Goal: Task Accomplishment & Management: Complete application form

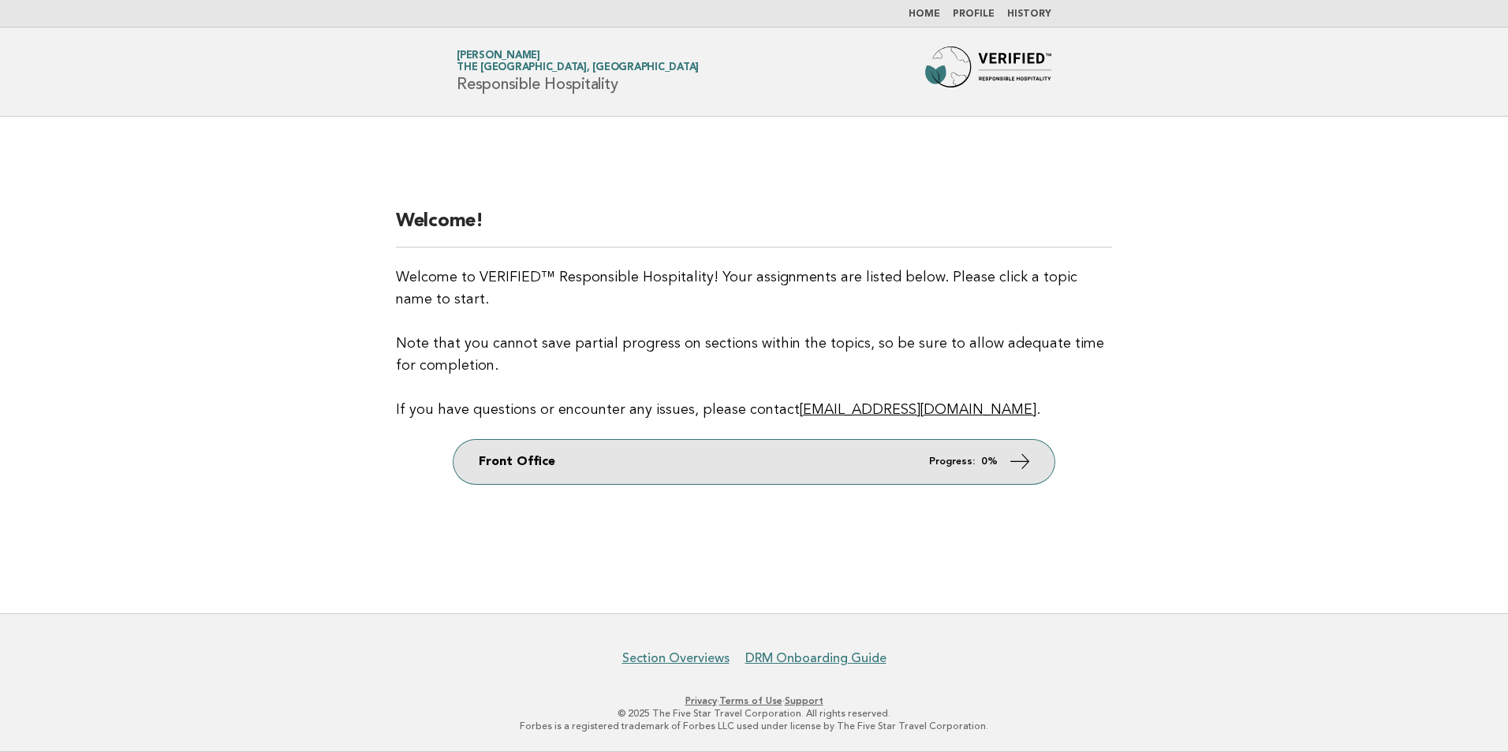
click at [956, 451] on link "Front Office Progress: 0%" at bounding box center [753, 462] width 601 height 44
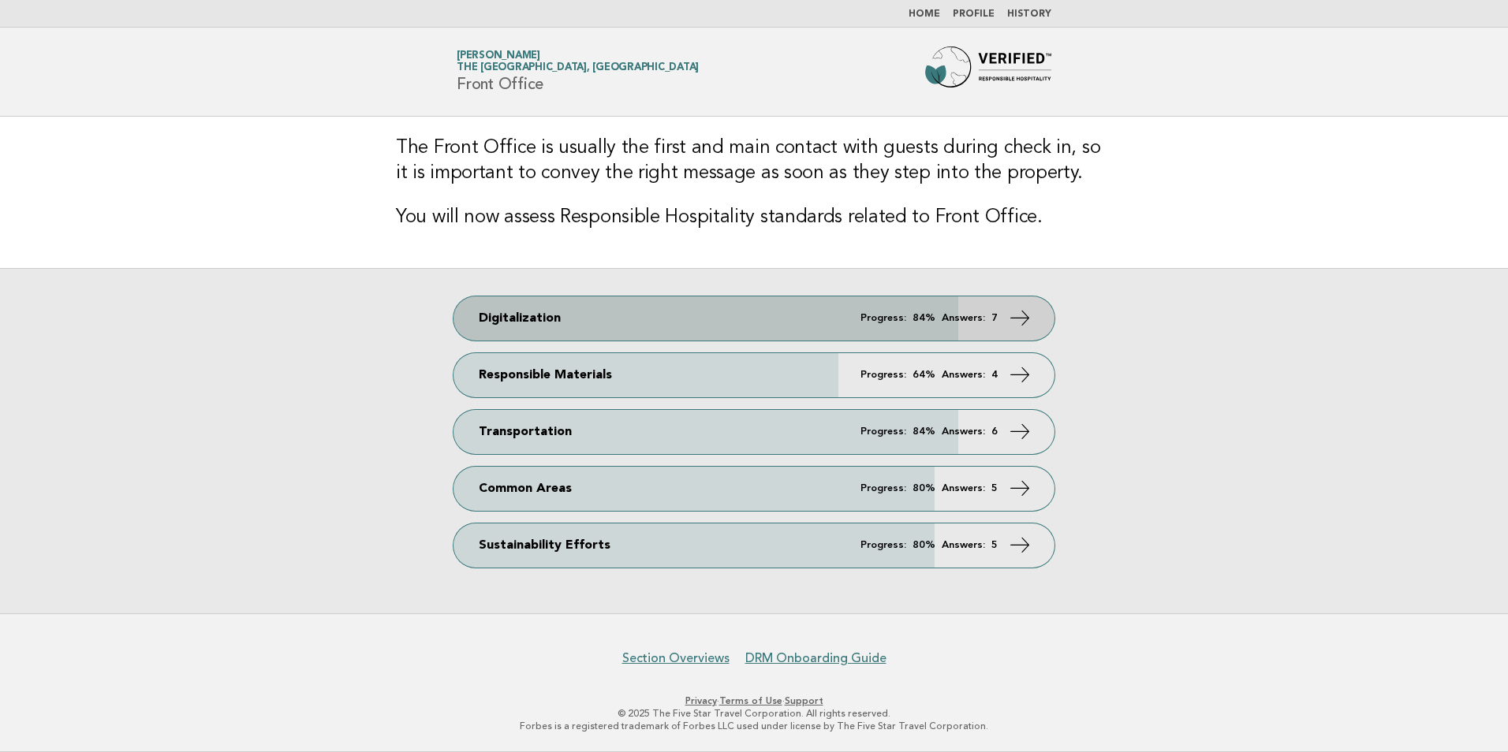
click at [982, 337] on link "Digitalization Progress: 84% Answers: 7" at bounding box center [753, 319] width 601 height 44
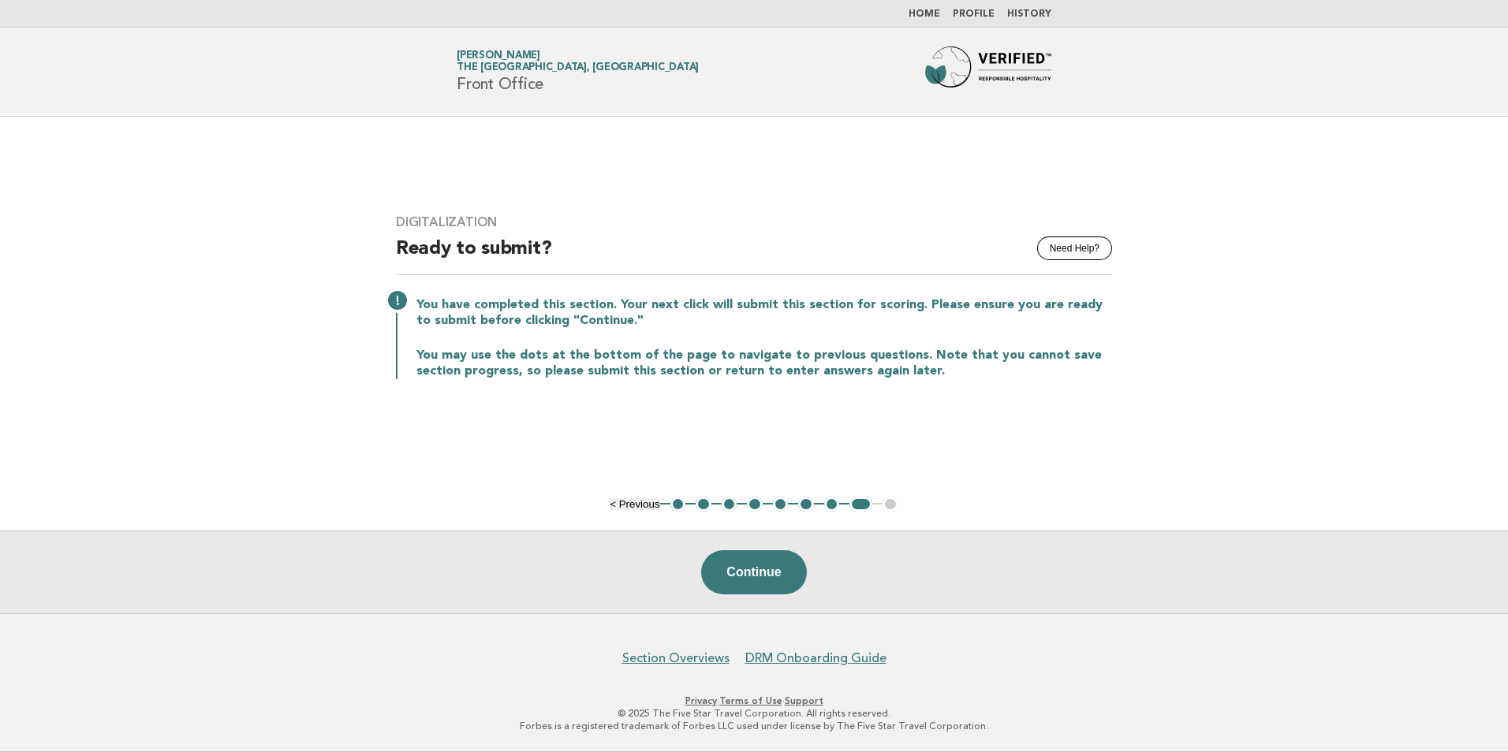
click at [673, 509] on button "1" at bounding box center [678, 505] width 16 height 16
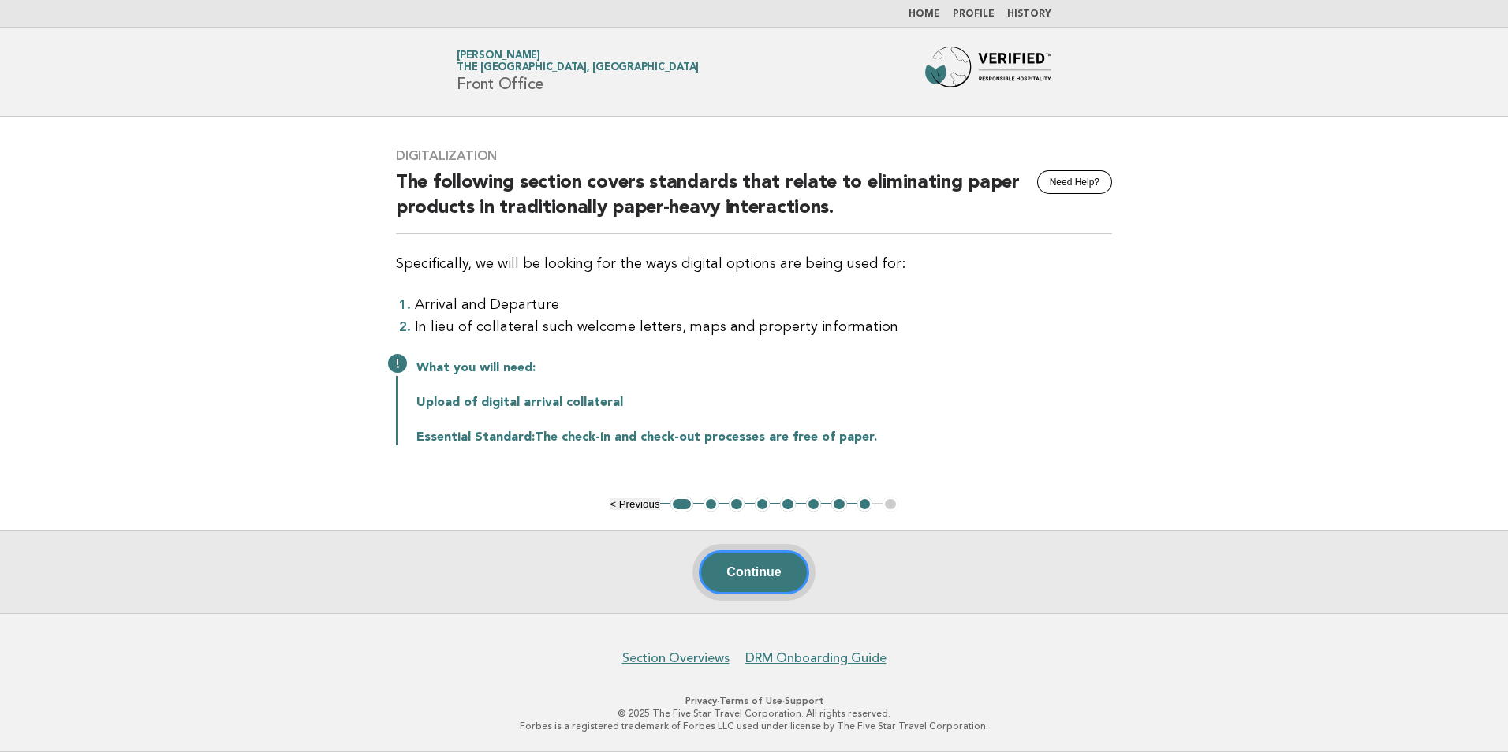
click at [734, 554] on button "Continue" at bounding box center [754, 572] width 110 height 44
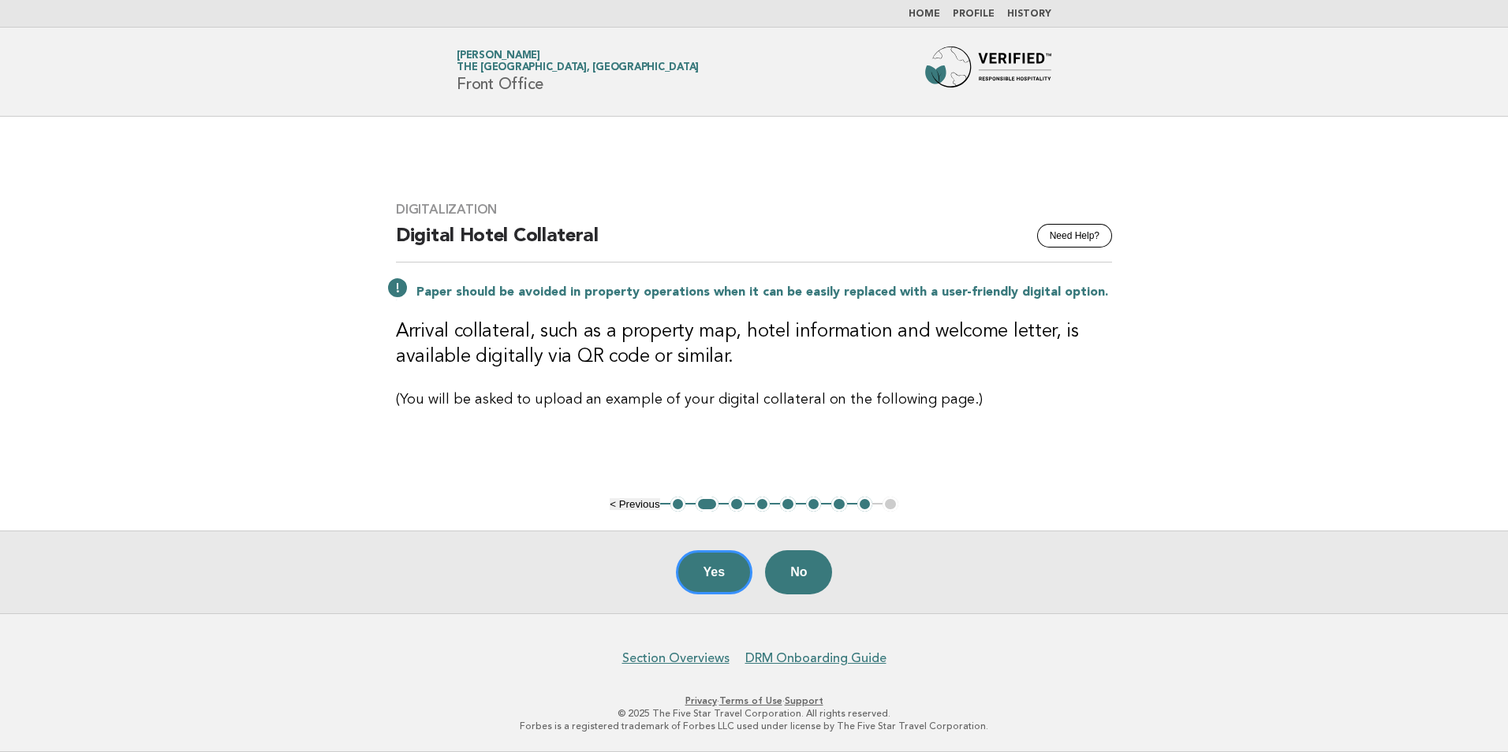
click at [709, 506] on button "2" at bounding box center [707, 505] width 23 height 16
click at [679, 505] on button "1" at bounding box center [678, 505] width 16 height 16
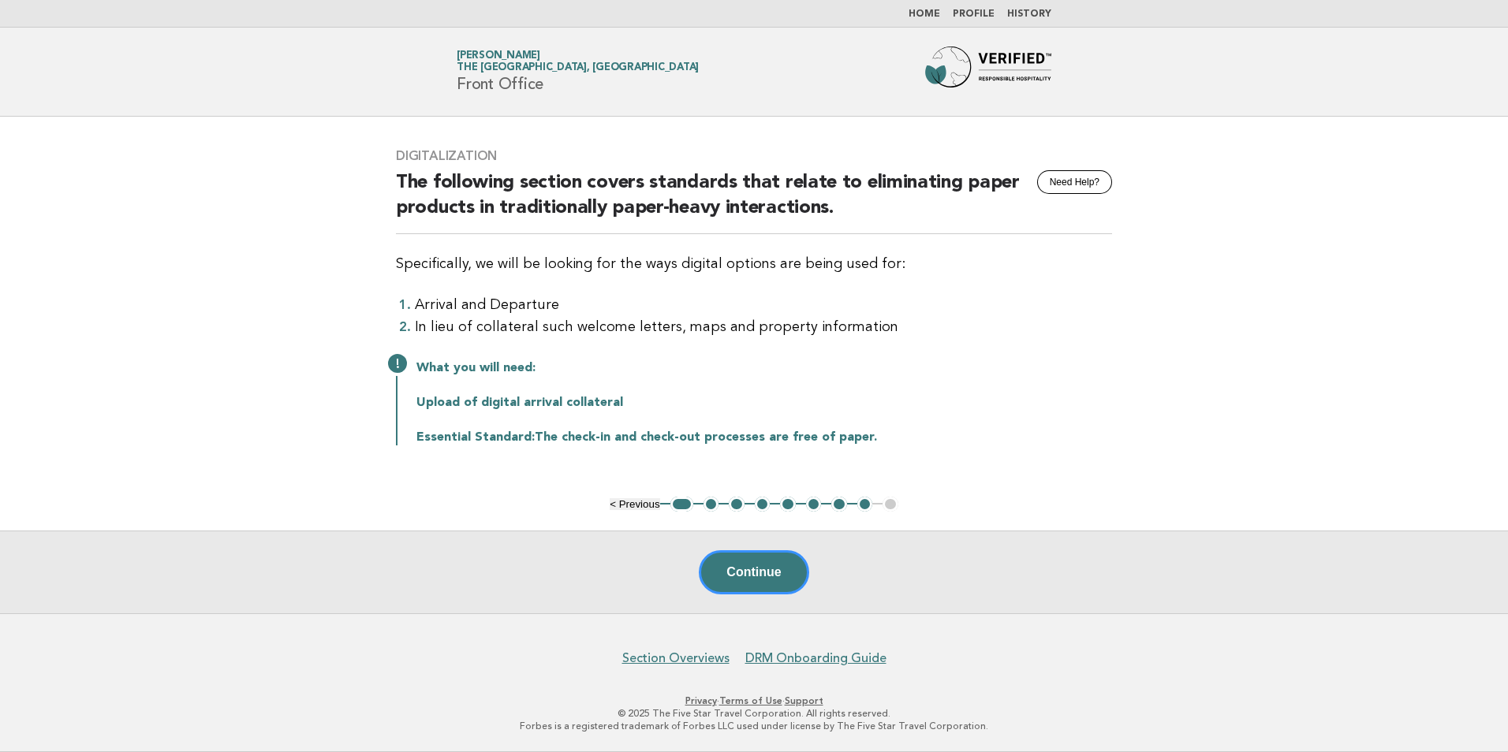
click at [704, 502] on button "2" at bounding box center [711, 505] width 16 height 16
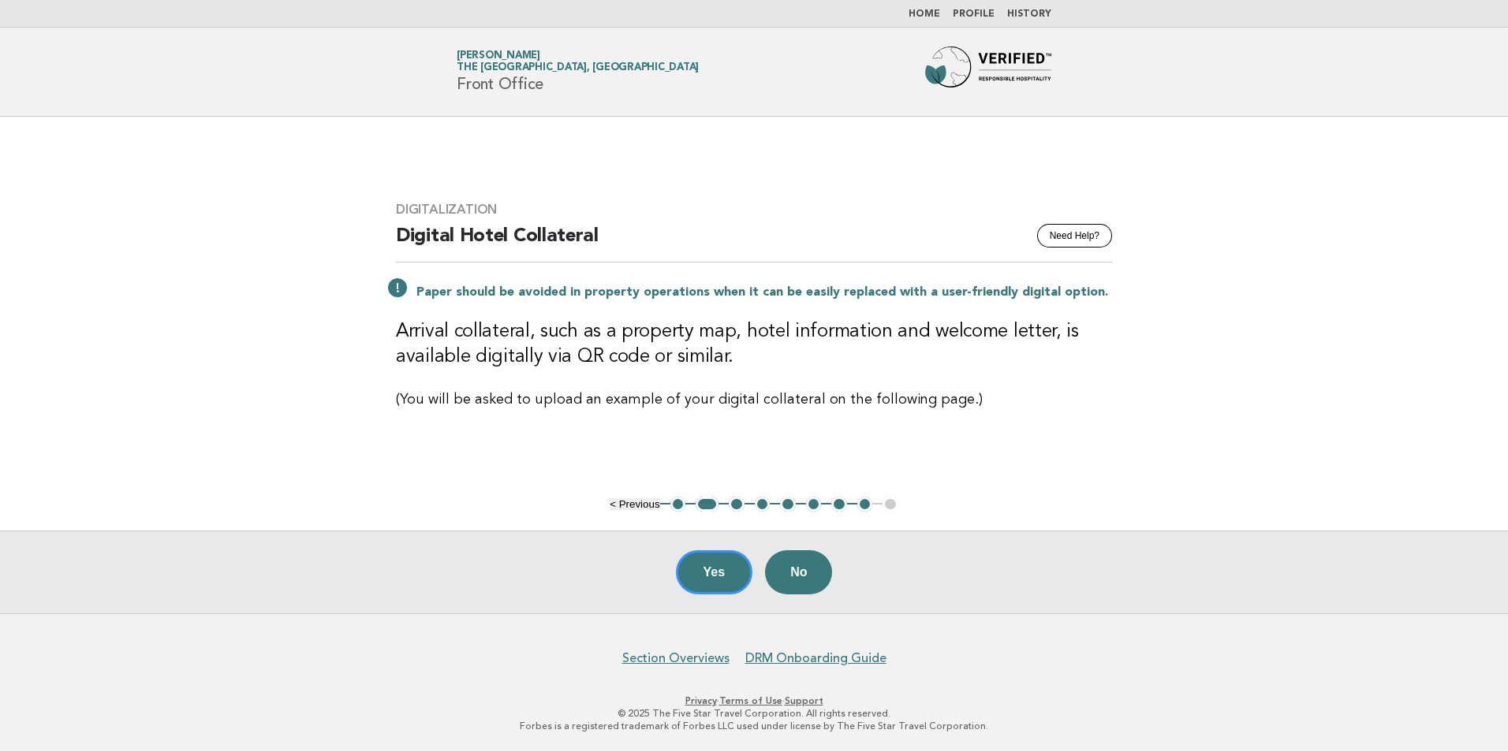
click at [755, 505] on li "4" at bounding box center [763, 505] width 16 height 16
click at [740, 503] on button "3" at bounding box center [737, 505] width 16 height 16
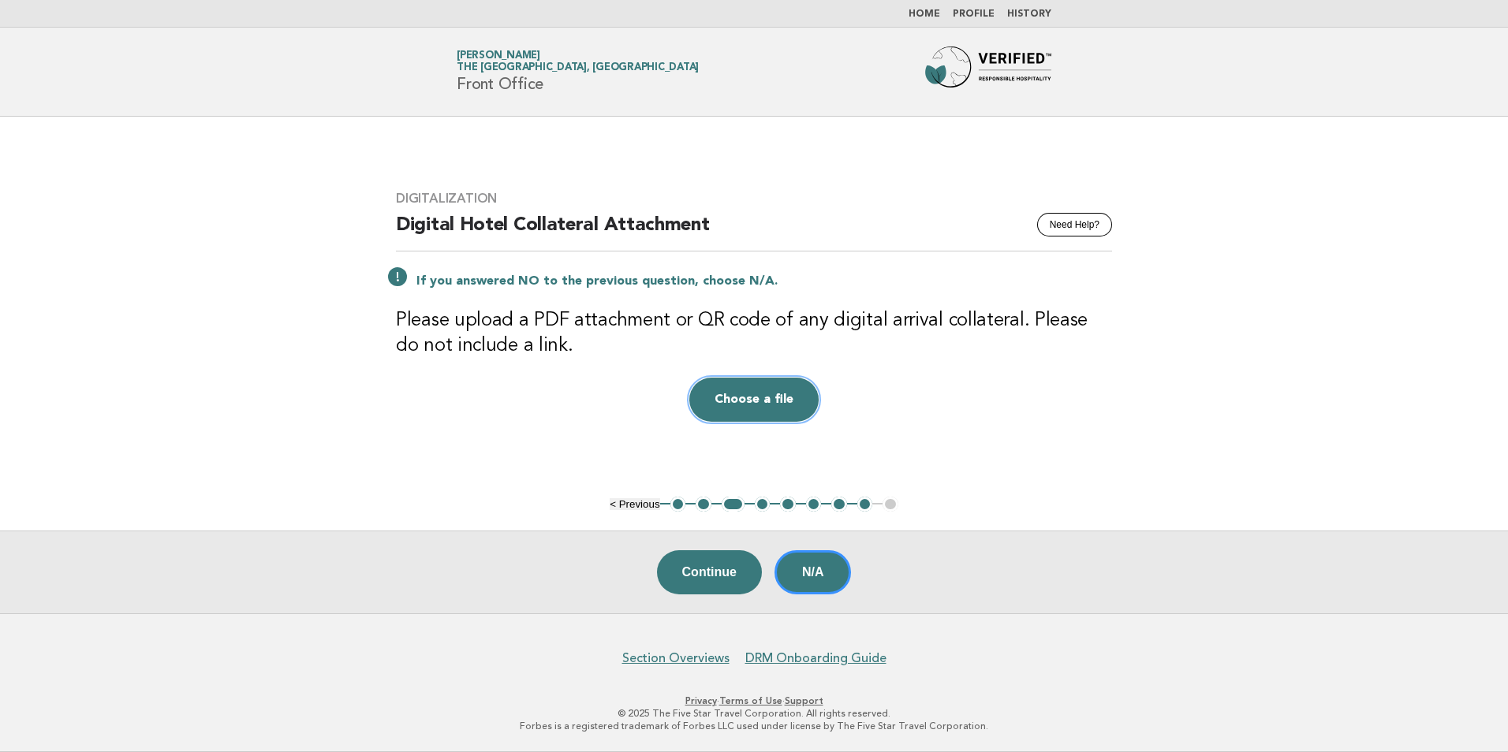
click at [762, 405] on button "Choose a file" at bounding box center [753, 400] width 129 height 44
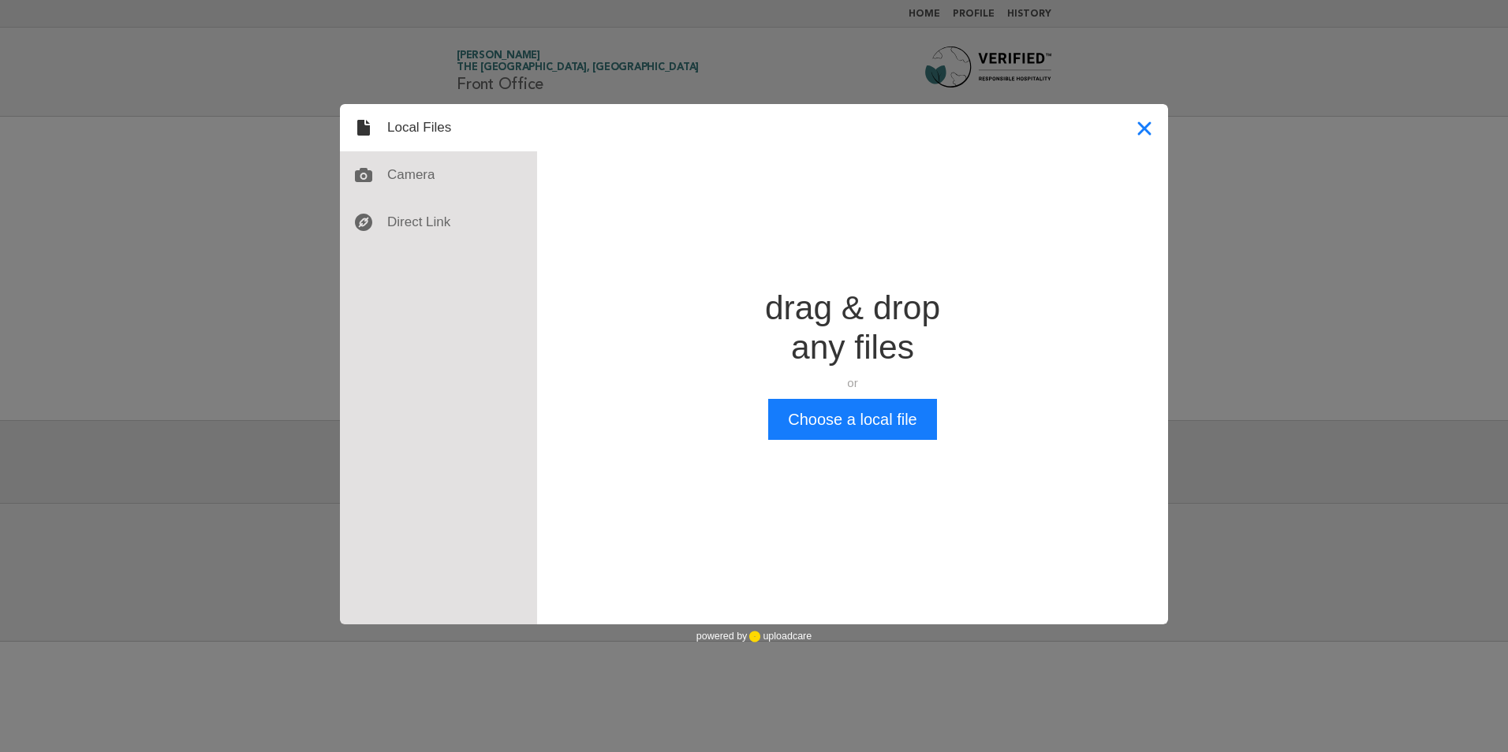
click at [1144, 125] on button "Close" at bounding box center [1144, 127] width 47 height 47
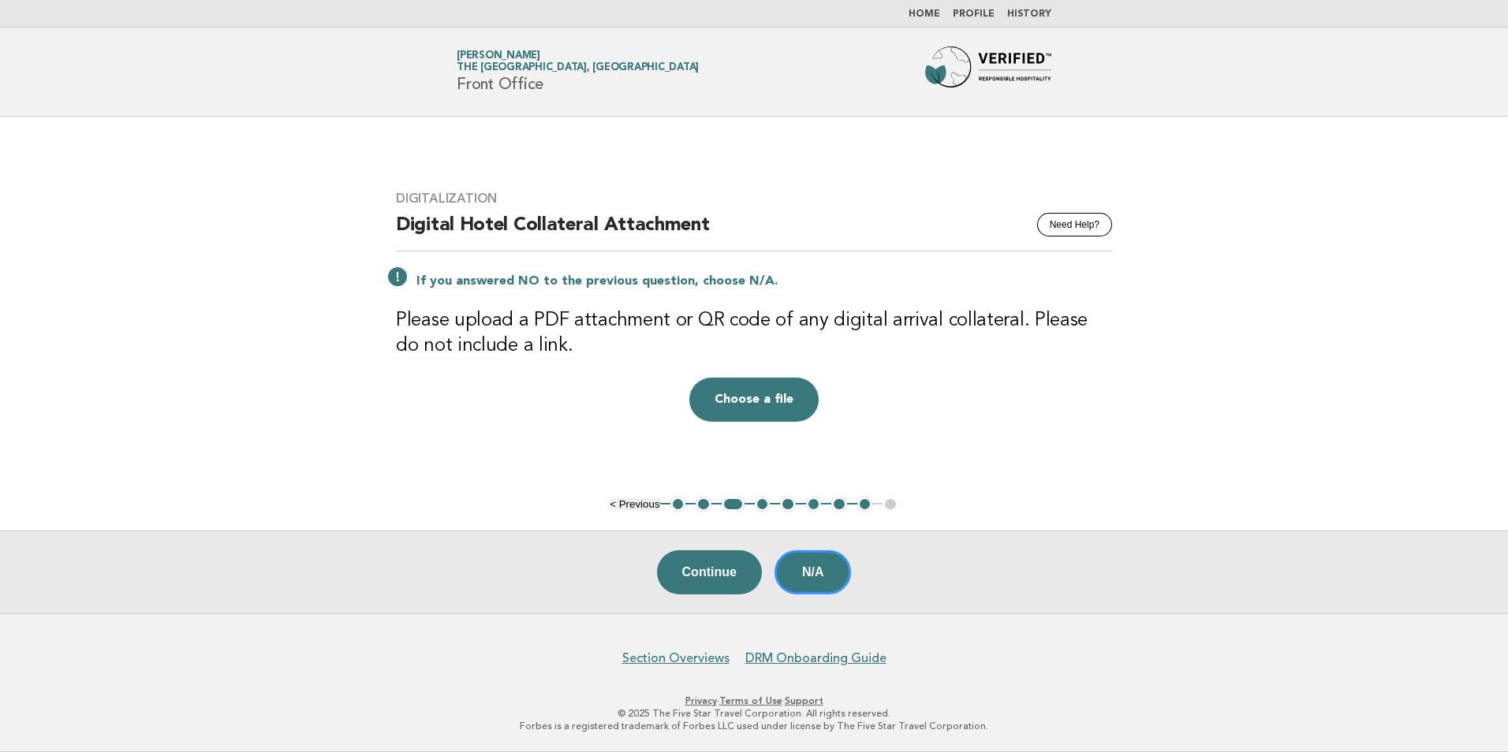
click at [760, 502] on button "4" at bounding box center [763, 505] width 16 height 16
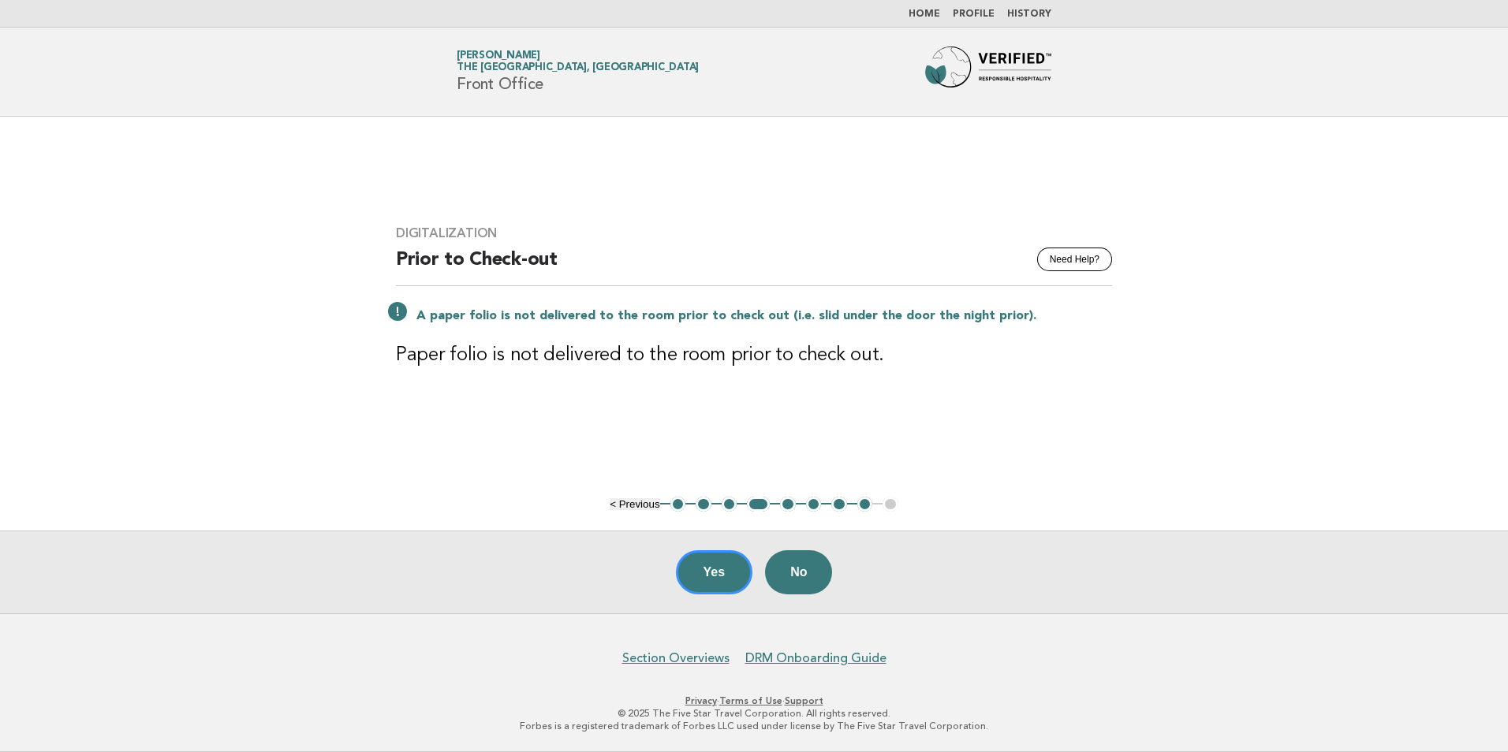
click at [783, 506] on button "5" at bounding box center [788, 505] width 16 height 16
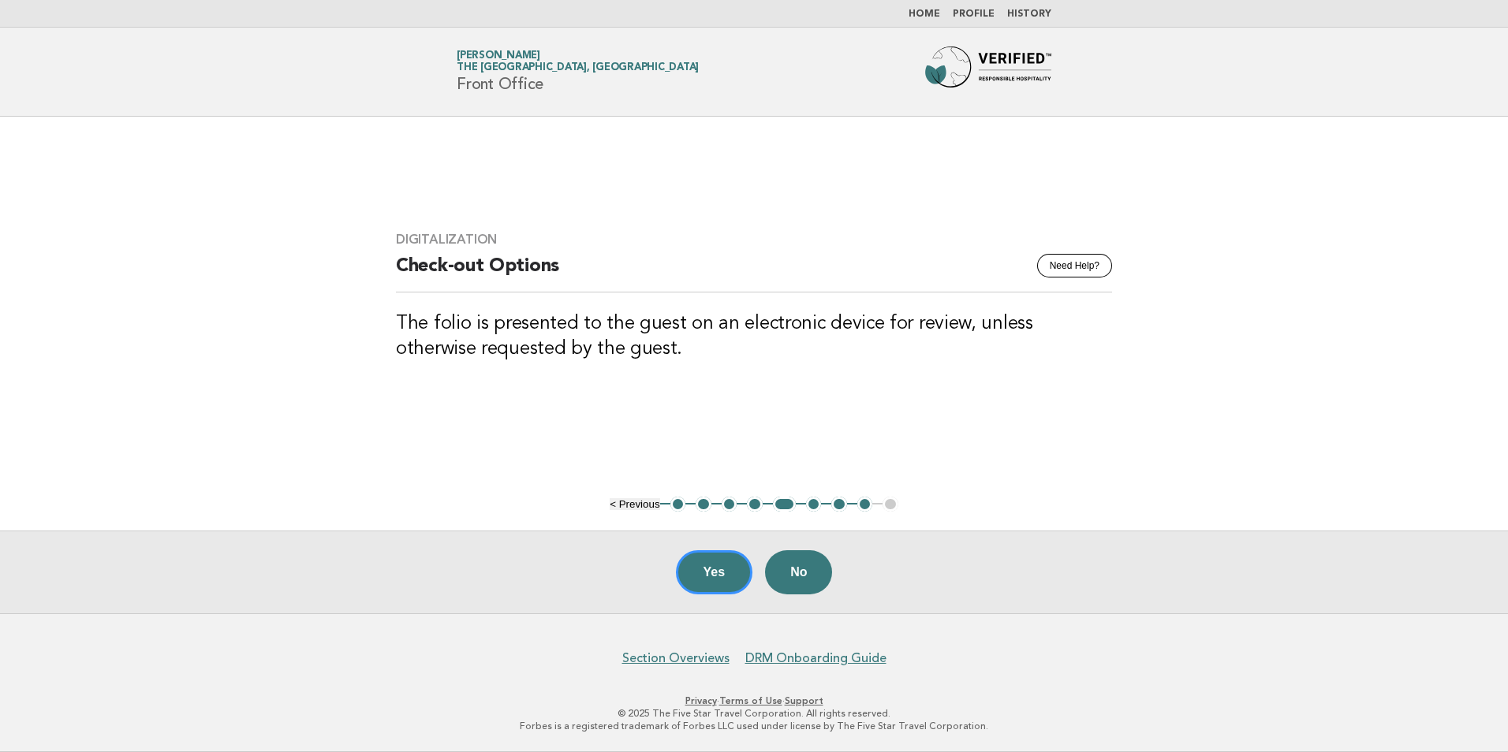
click at [807, 507] on button "6" at bounding box center [814, 505] width 16 height 16
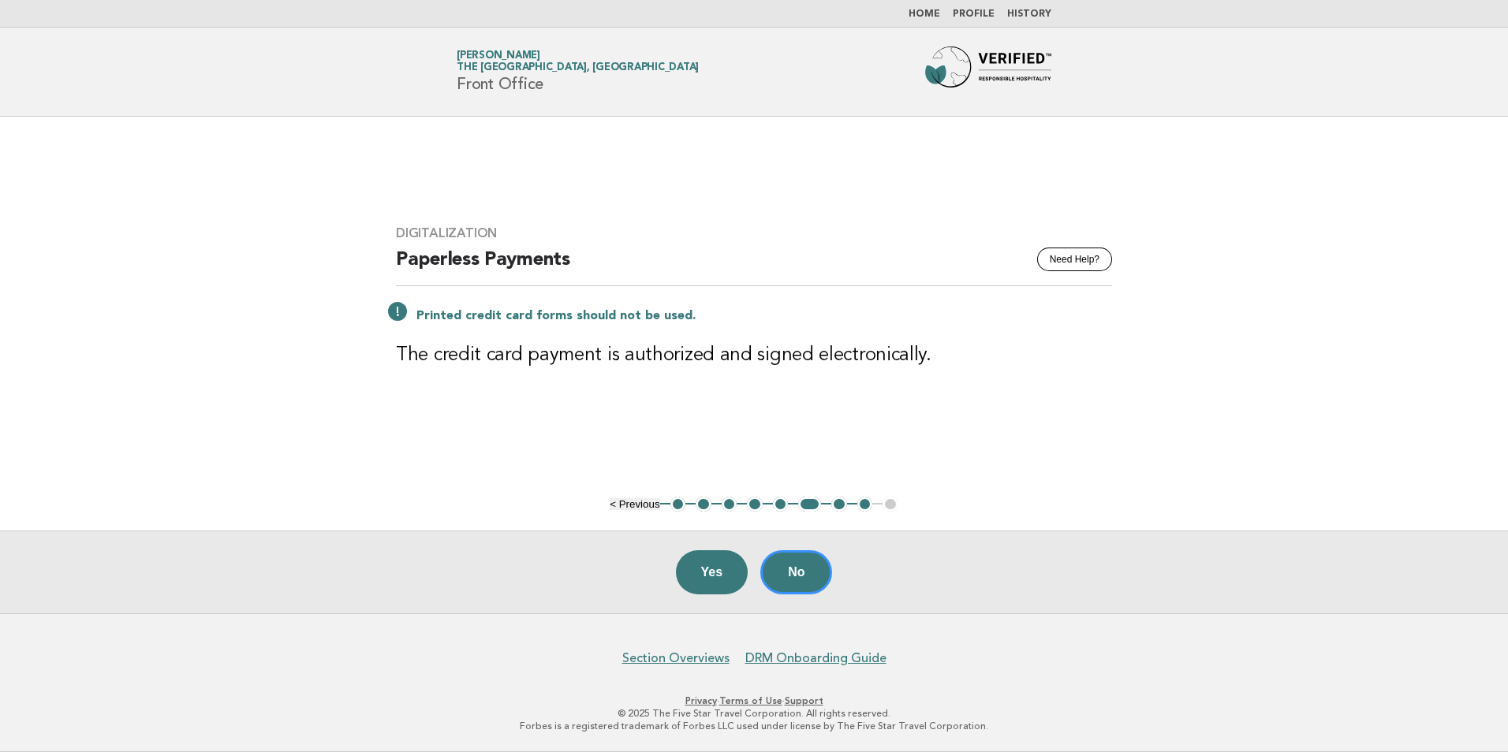
click at [840, 506] on button "7" at bounding box center [839, 505] width 16 height 16
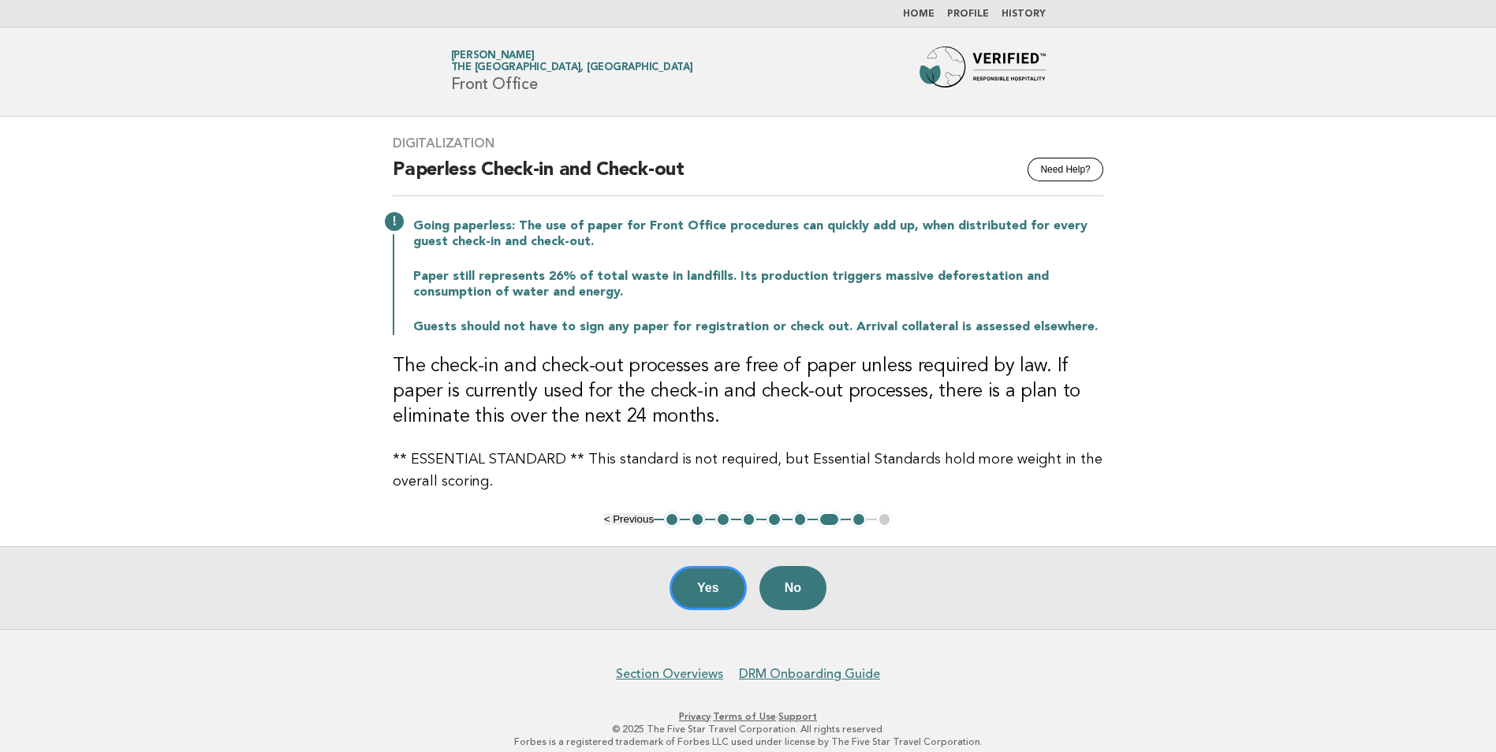
click at [856, 521] on button "8" at bounding box center [859, 520] width 16 height 16
click at [883, 518] on ul "< Previous 1 2 3 4 5 6 7 8 9" at bounding box center [748, 520] width 289 height 16
click at [871, 518] on ul "< Previous 1 2 3 4 5 6 7 8 9" at bounding box center [748, 520] width 289 height 16
click at [729, 582] on button "Yes" at bounding box center [708, 588] width 77 height 44
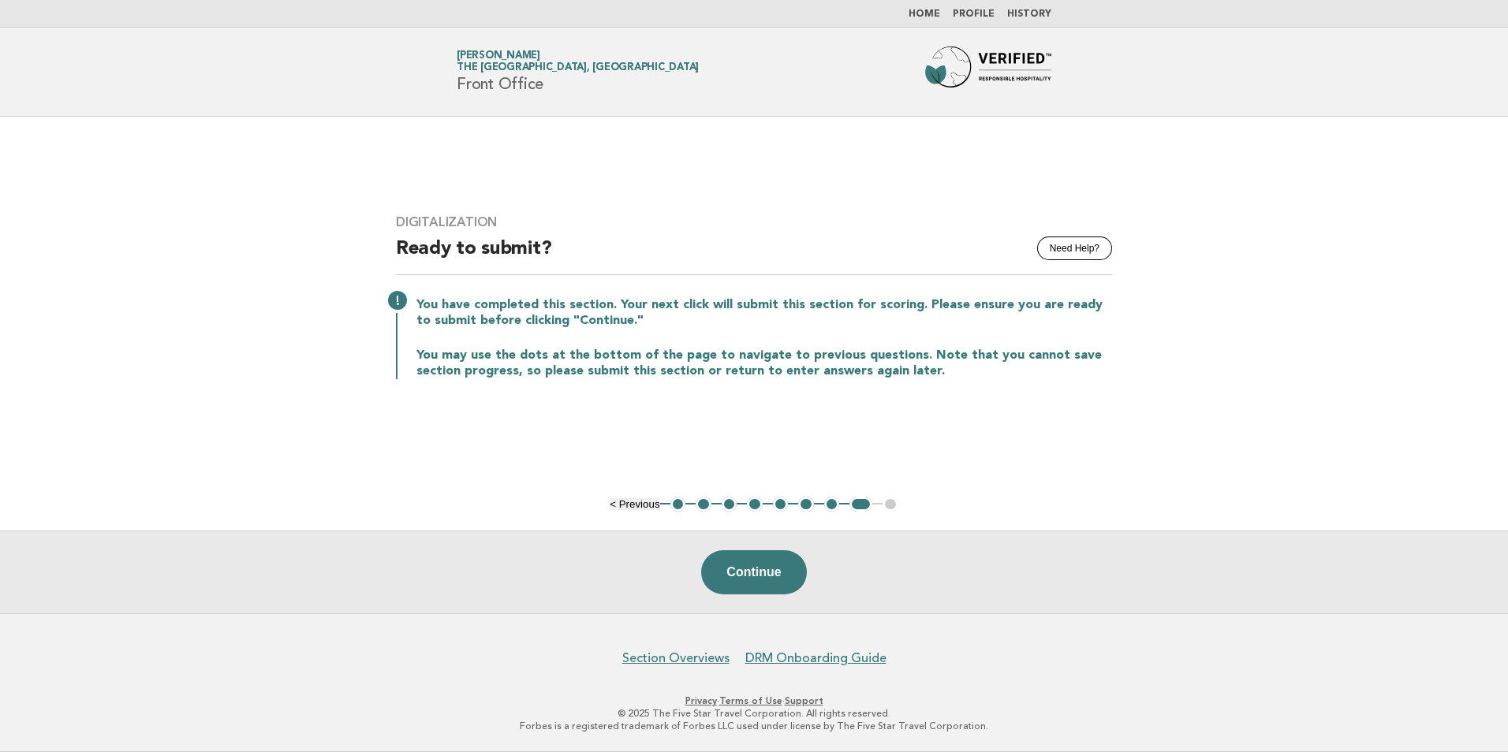
click at [928, 9] on link "Home" at bounding box center [925, 13] width 32 height 9
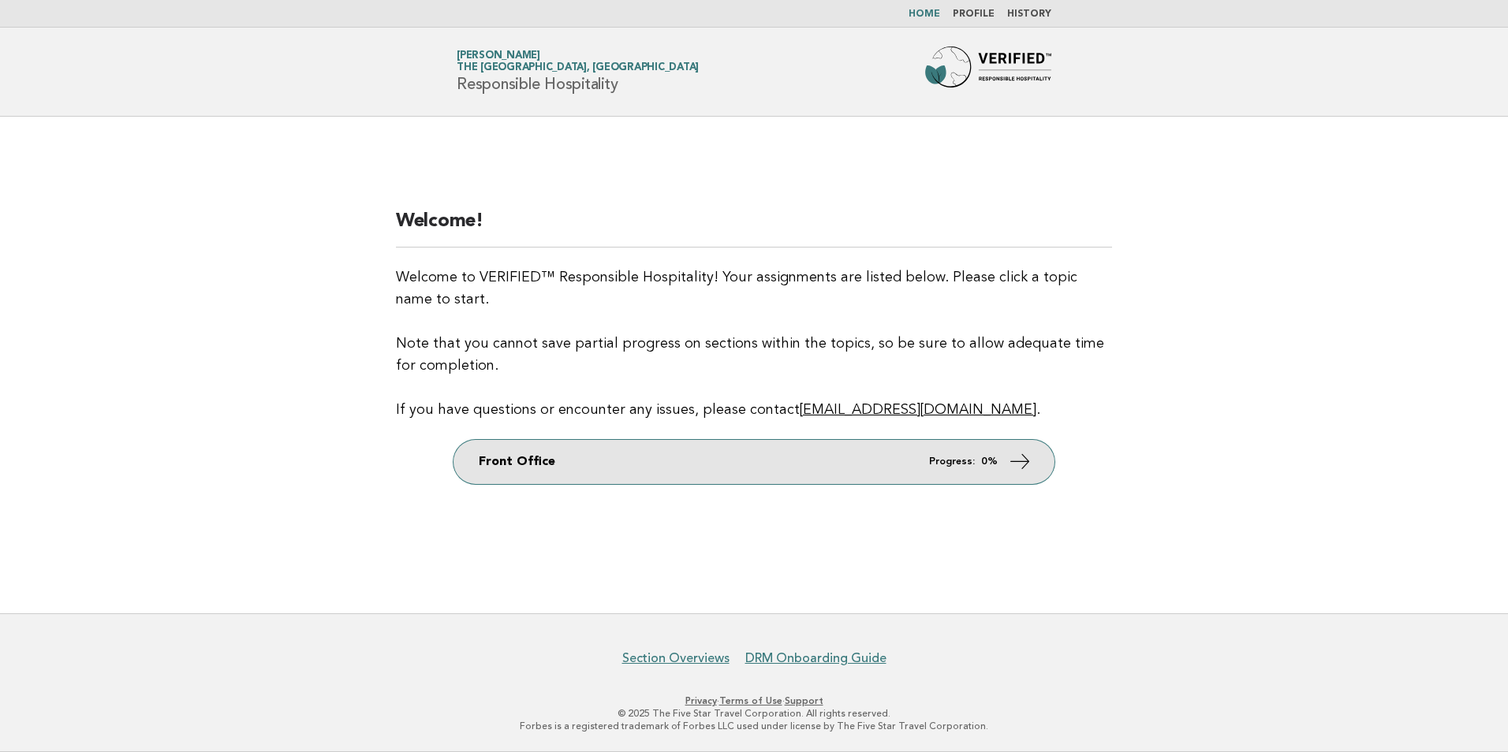
click at [985, 473] on link "Front Office Progress: 0%" at bounding box center [753, 462] width 601 height 44
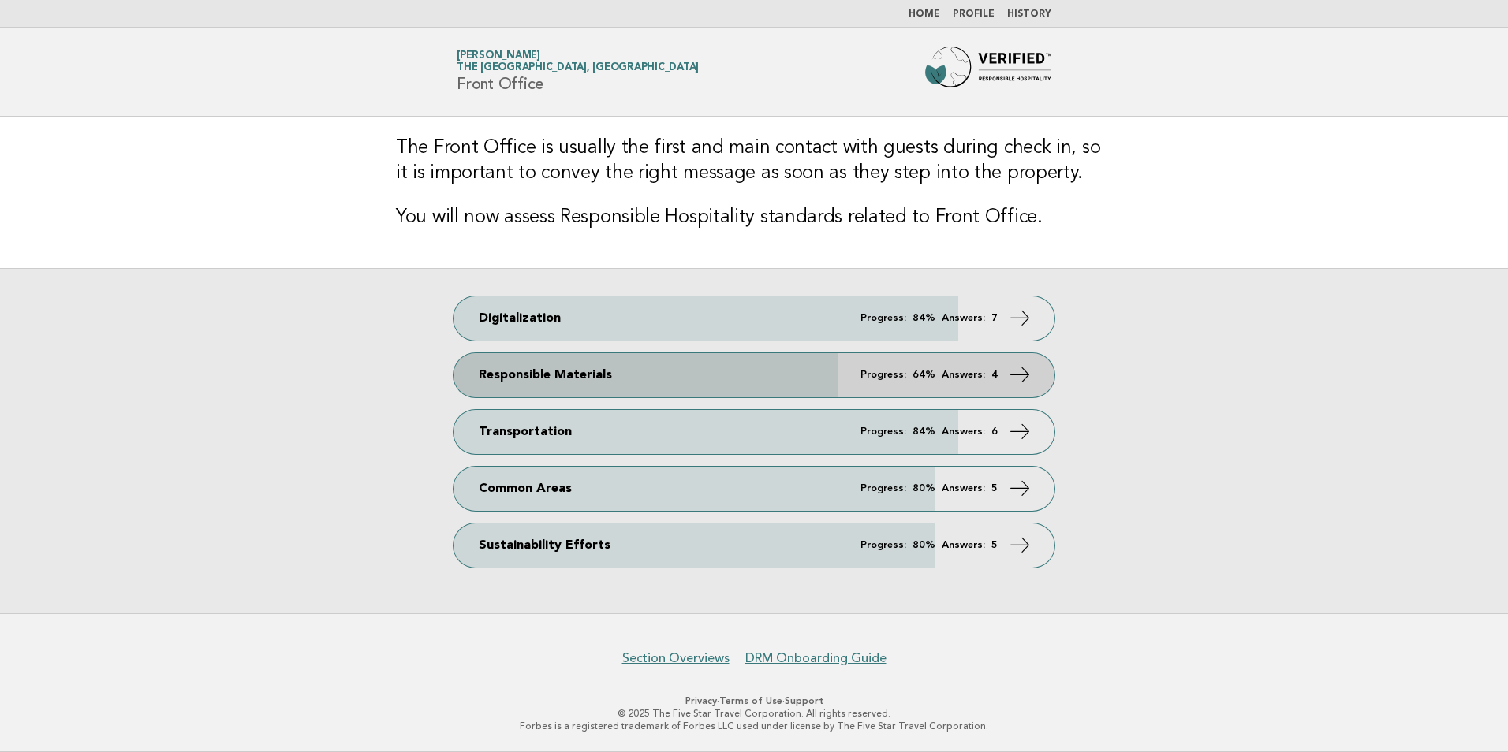
click at [926, 376] on strong "64%" at bounding box center [923, 375] width 23 height 10
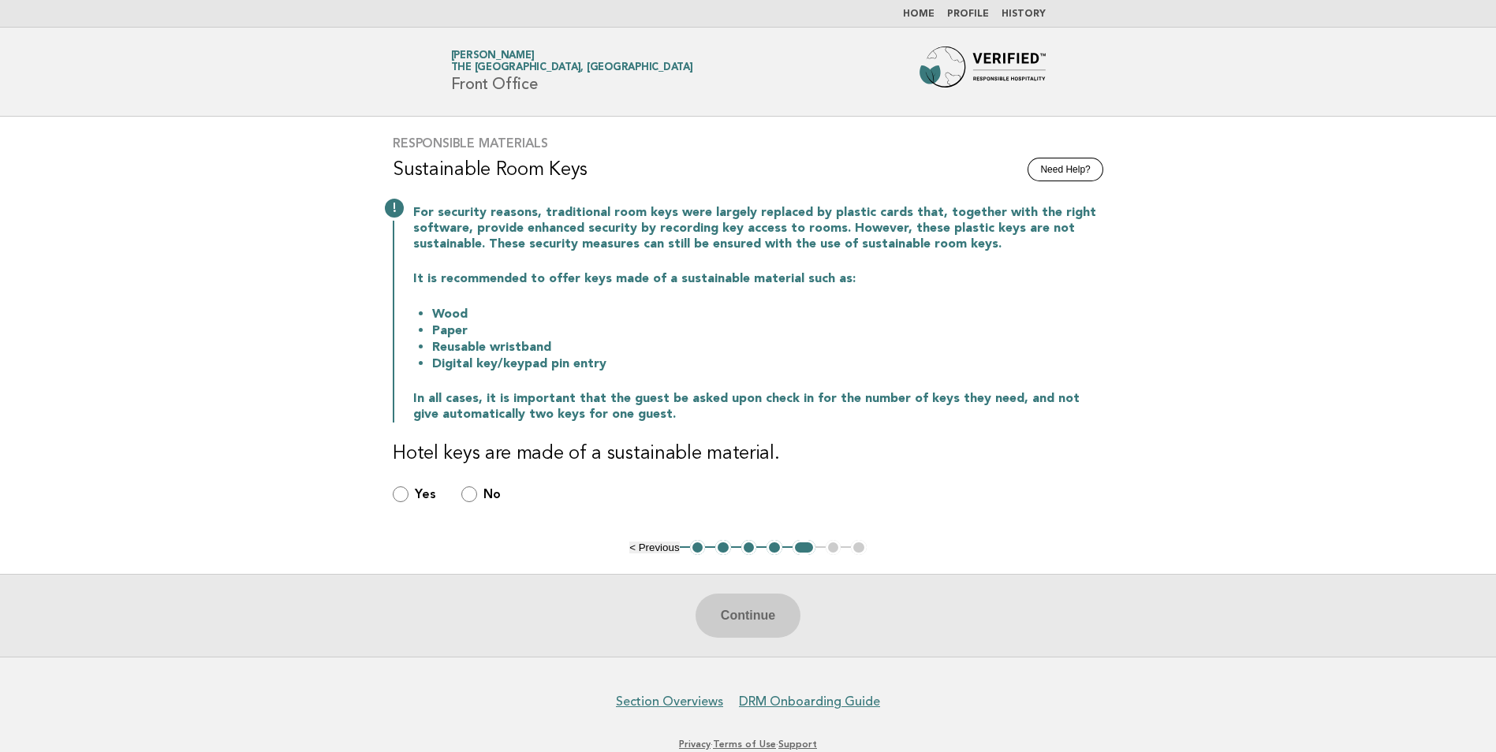
click at [411, 495] on div "Yes" at bounding box center [414, 495] width 43 height 18
click at [697, 551] on button "1" at bounding box center [698, 548] width 16 height 16
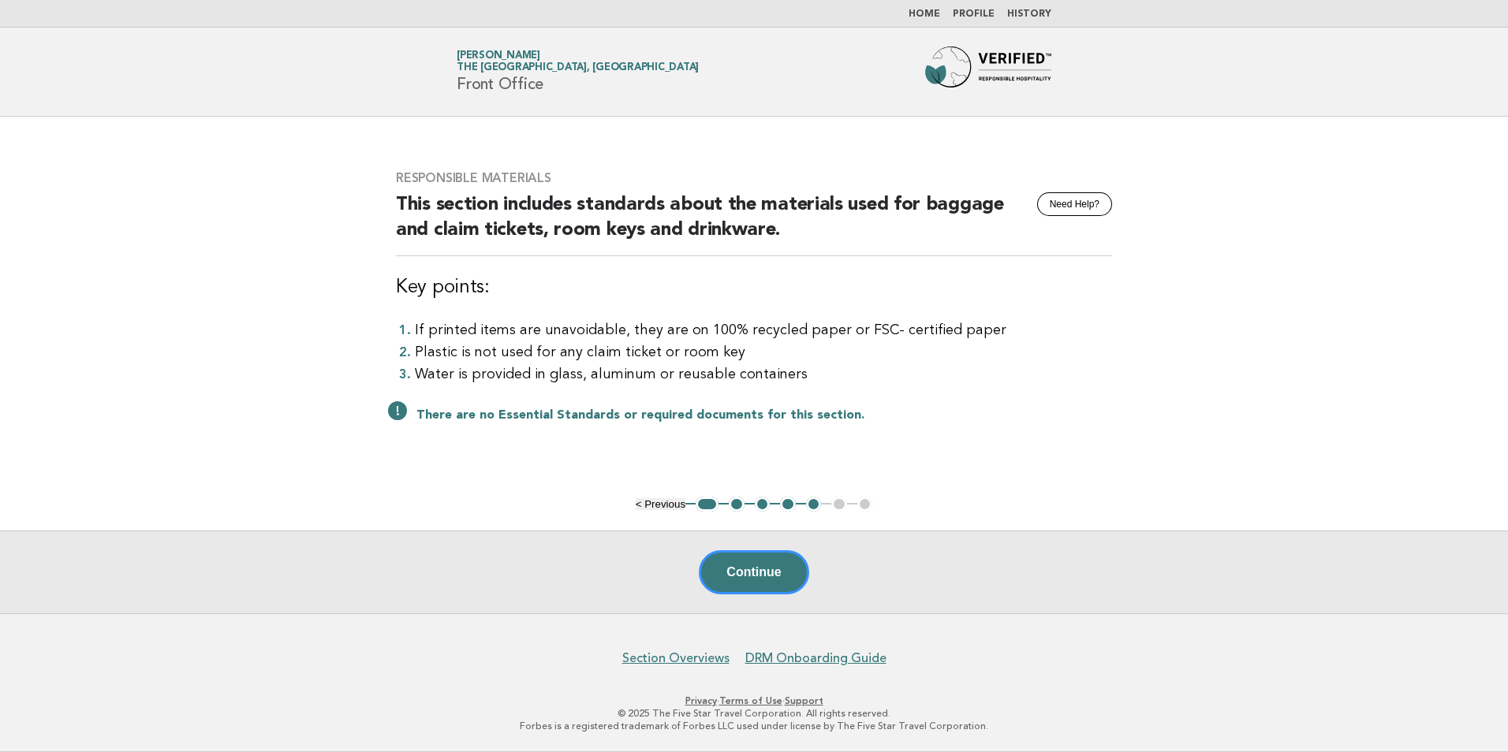
click at [737, 506] on button "2" at bounding box center [737, 505] width 16 height 16
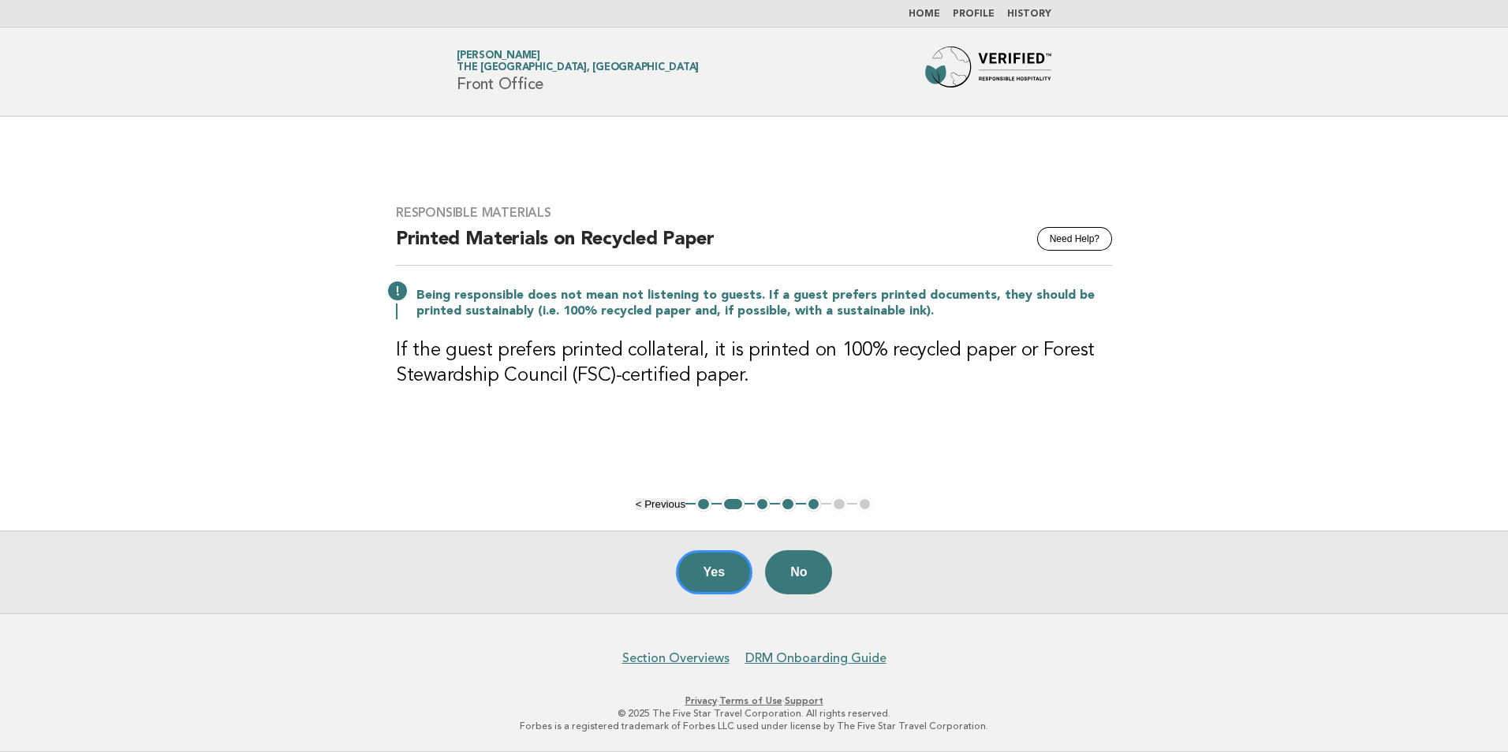
click at [758, 506] on button "3" at bounding box center [763, 505] width 16 height 16
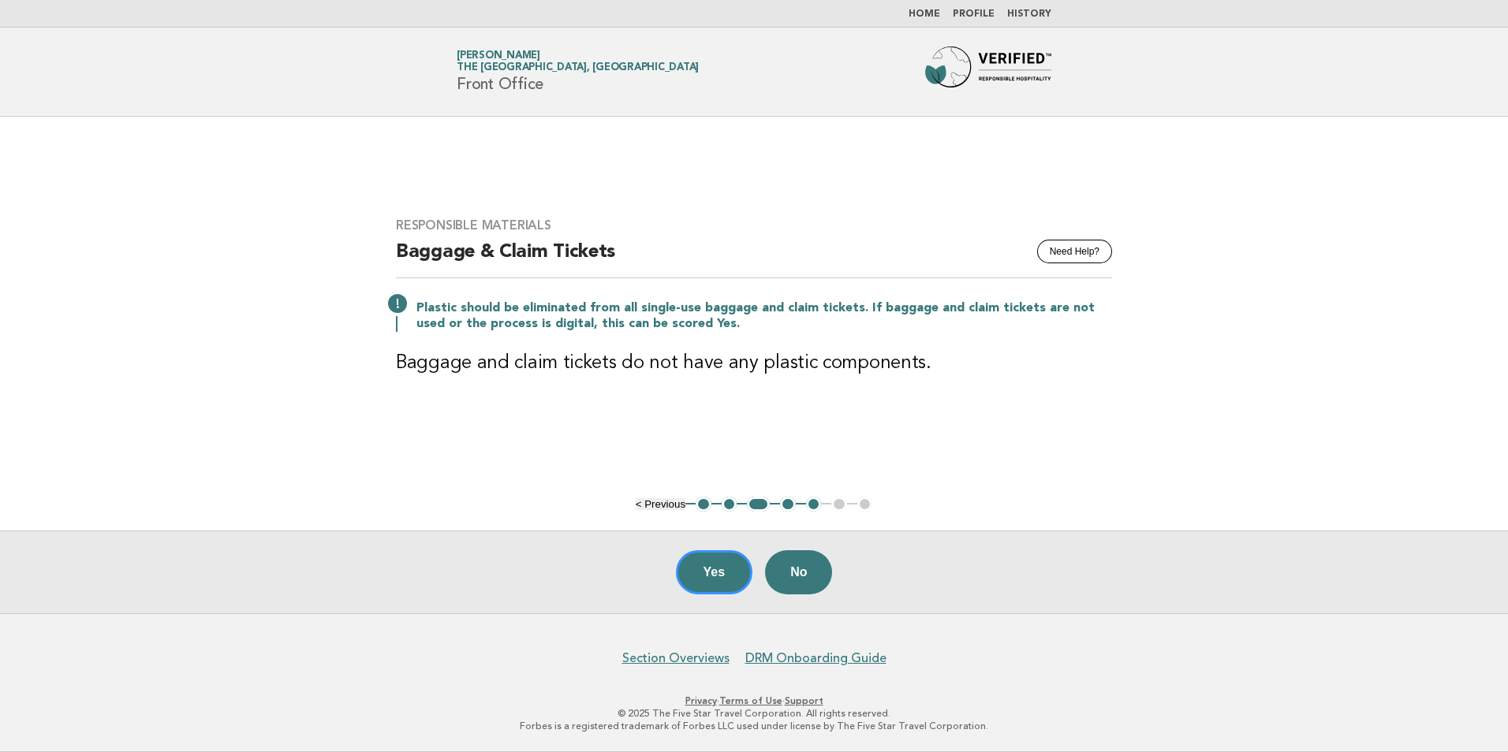
click at [789, 506] on button "4" at bounding box center [788, 505] width 16 height 16
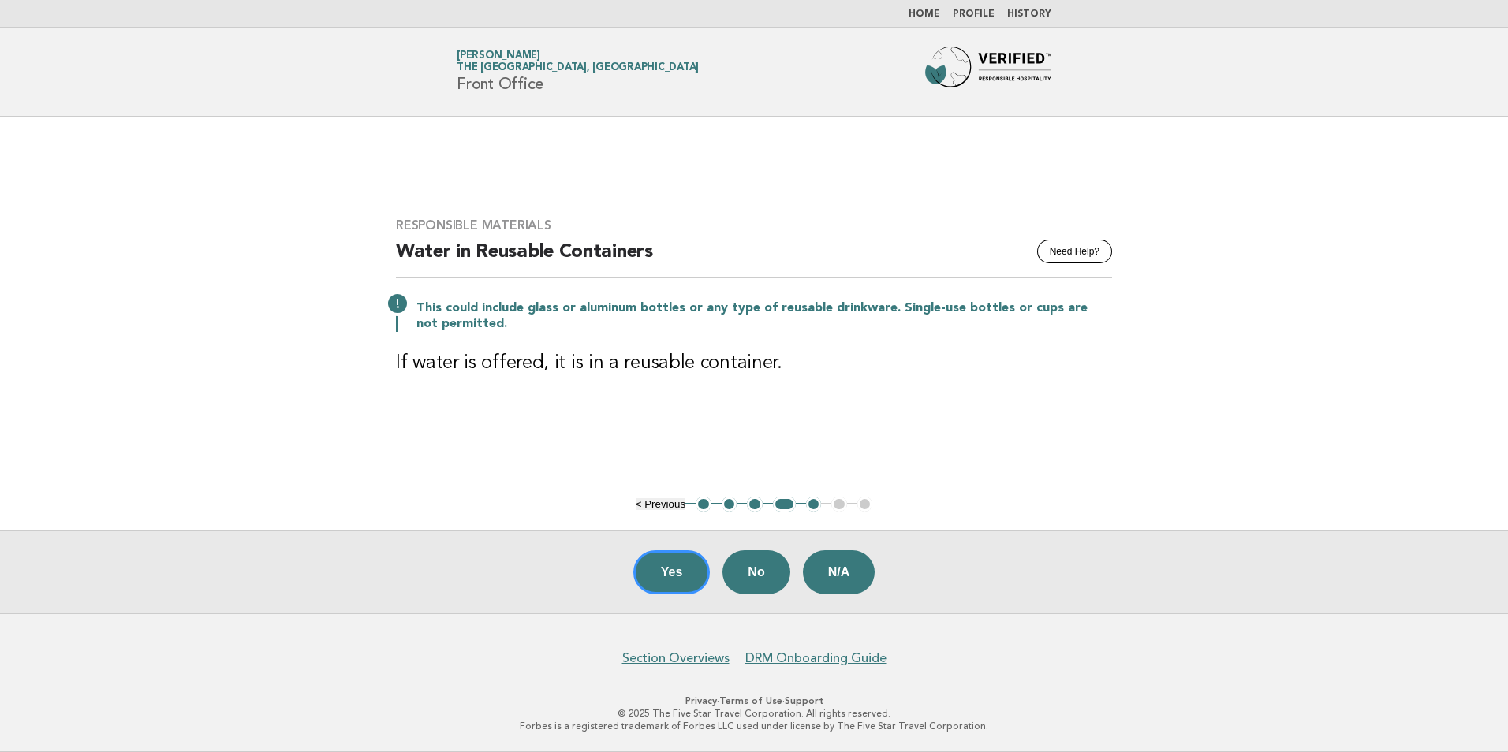
click at [811, 507] on button "5" at bounding box center [814, 505] width 16 height 16
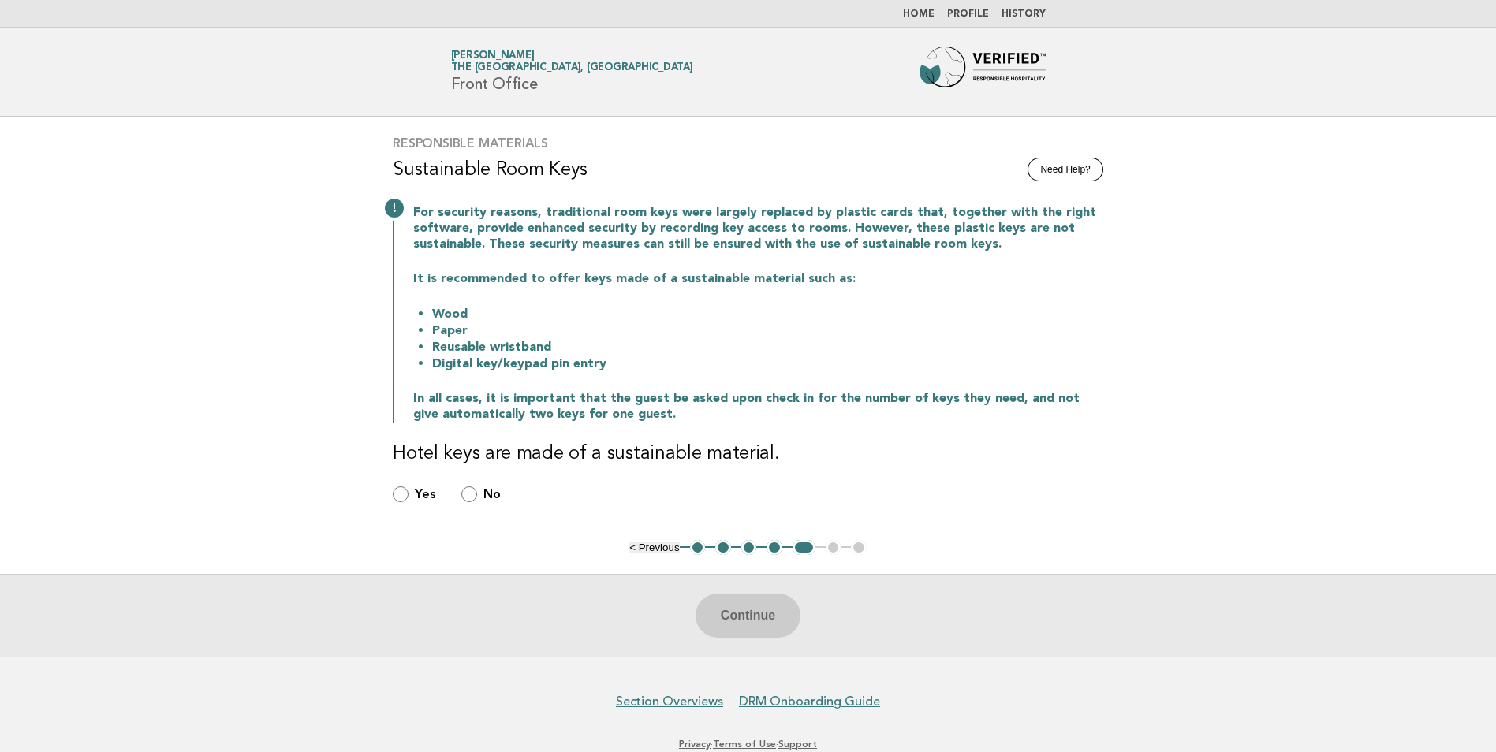
click at [830, 550] on ul "< Previous 1 2 3 4 5 6 7" at bounding box center [747, 548] width 237 height 16
click at [410, 493] on div "Yes" at bounding box center [414, 495] width 43 height 18
click at [774, 550] on button "4" at bounding box center [775, 548] width 16 height 16
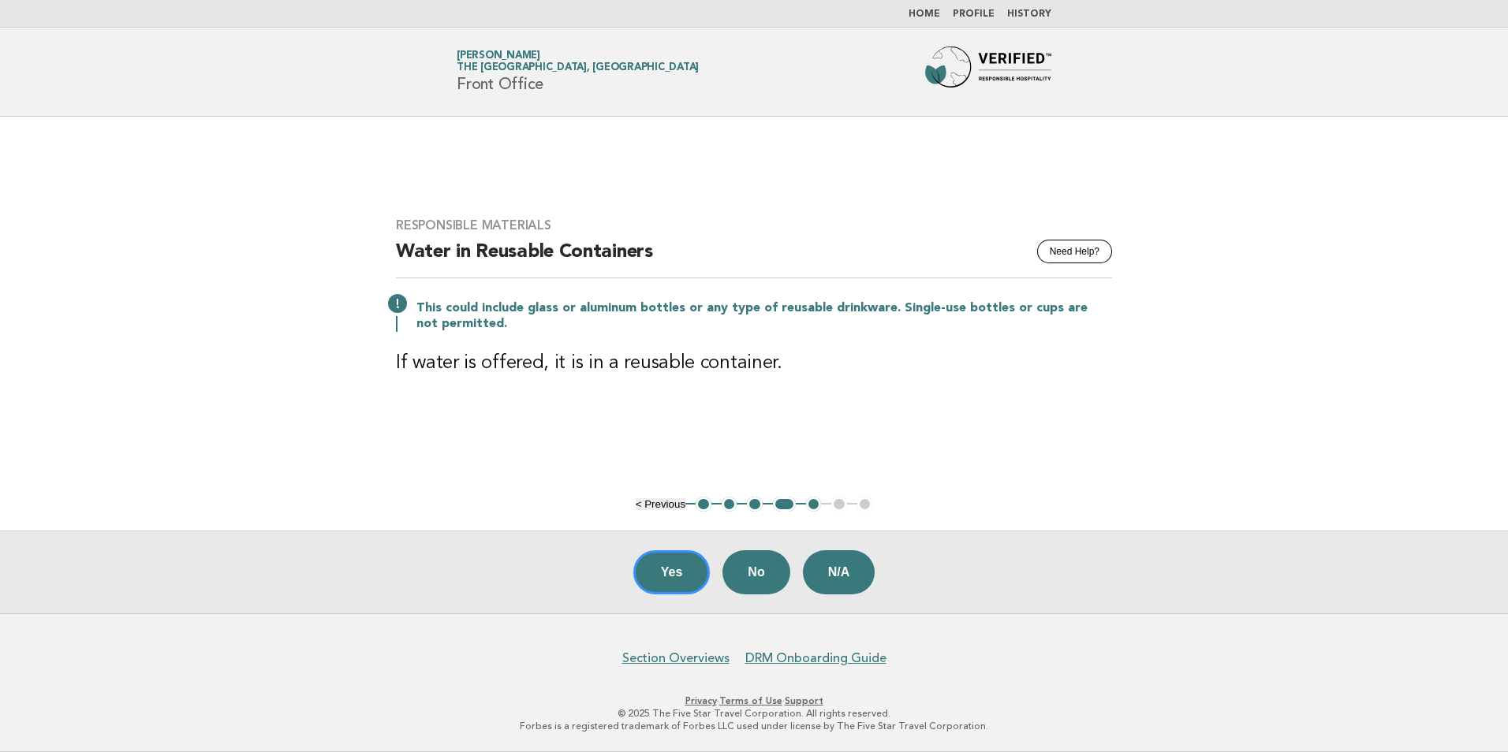
click at [750, 506] on button "3" at bounding box center [755, 505] width 16 height 16
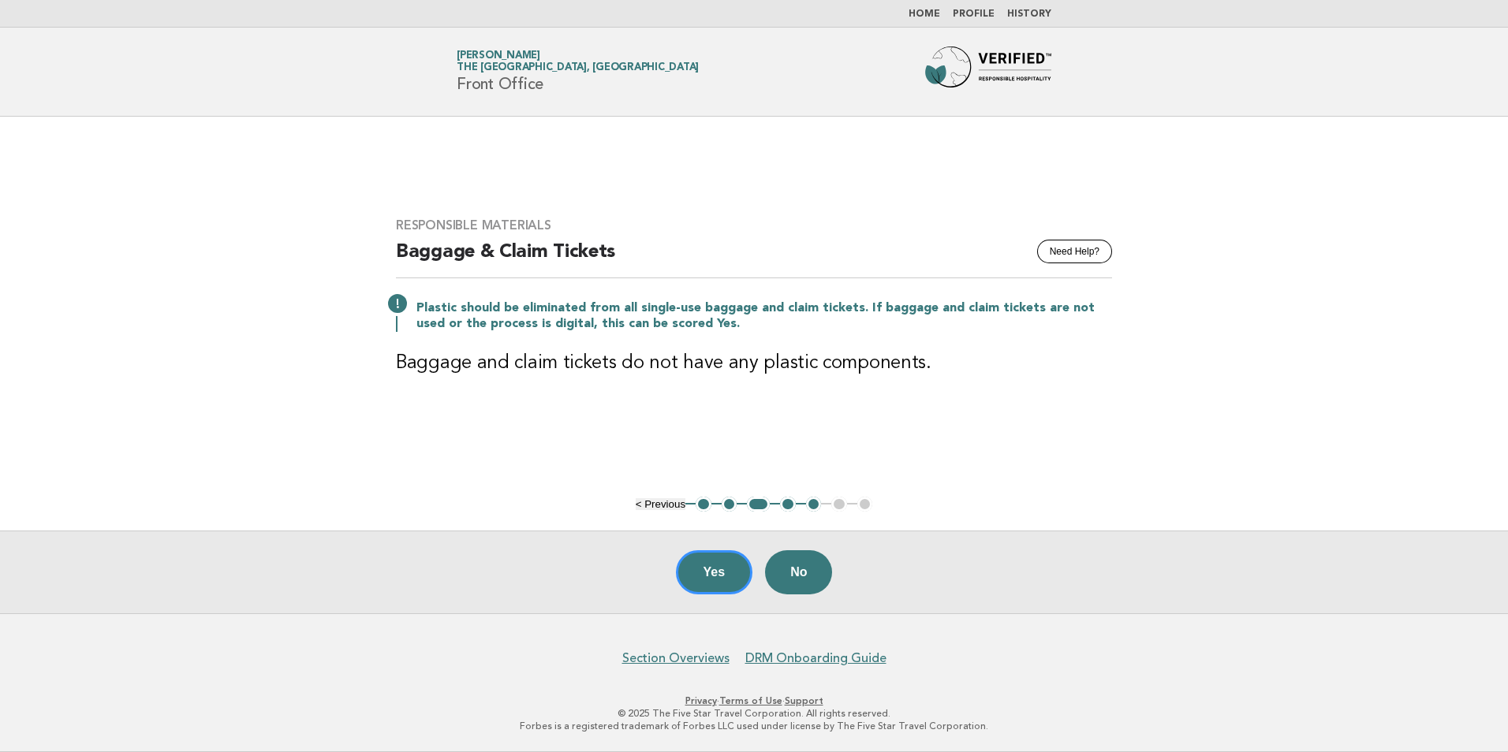
click at [731, 504] on button "2" at bounding box center [730, 505] width 16 height 16
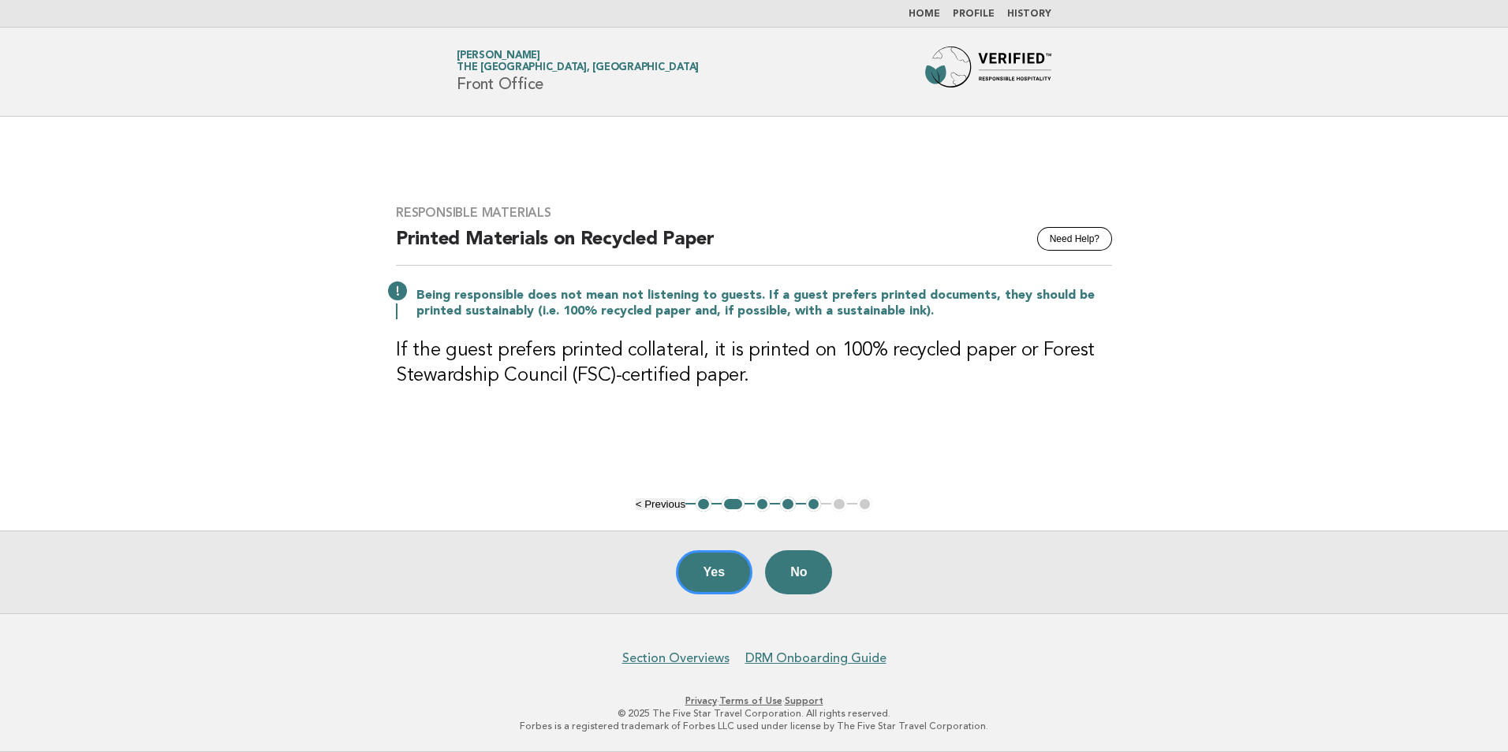
click at [700, 506] on button "1" at bounding box center [704, 505] width 16 height 16
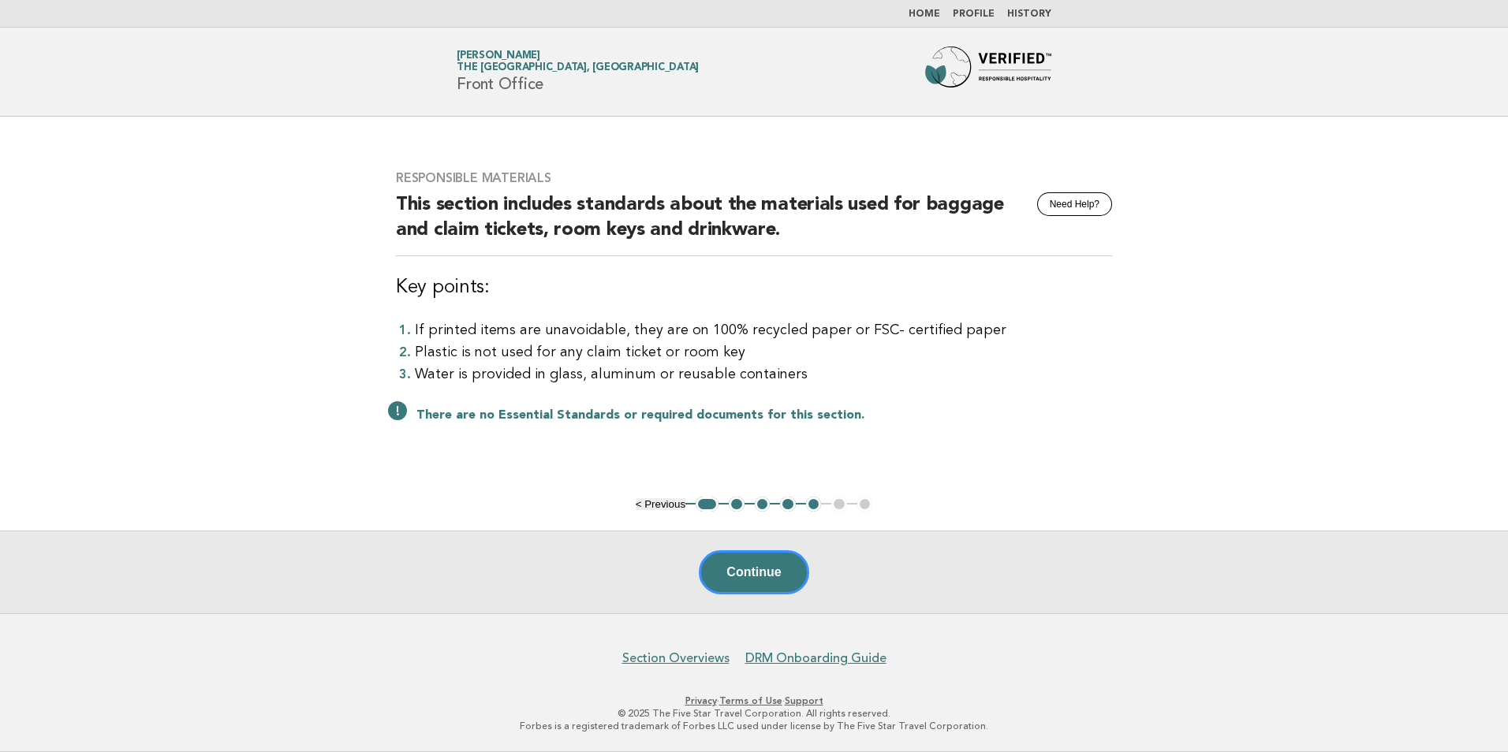
click at [808, 503] on button "5" at bounding box center [814, 505] width 16 height 16
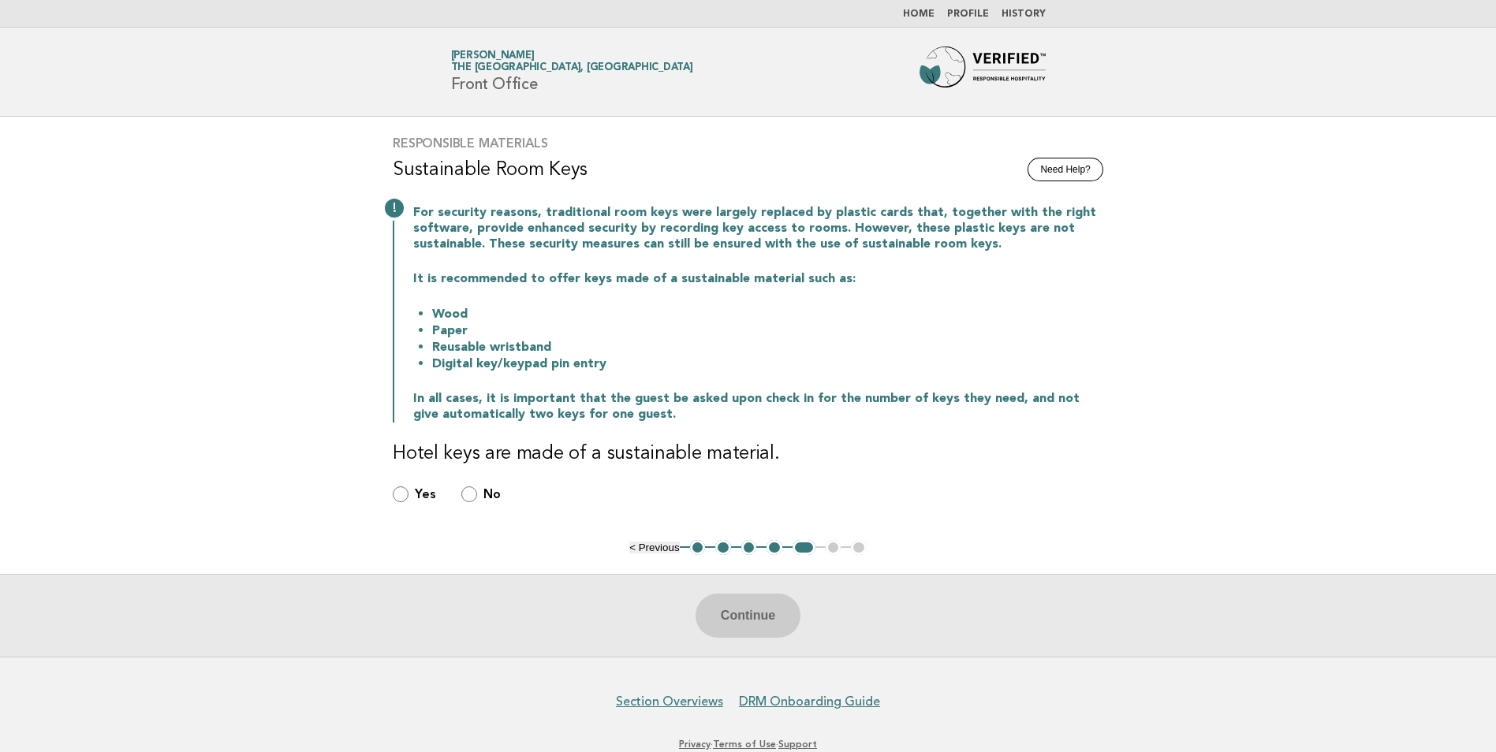
click at [772, 542] on button "4" at bounding box center [775, 548] width 16 height 16
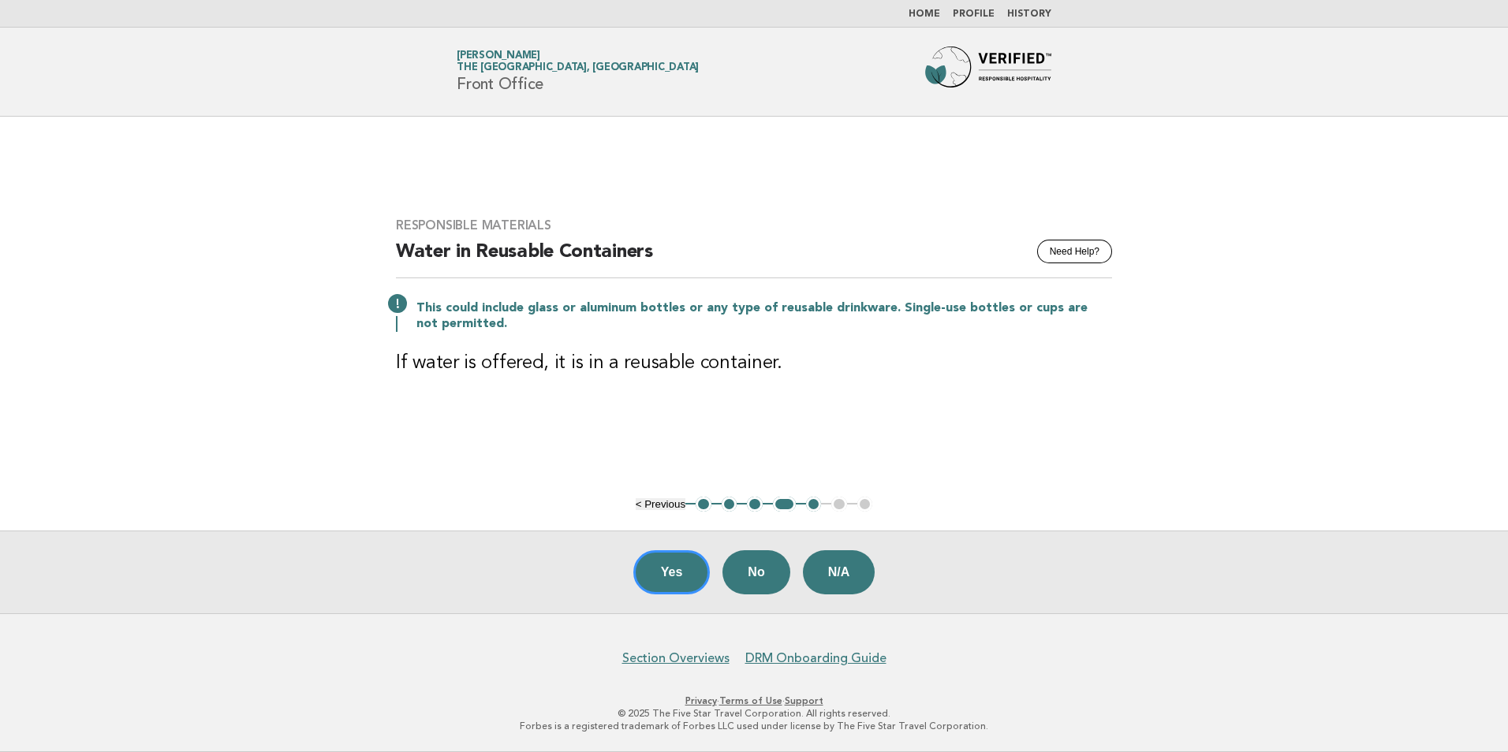
click at [728, 504] on button "2" at bounding box center [730, 505] width 16 height 16
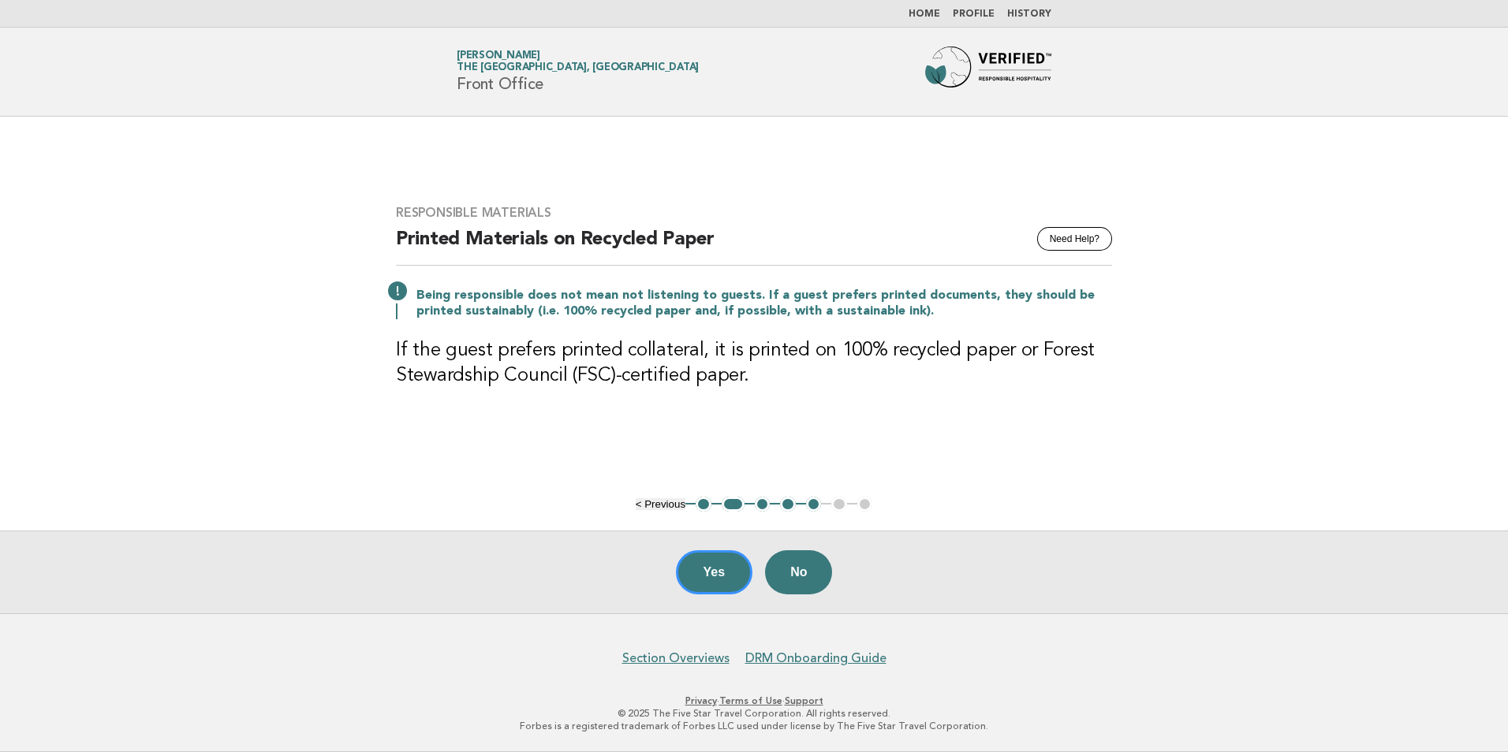
click at [814, 507] on button "5" at bounding box center [814, 505] width 16 height 16
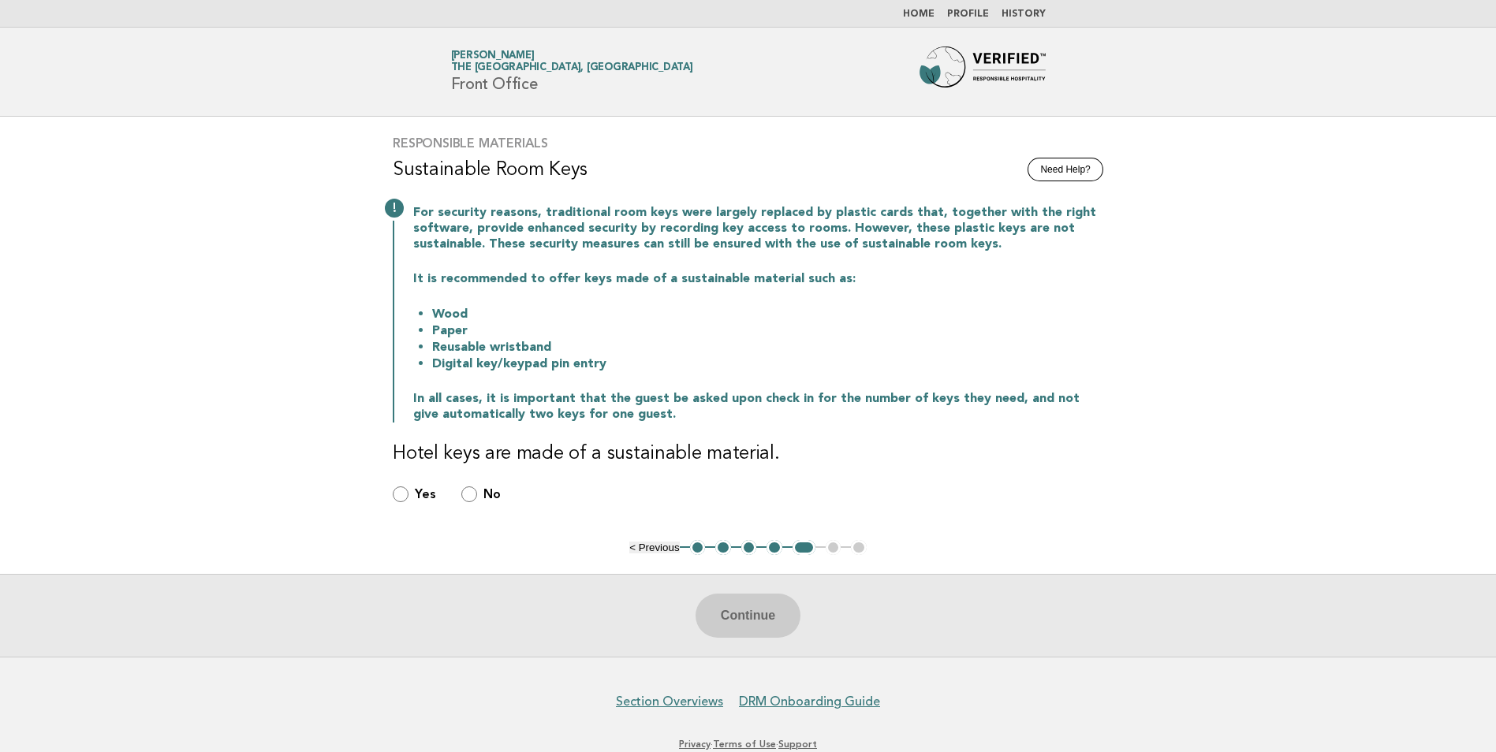
click at [750, 547] on button "3" at bounding box center [749, 548] width 16 height 16
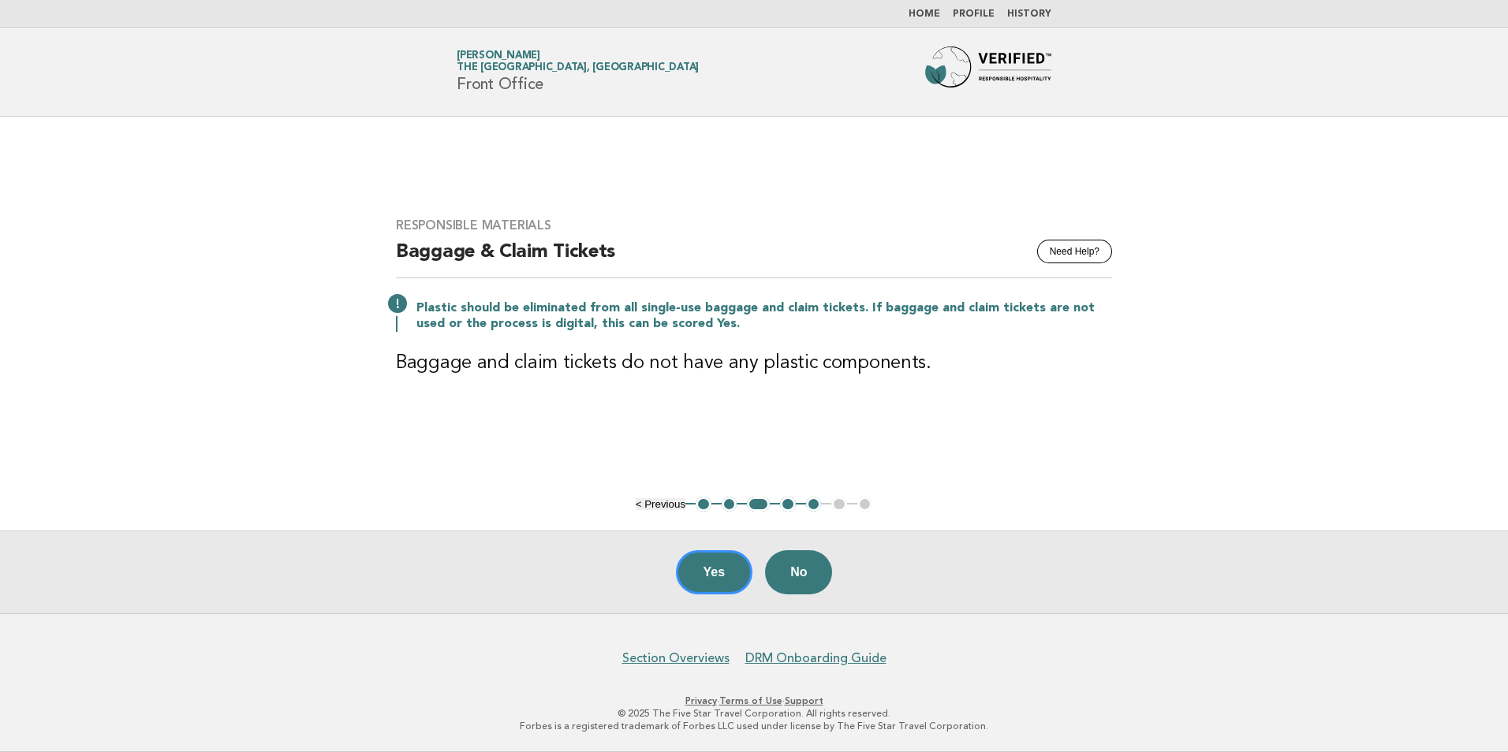
click at [106, 317] on main "Responsible Materials Need Help? Baggage & Claim Tickets Plastic should be elim…" at bounding box center [754, 365] width 1508 height 497
click at [795, 503] on button "4" at bounding box center [788, 505] width 16 height 16
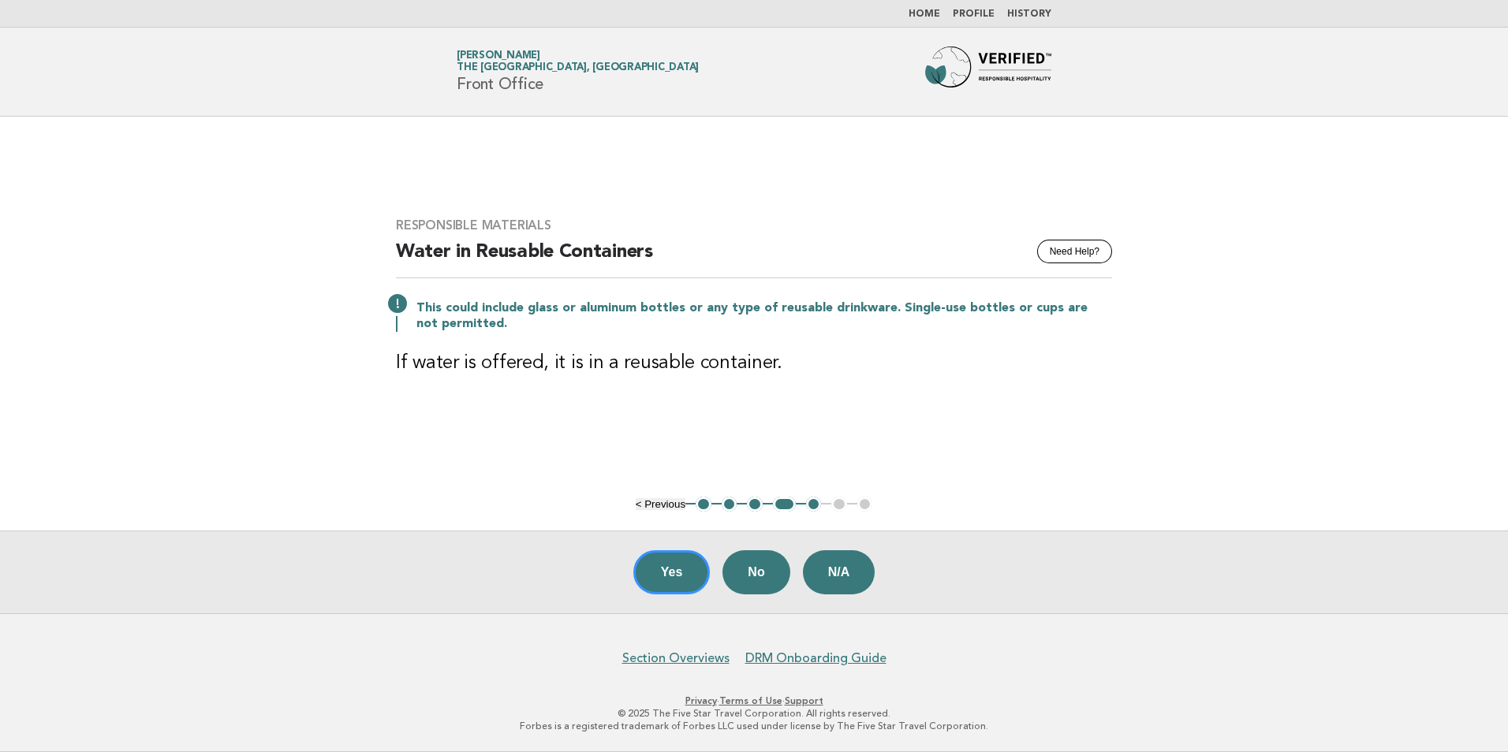
click at [811, 509] on button "5" at bounding box center [814, 505] width 16 height 16
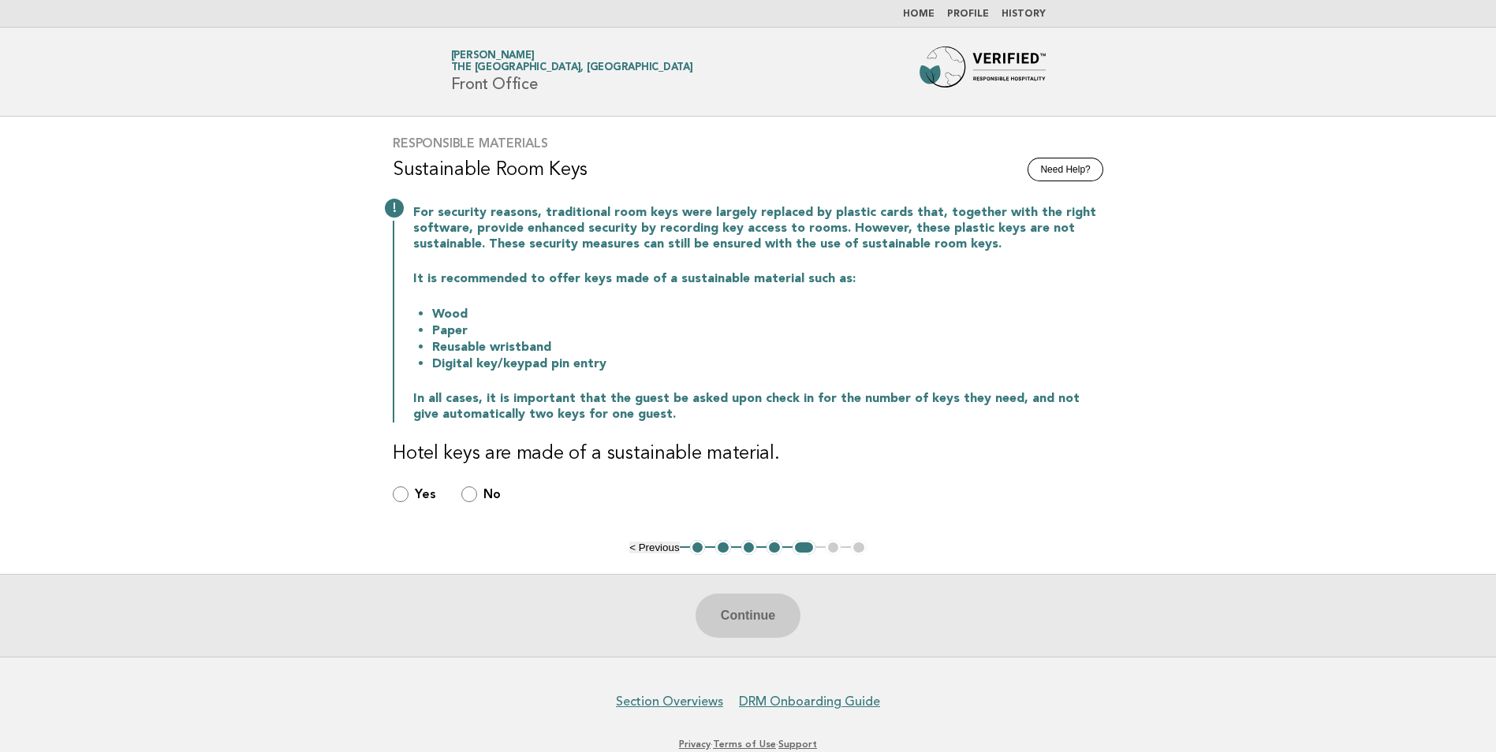
click at [838, 546] on ul "< Previous 1 2 3 4 5 6 7" at bounding box center [747, 548] width 237 height 16
drag, startPoint x: 760, startPoint y: 611, endPoint x: 522, endPoint y: 562, distance: 243.3
click at [522, 562] on main "Responsible Materials Need Help? Sustainable Room Keys For security reasons, tr…" at bounding box center [748, 387] width 1496 height 540
drag, startPoint x: 522, startPoint y: 562, endPoint x: 435, endPoint y: 542, distance: 89.7
click at [435, 542] on main "Responsible Materials Need Help? Sustainable Room Keys For security reasons, tr…" at bounding box center [748, 387] width 1496 height 540
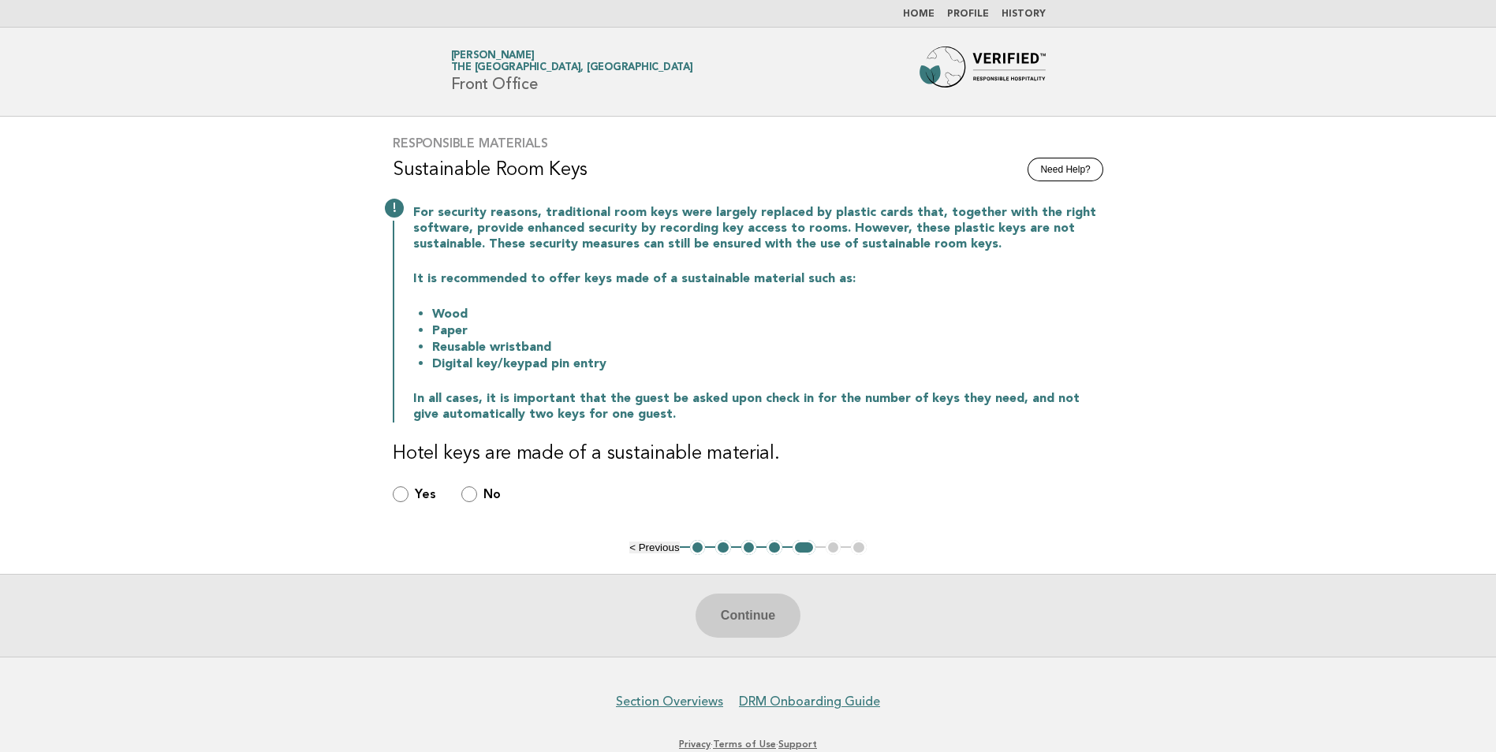
click at [830, 543] on ul "< Previous 1 2 3 4 5 6 7" at bounding box center [747, 548] width 237 height 16
click at [765, 601] on div "Continue" at bounding box center [748, 615] width 1496 height 83
click at [427, 486] on label "Yes" at bounding box center [425, 495] width 21 height 18
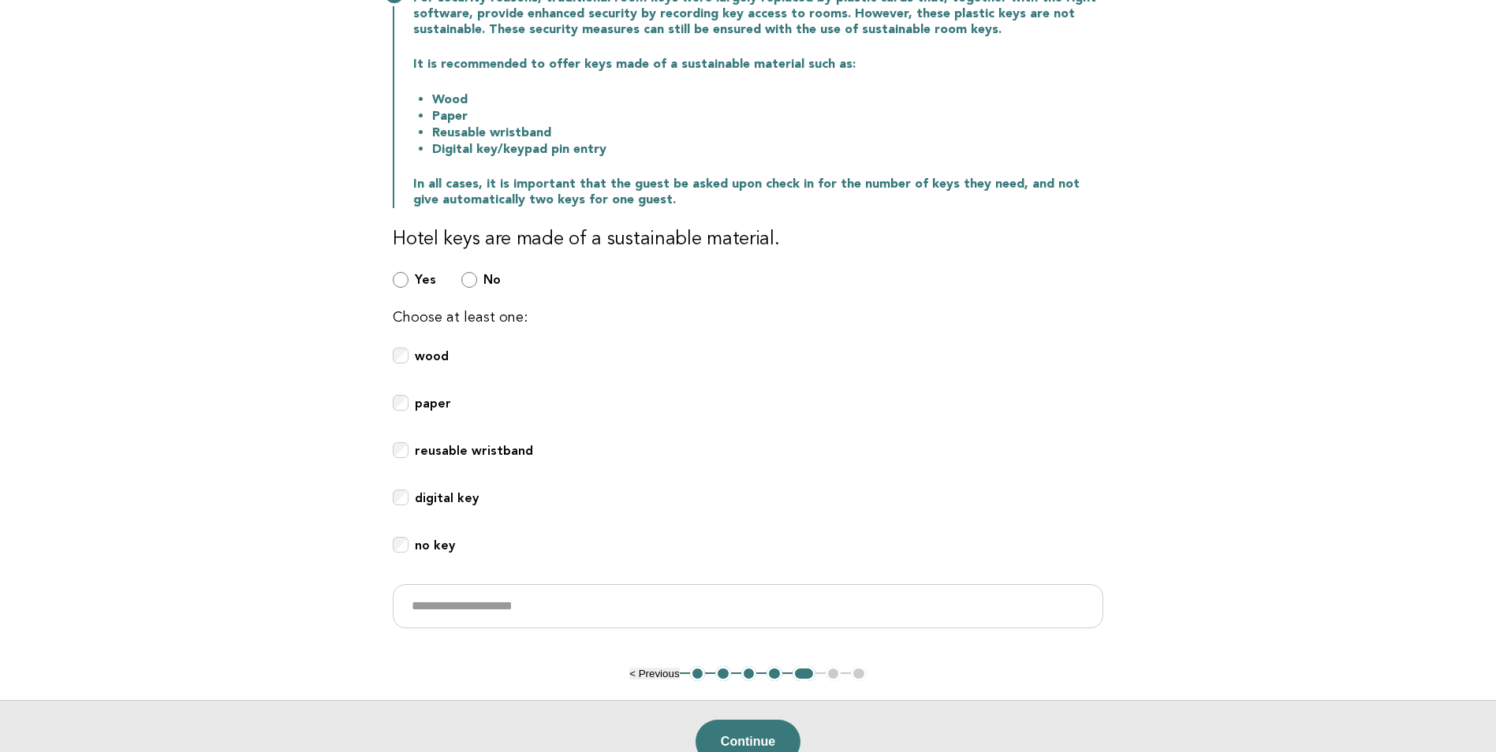
scroll to position [315, 0]
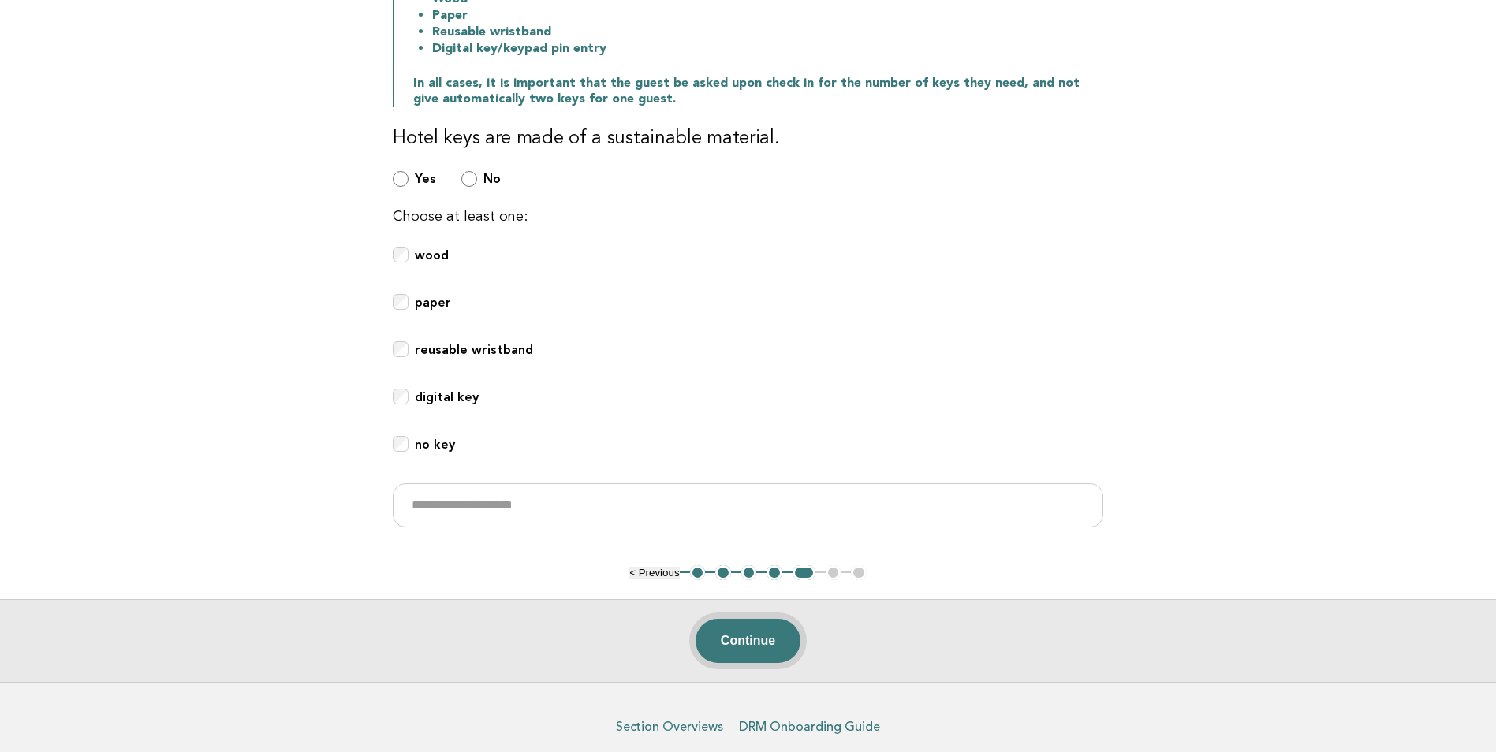
click at [735, 629] on button "Continue" at bounding box center [748, 641] width 105 height 44
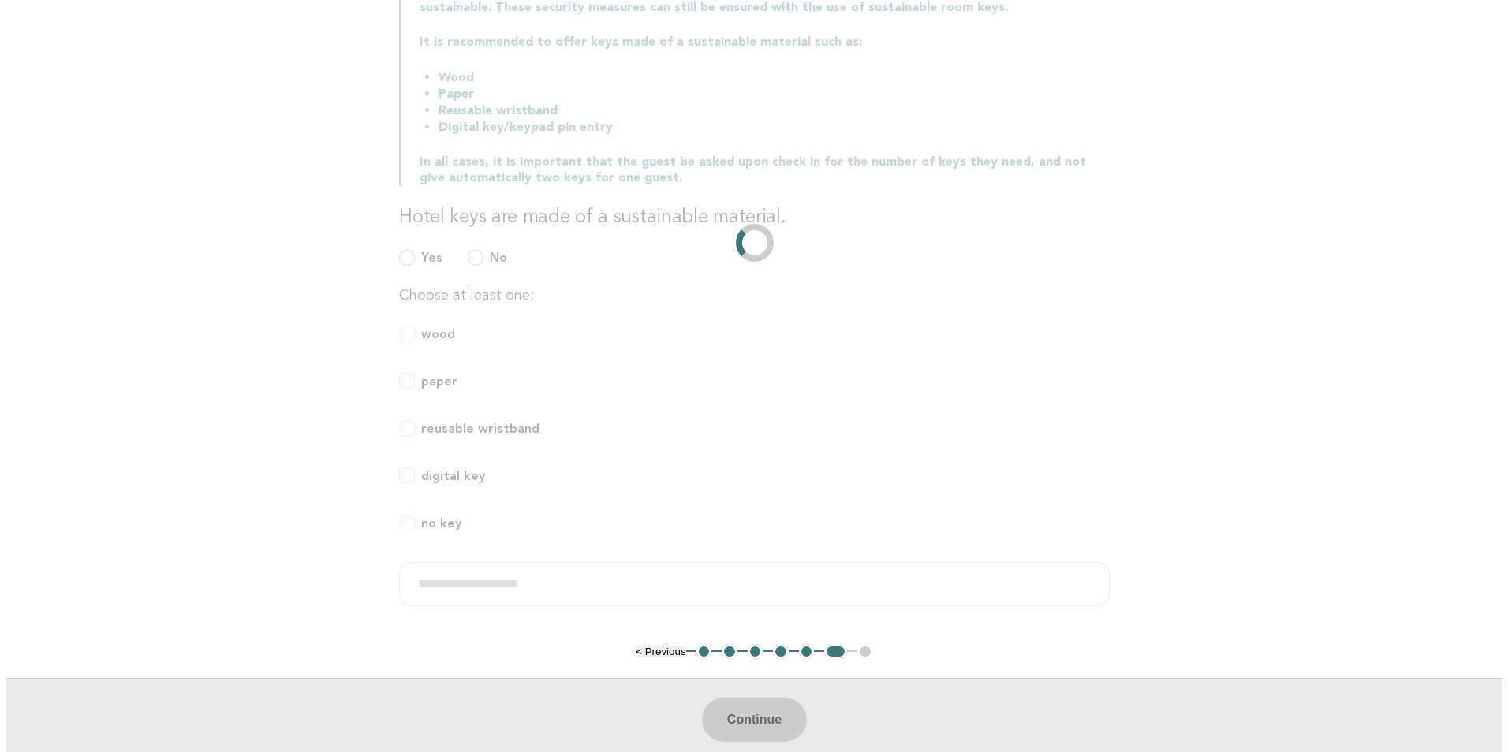
scroll to position [0, 0]
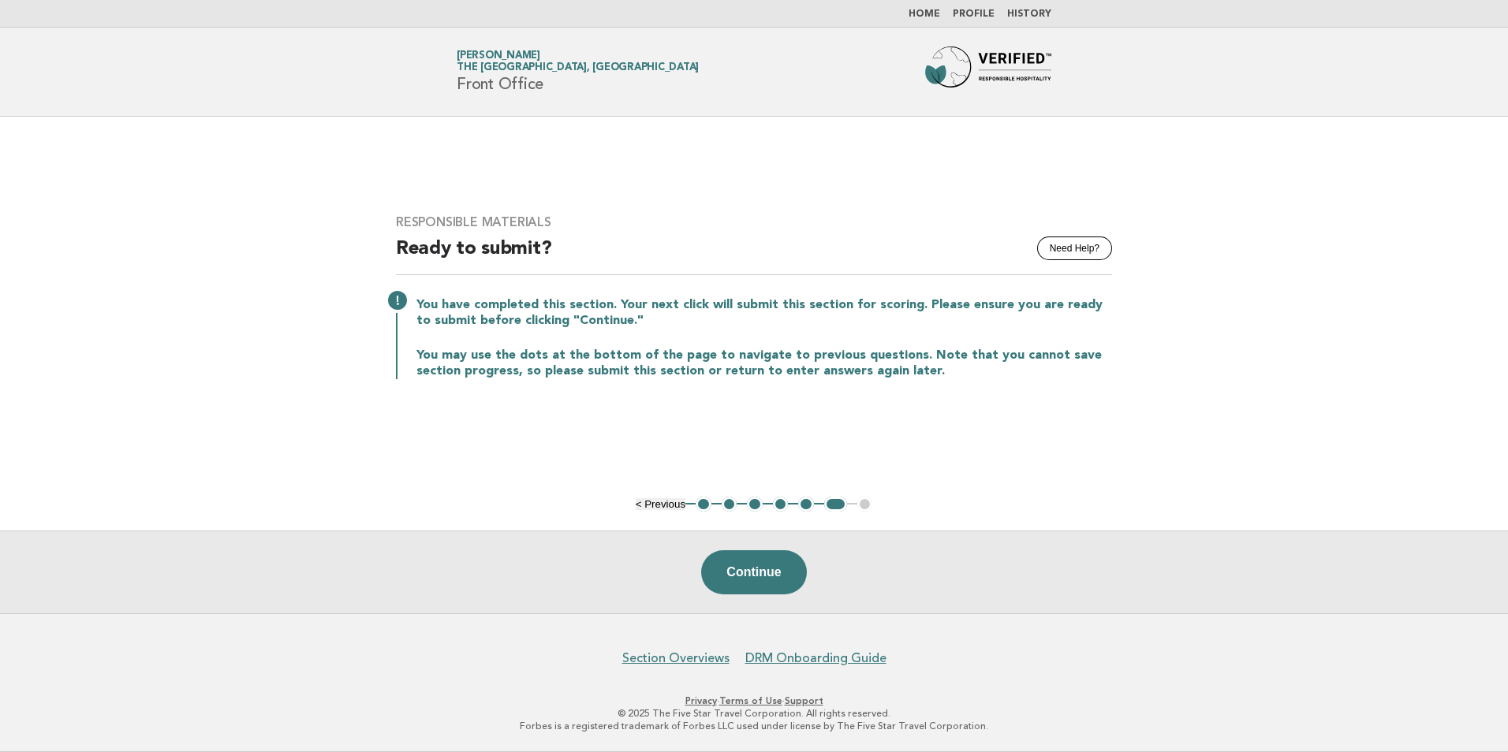
click at [925, 9] on link "Home" at bounding box center [925, 13] width 32 height 9
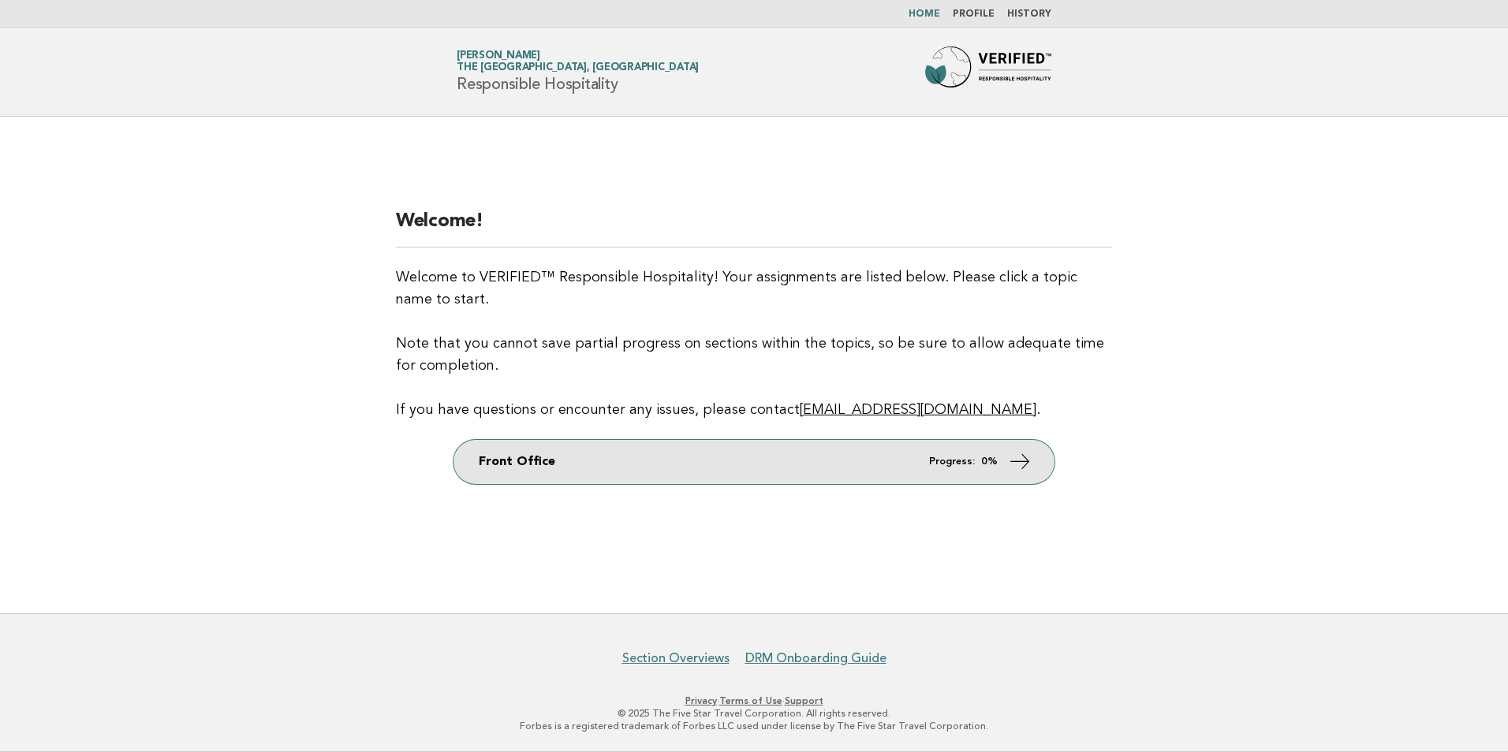
click at [1004, 445] on link "Front Office Progress: 0%" at bounding box center [753, 462] width 601 height 44
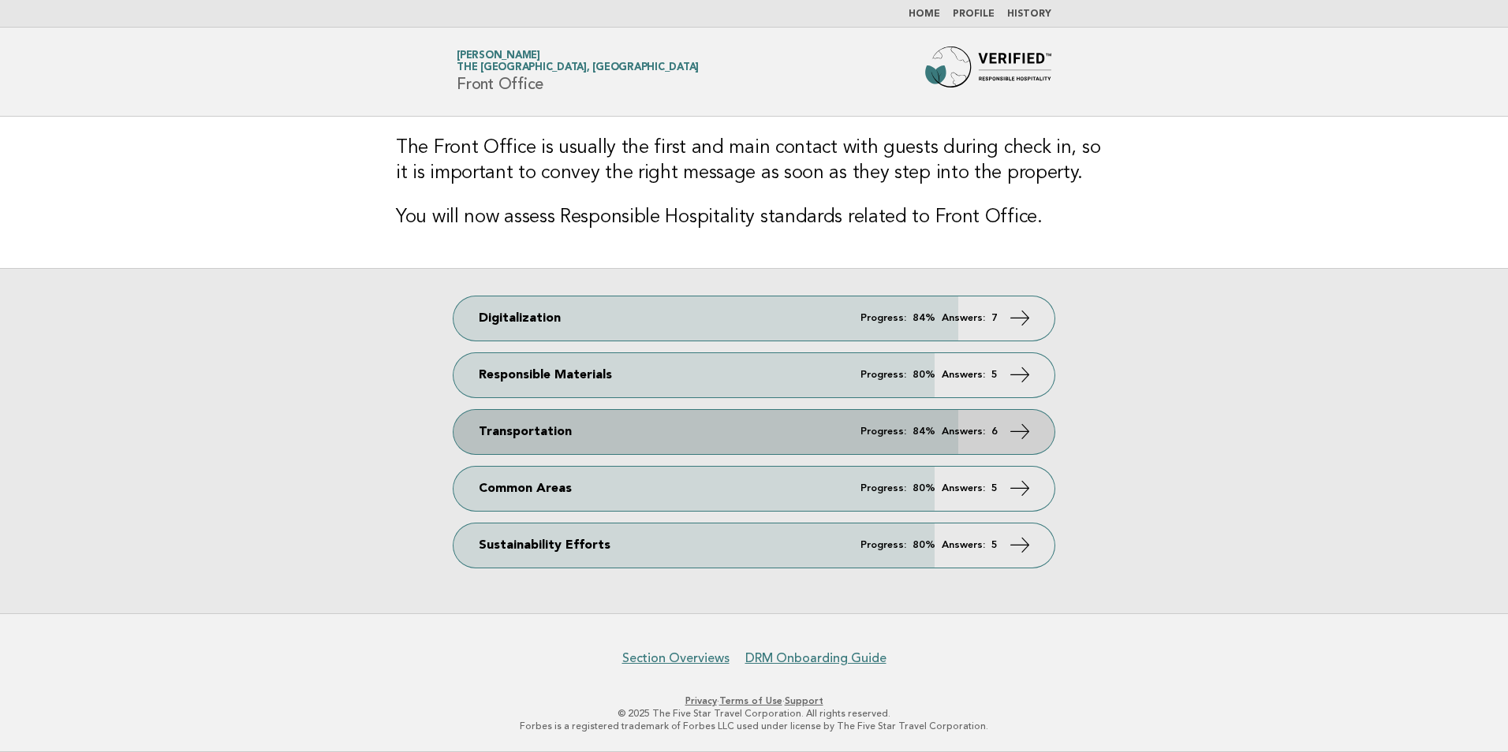
click at [853, 426] on link "Transportation Progress: 84% Answers: 6" at bounding box center [753, 432] width 601 height 44
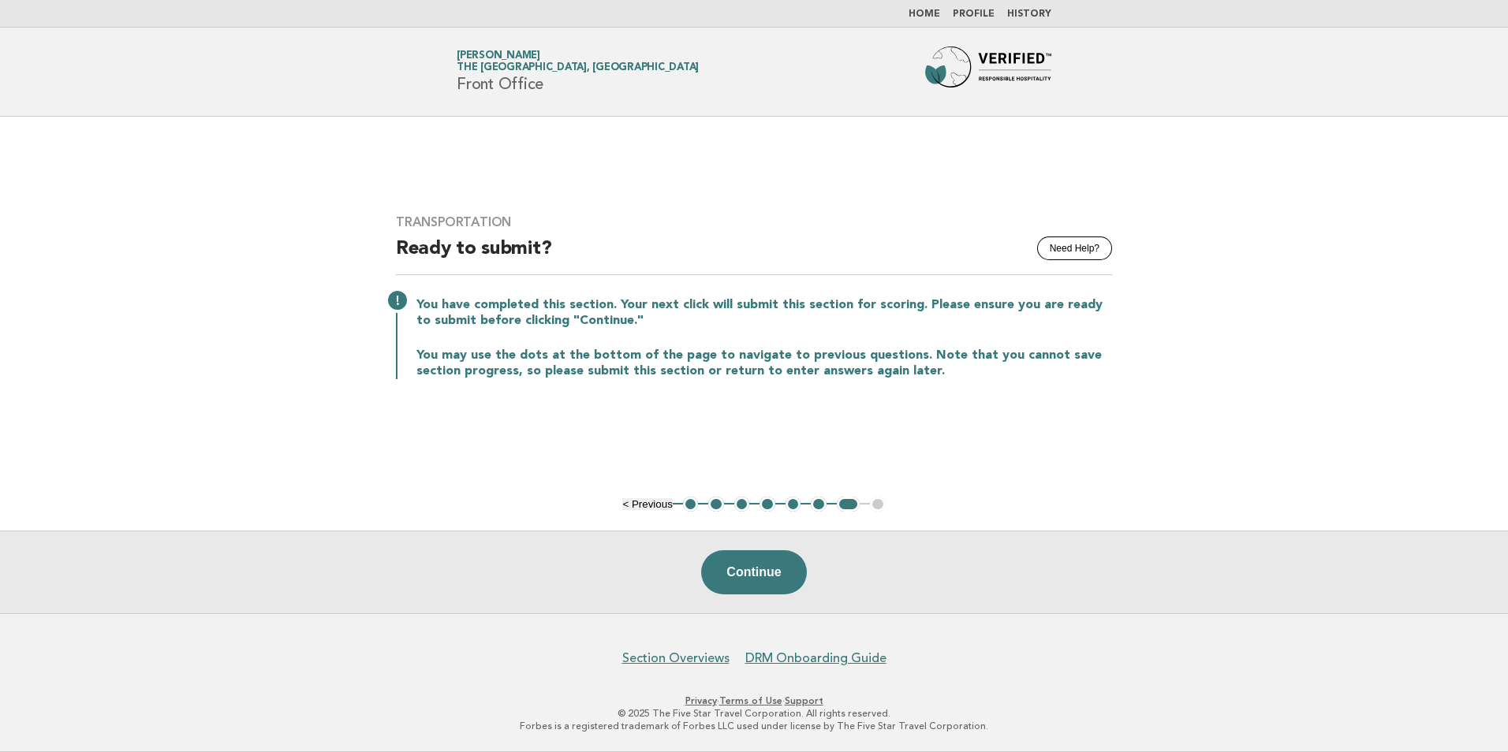
click at [692, 504] on button "1" at bounding box center [691, 505] width 16 height 16
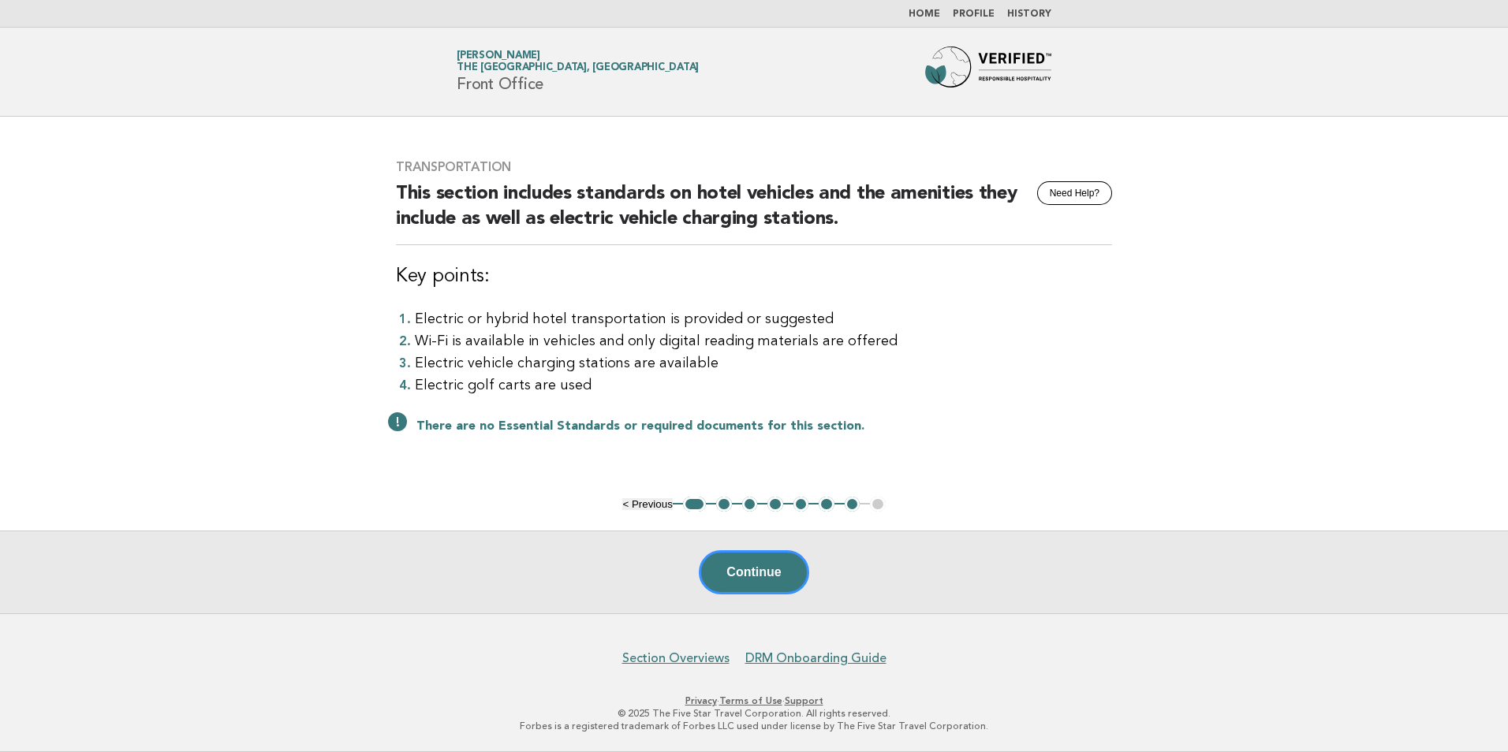
click at [718, 505] on button "2" at bounding box center [724, 505] width 16 height 16
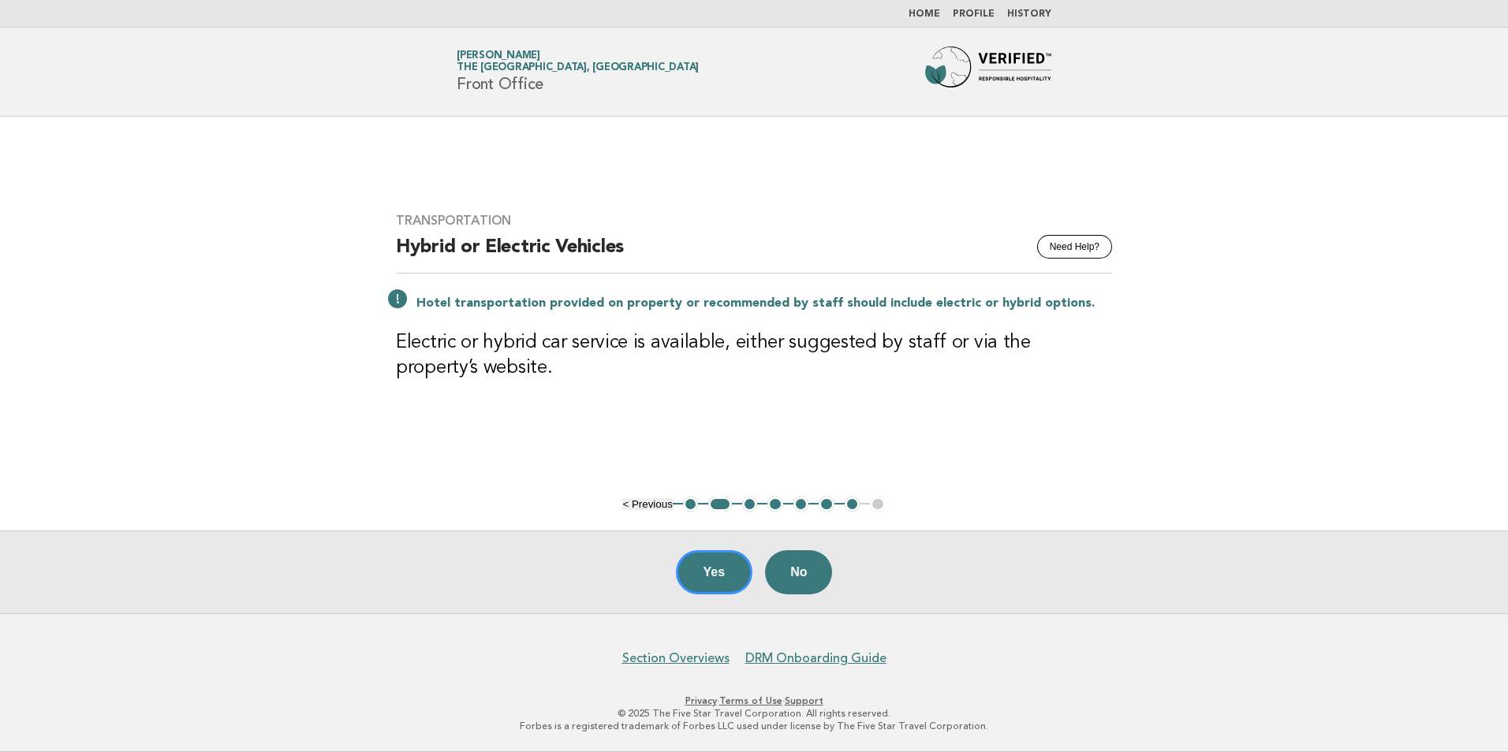
click at [745, 505] on button "3" at bounding box center [750, 505] width 16 height 16
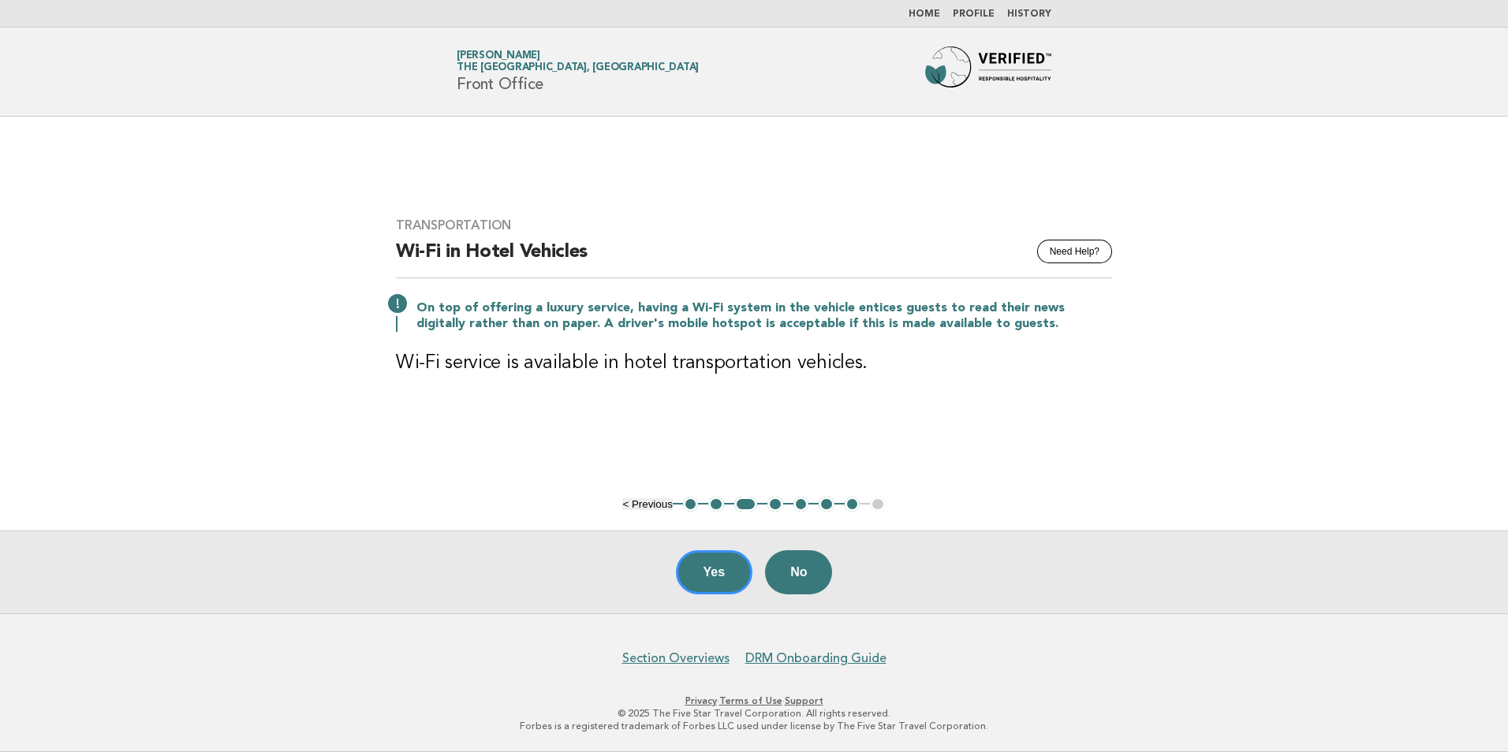
click at [770, 507] on button "4" at bounding box center [775, 505] width 16 height 16
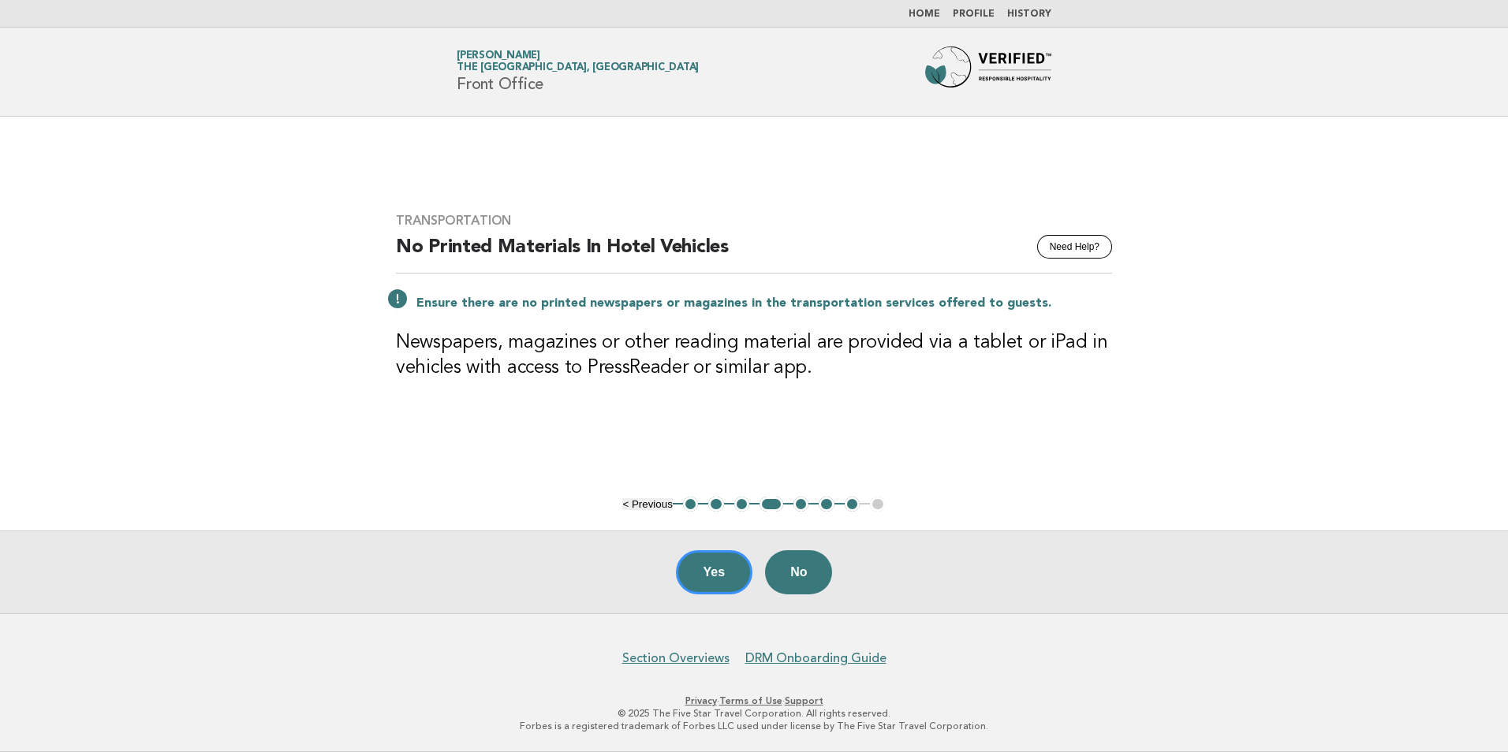
click at [797, 505] on button "5" at bounding box center [801, 505] width 16 height 16
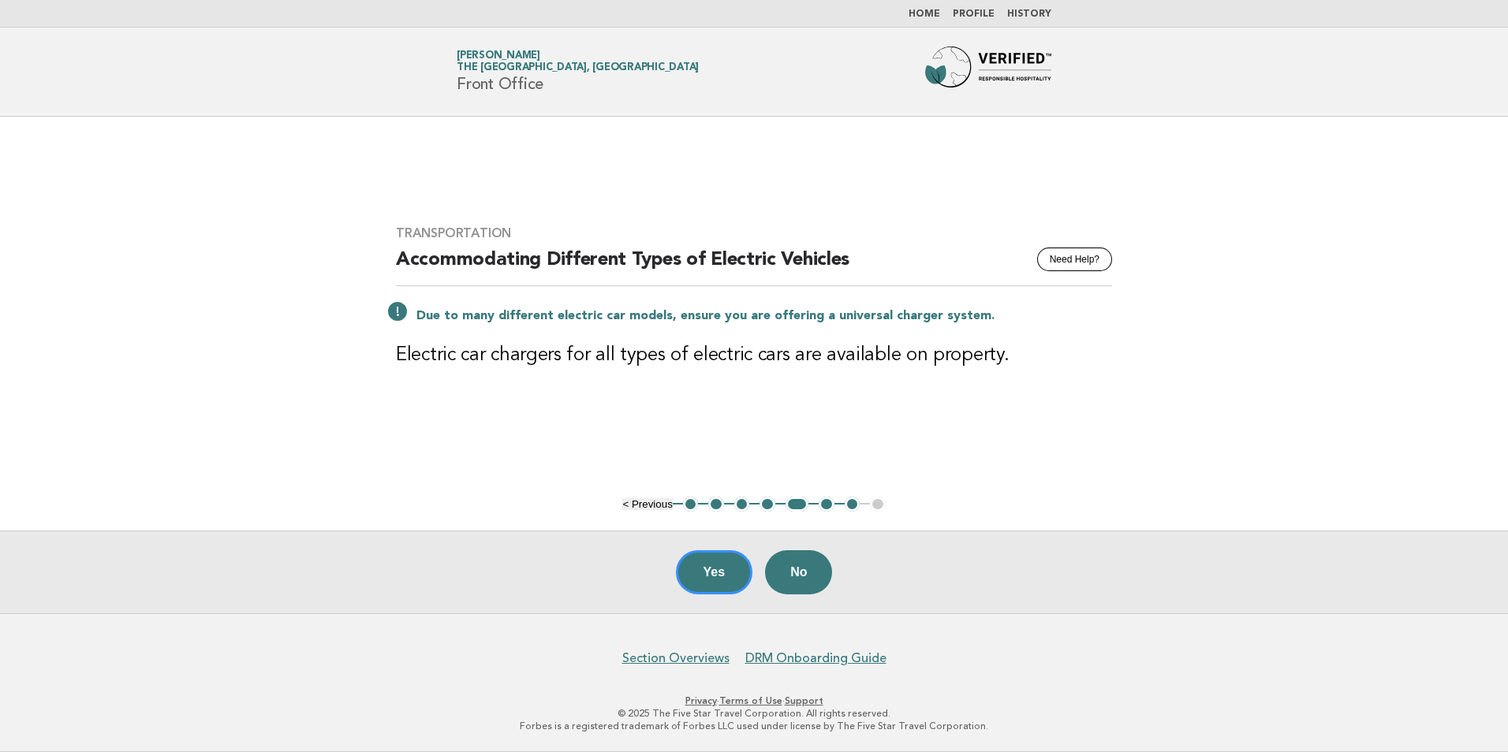
click at [823, 506] on button "6" at bounding box center [827, 505] width 16 height 16
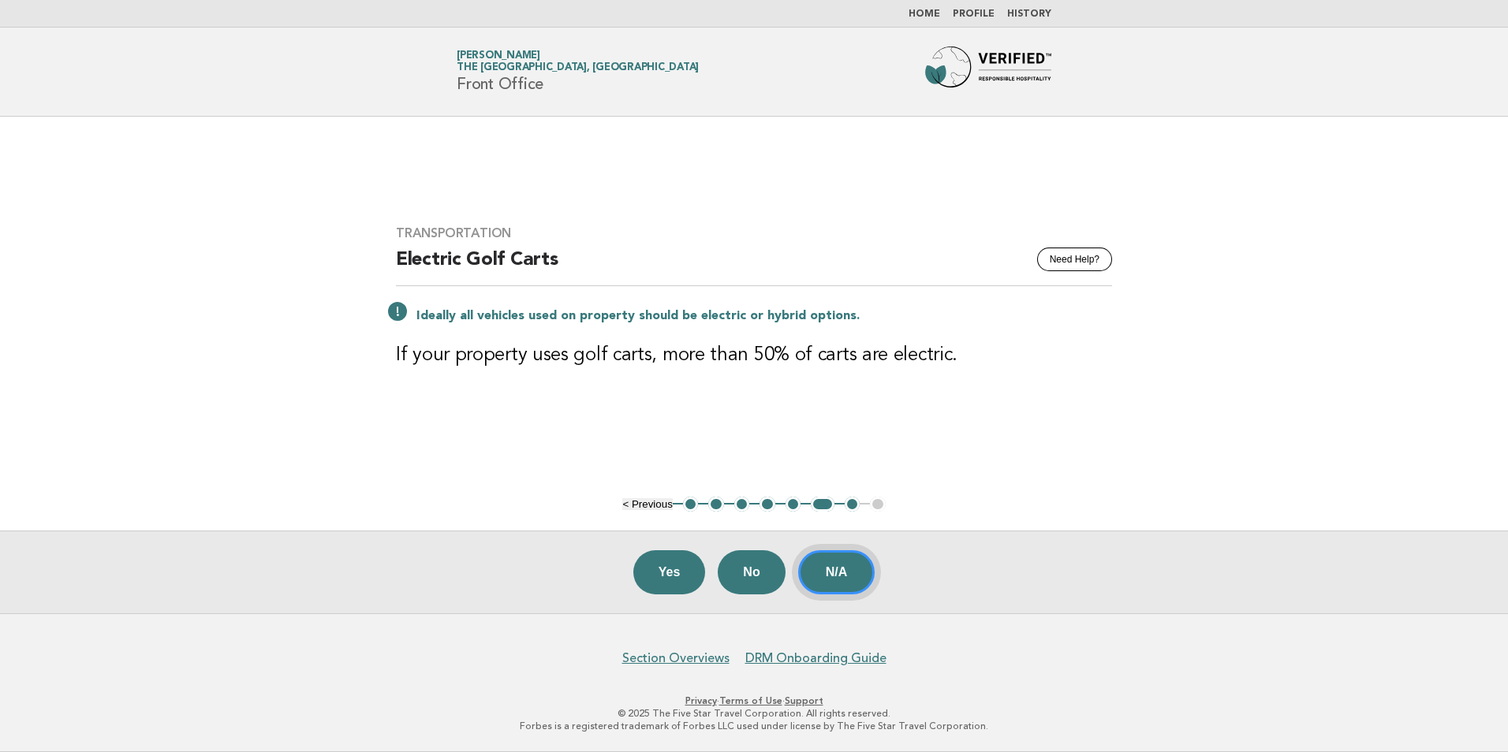
click at [845, 576] on button "N/A" at bounding box center [836, 572] width 77 height 44
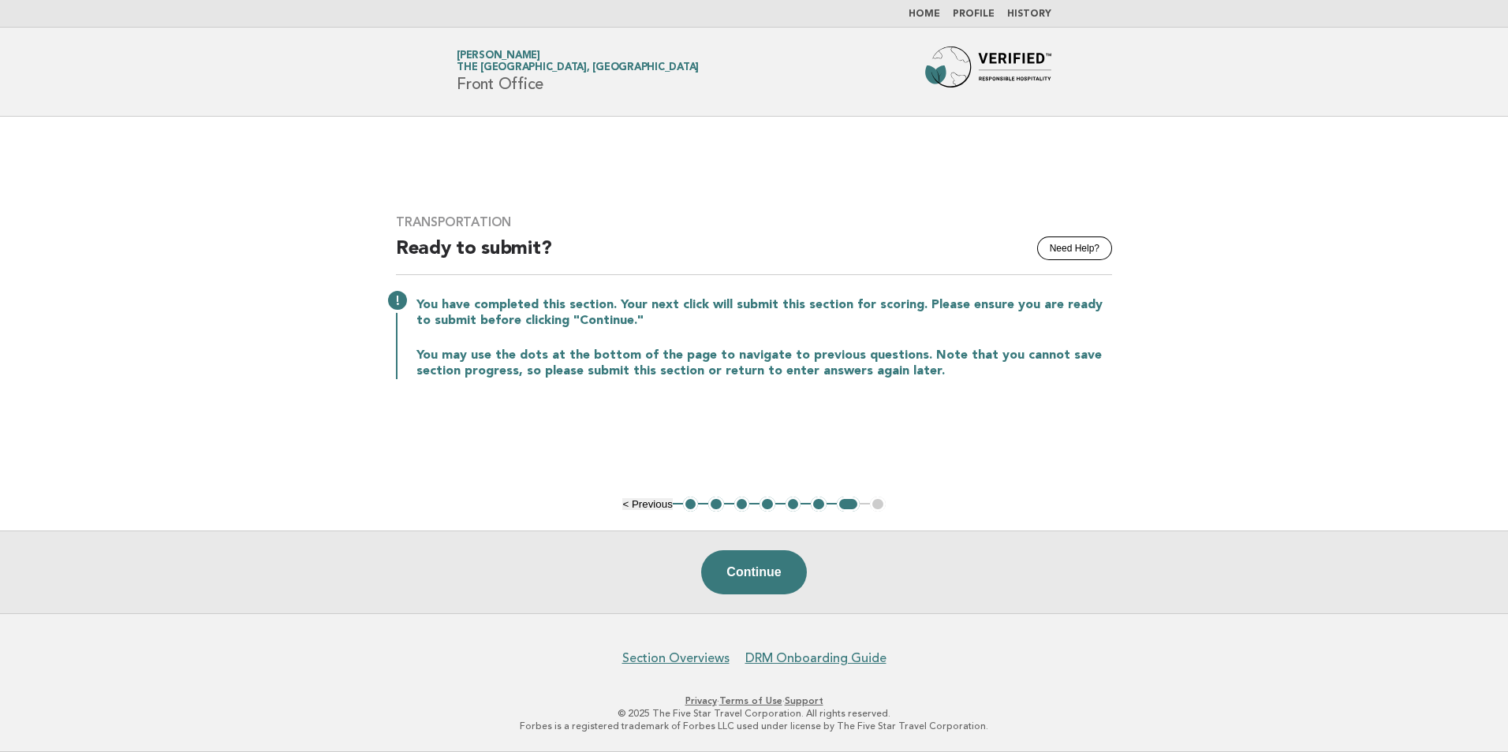
click at [930, 15] on link "Home" at bounding box center [925, 13] width 32 height 9
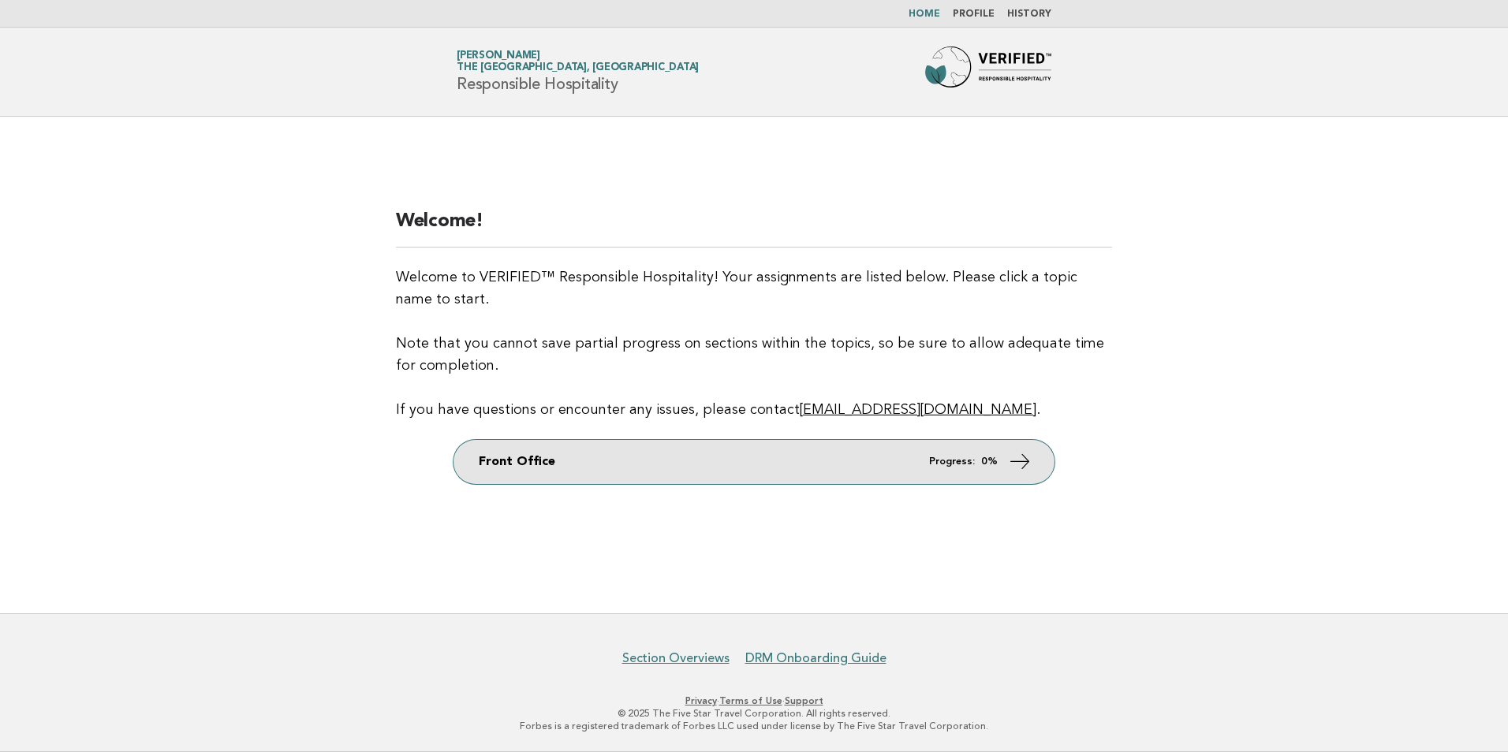
click at [871, 453] on link "Front Office Progress: 0%" at bounding box center [753, 462] width 601 height 44
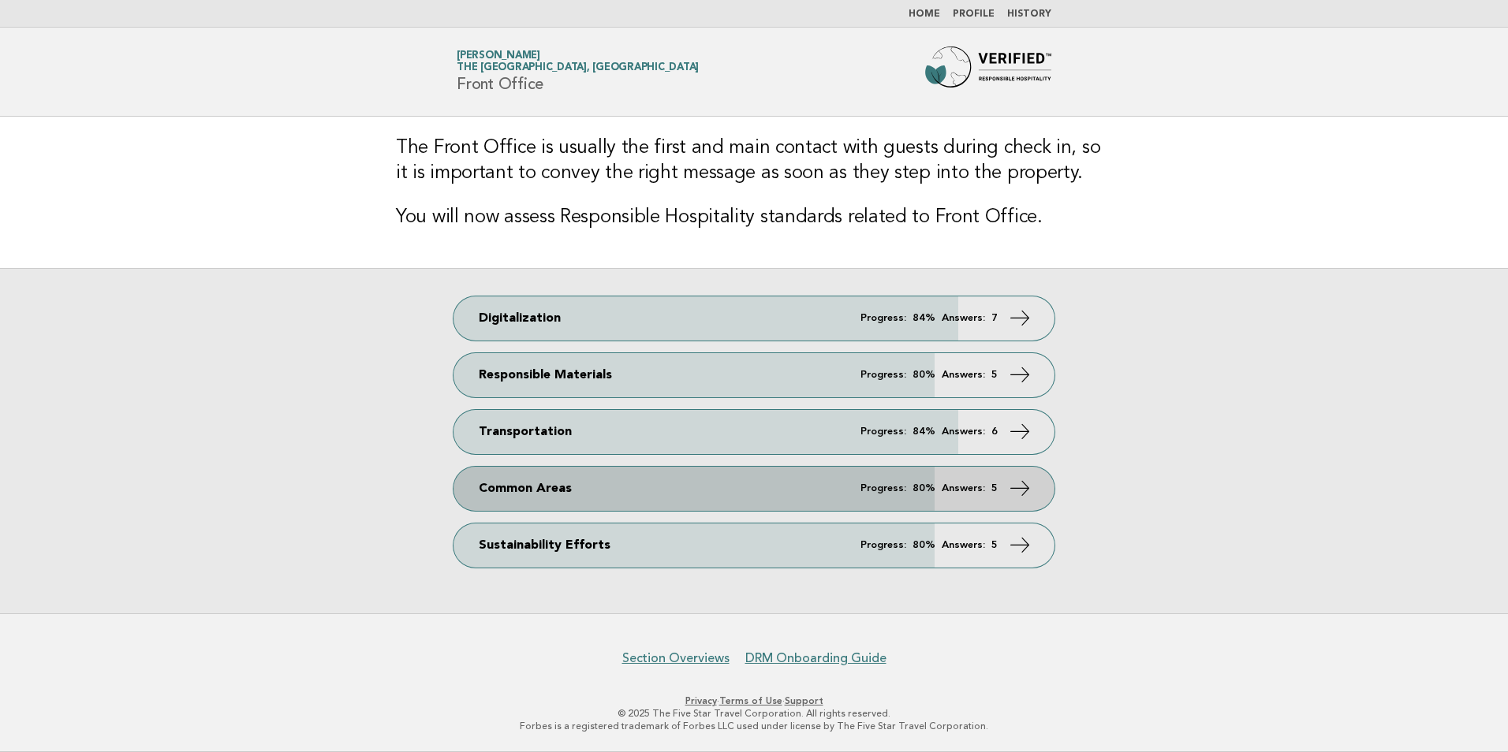
click at [947, 489] on em "Answers:" at bounding box center [963, 488] width 43 height 10
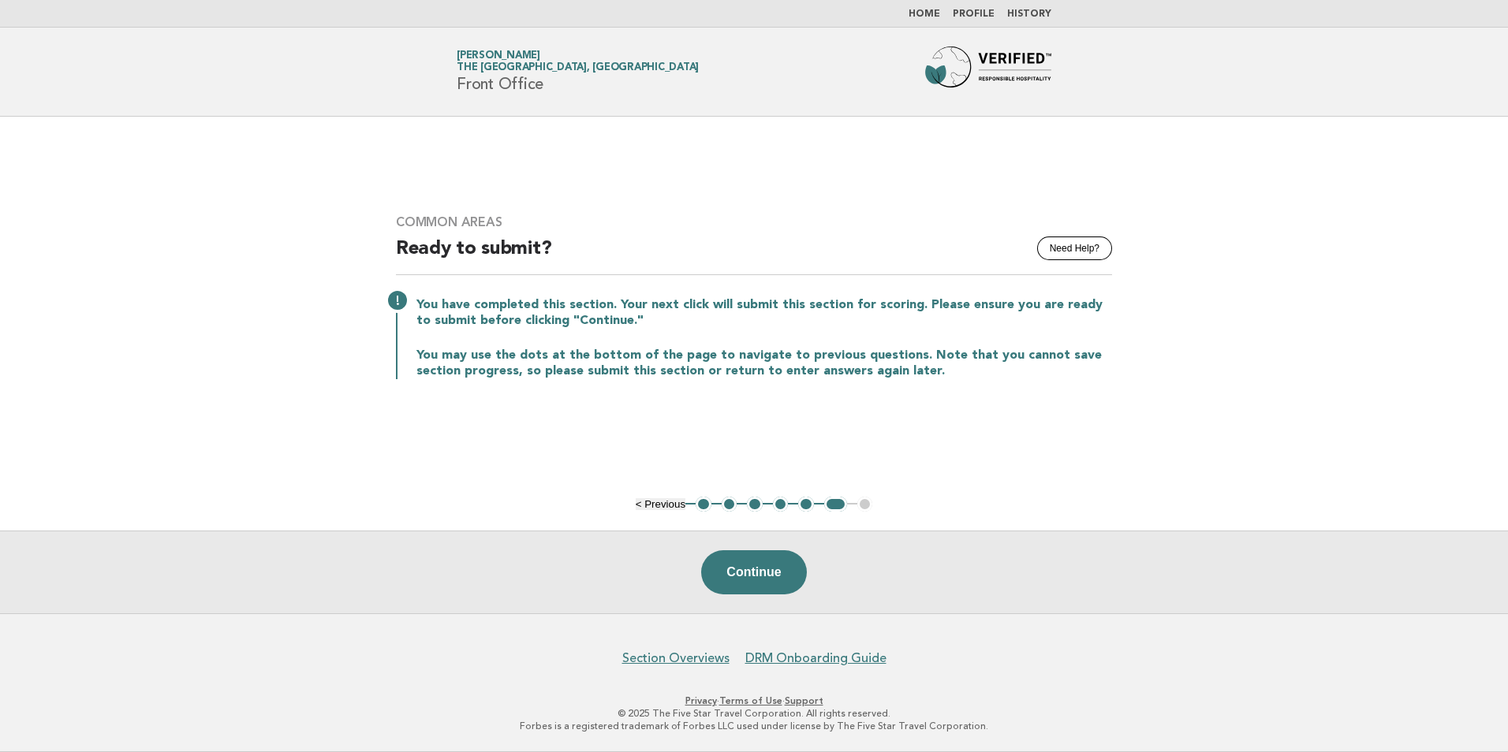
click at [706, 504] on button "1" at bounding box center [704, 505] width 16 height 16
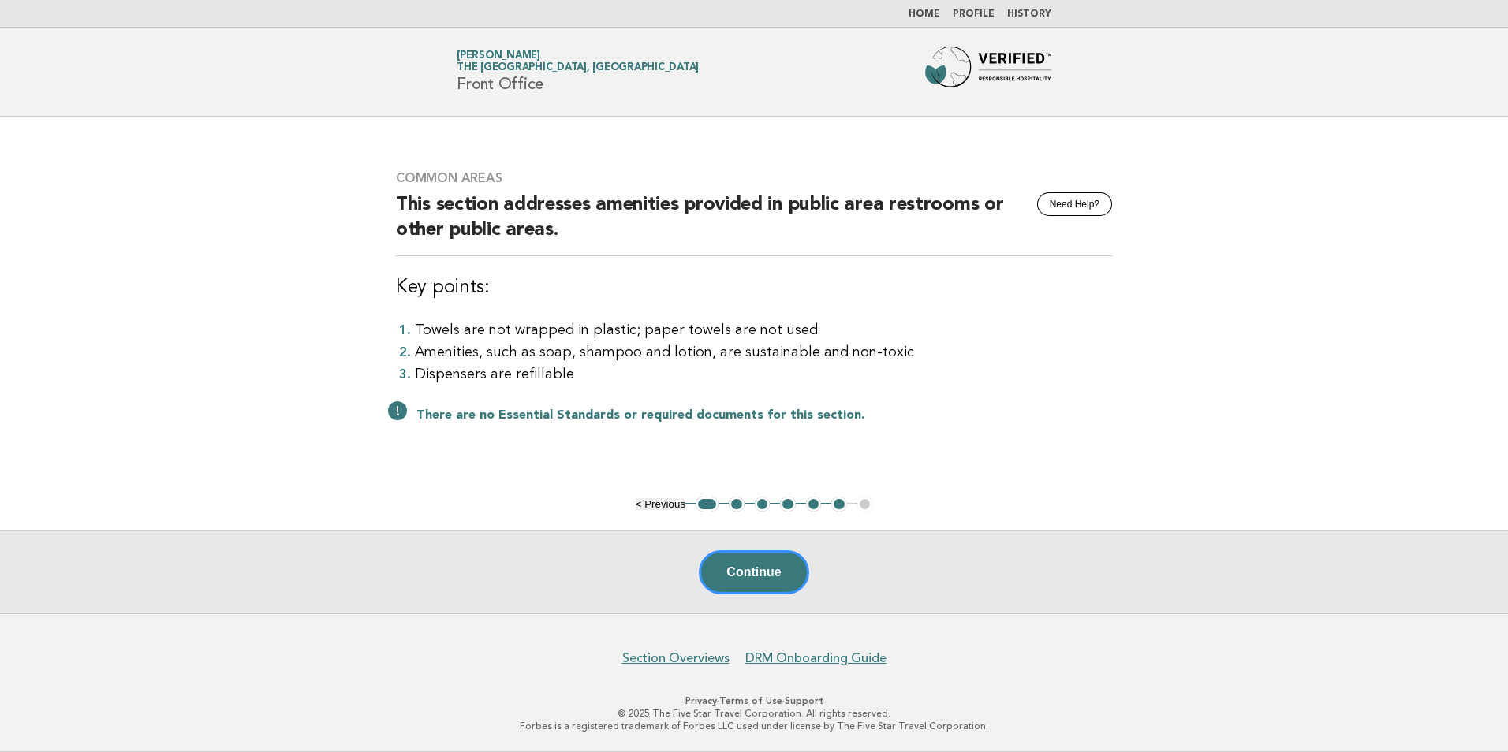
click at [745, 508] on ul "< Previous 1 2 3 4 5 6 7" at bounding box center [754, 505] width 237 height 16
click at [737, 504] on button "2" at bounding box center [737, 505] width 16 height 16
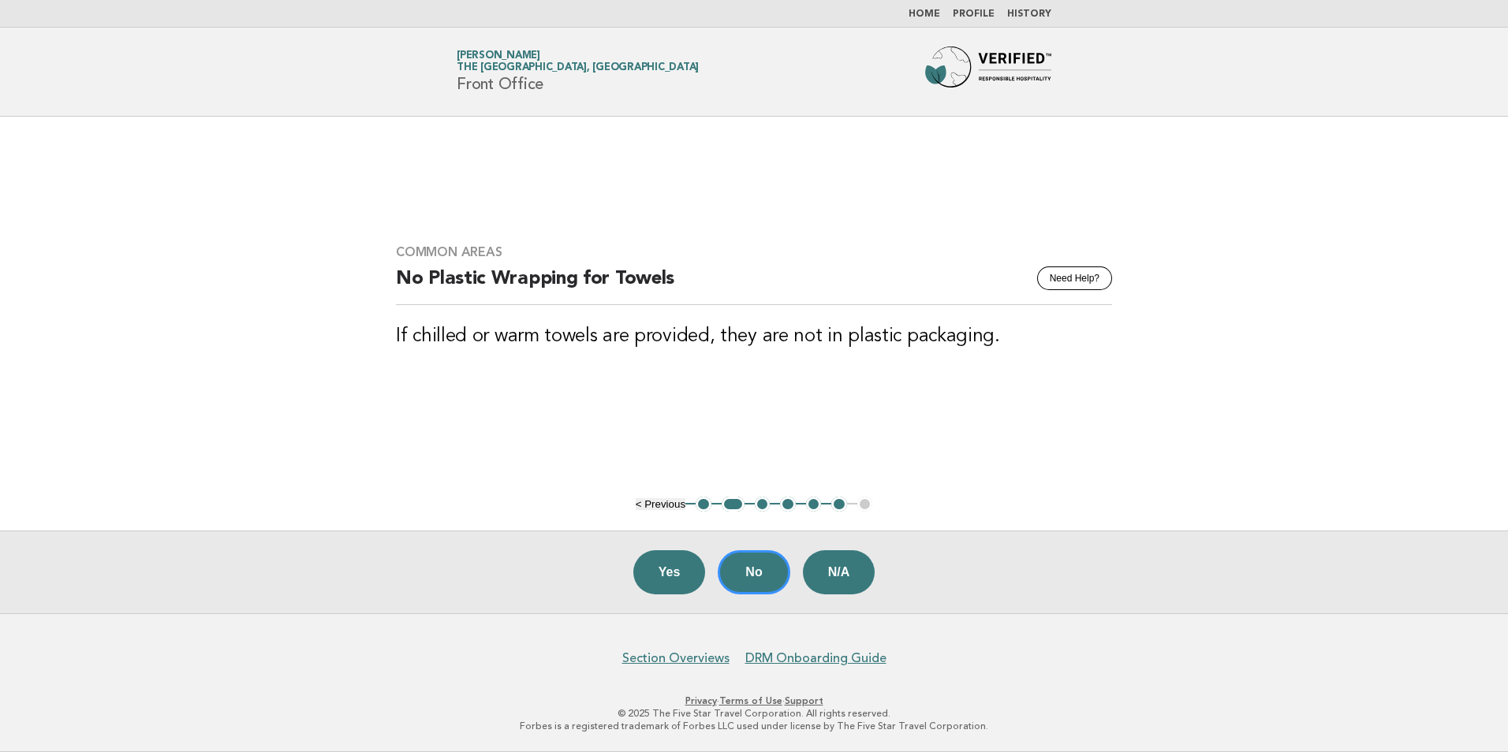
click at [693, 506] on ul "< Previous 1 2 3 4 5 6 7" at bounding box center [754, 505] width 237 height 16
click at [703, 508] on button "1" at bounding box center [704, 505] width 16 height 16
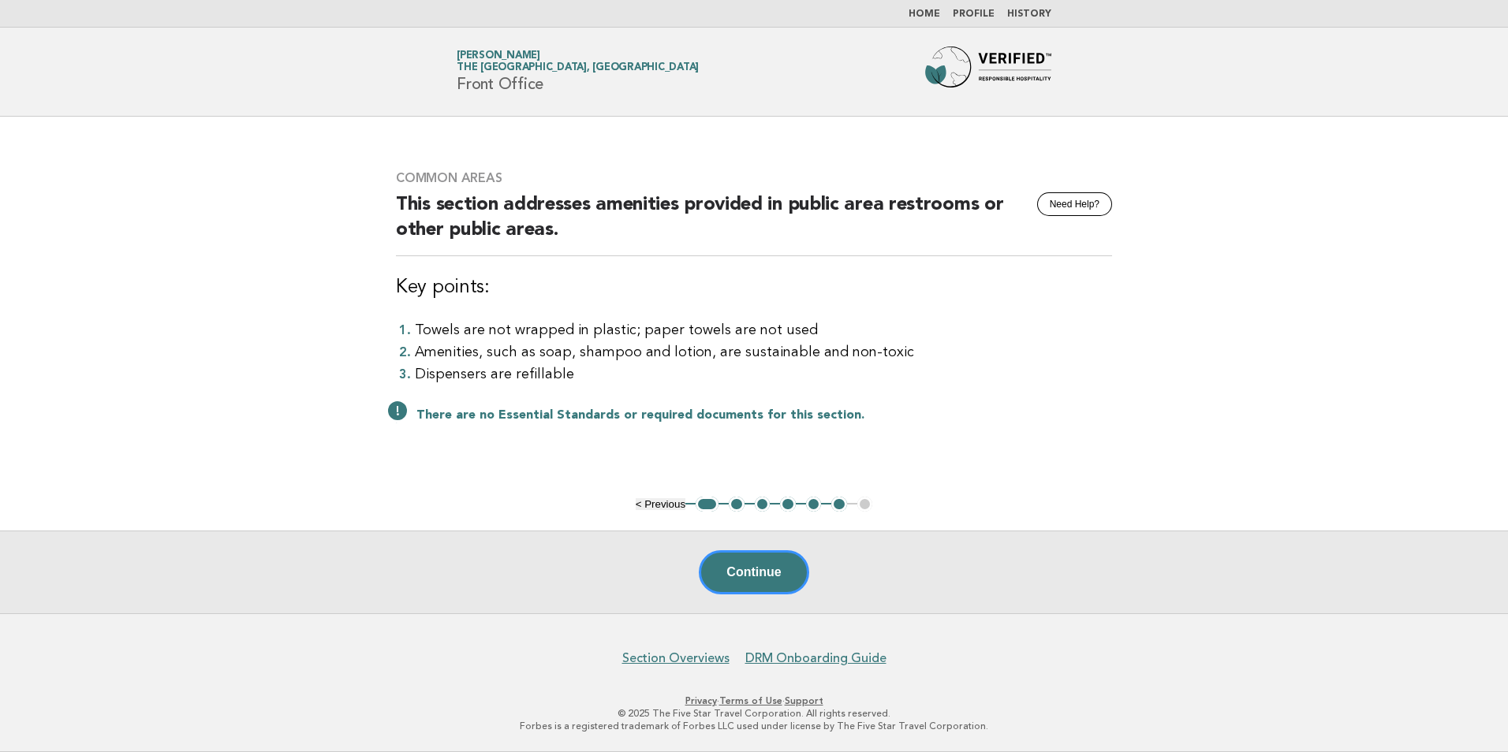
click at [740, 506] on button "2" at bounding box center [737, 505] width 16 height 16
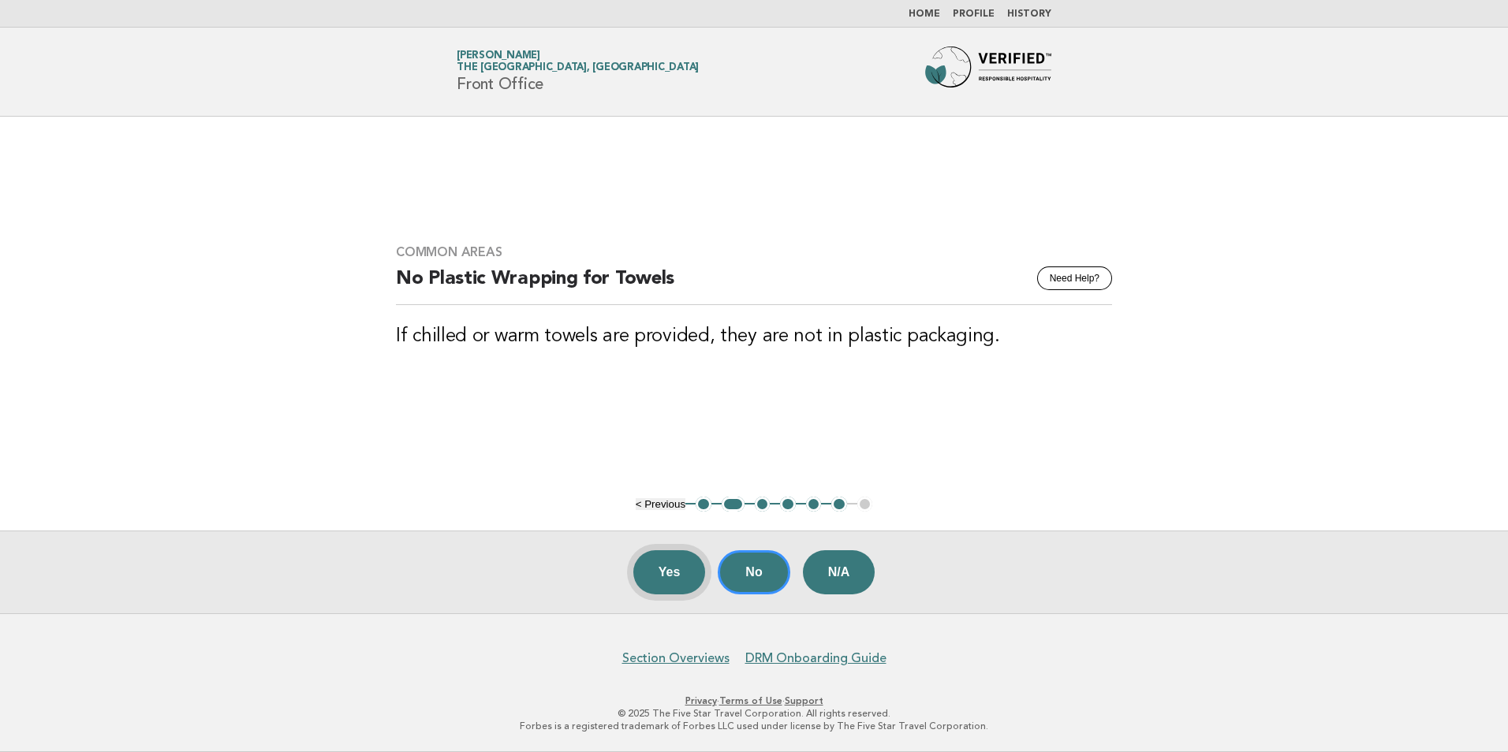
click at [692, 572] on button "Yes" at bounding box center [669, 572] width 73 height 44
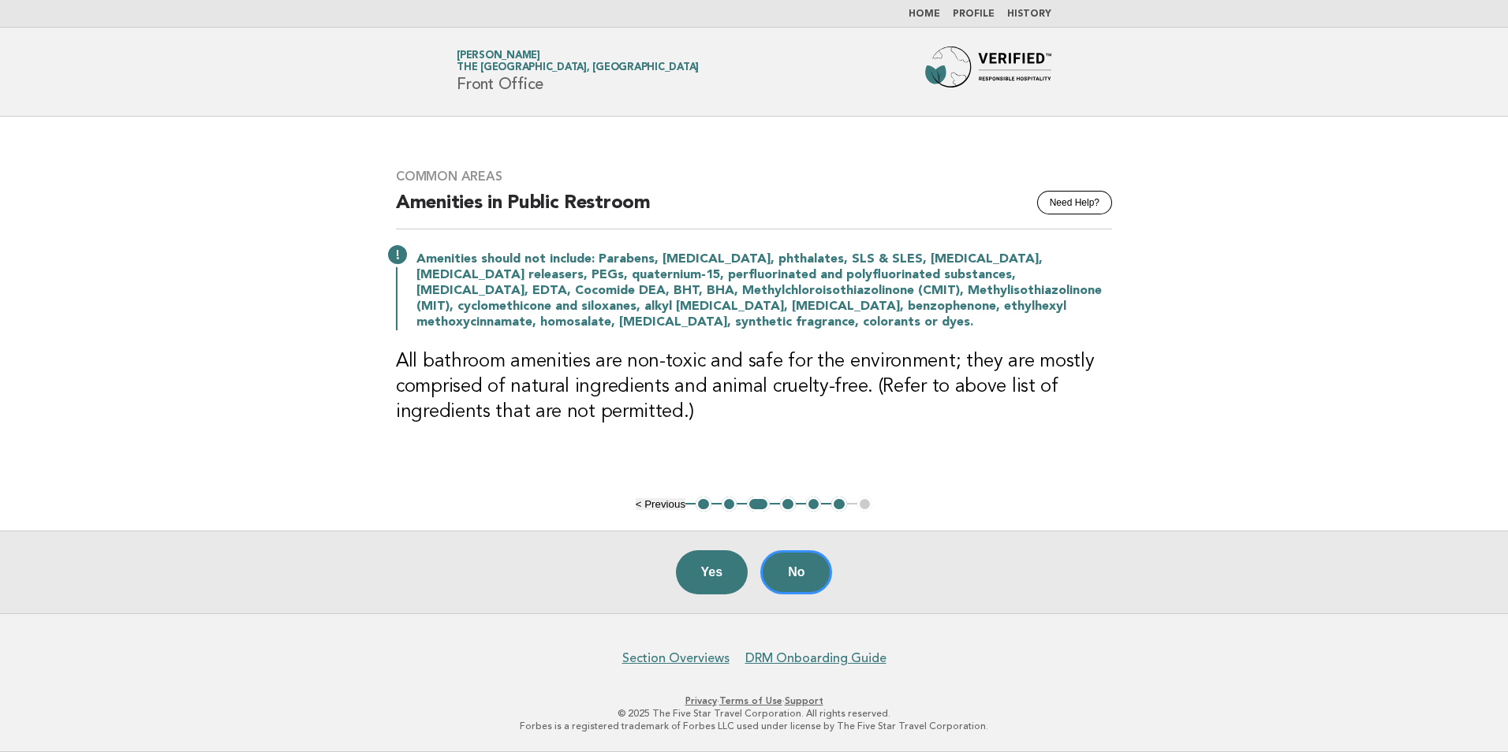
click at [761, 585] on div "Yes No" at bounding box center [754, 572] width 1508 height 83
click at [734, 577] on button "Yes" at bounding box center [712, 572] width 73 height 44
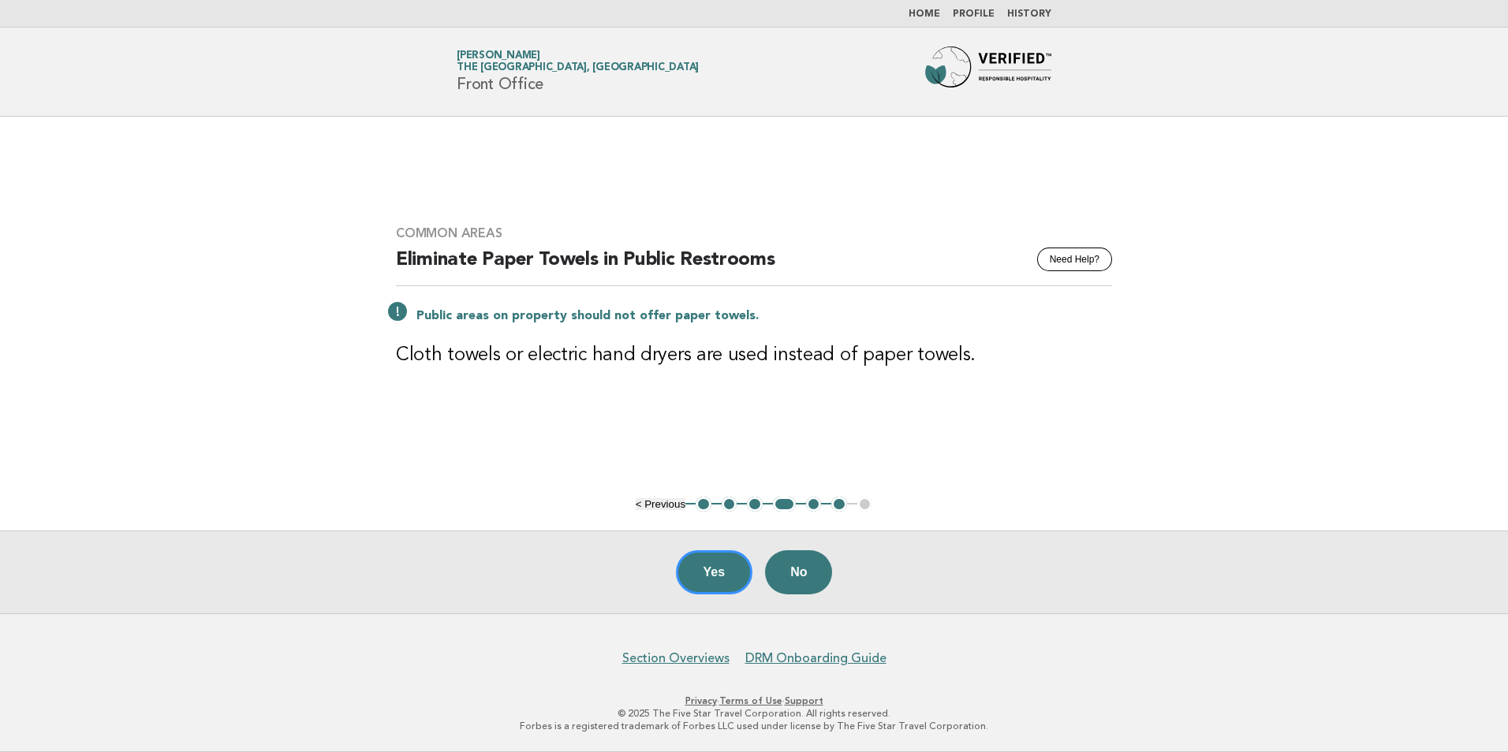
click at [815, 505] on button "5" at bounding box center [814, 505] width 16 height 16
click at [716, 568] on button "Yes" at bounding box center [714, 572] width 77 height 44
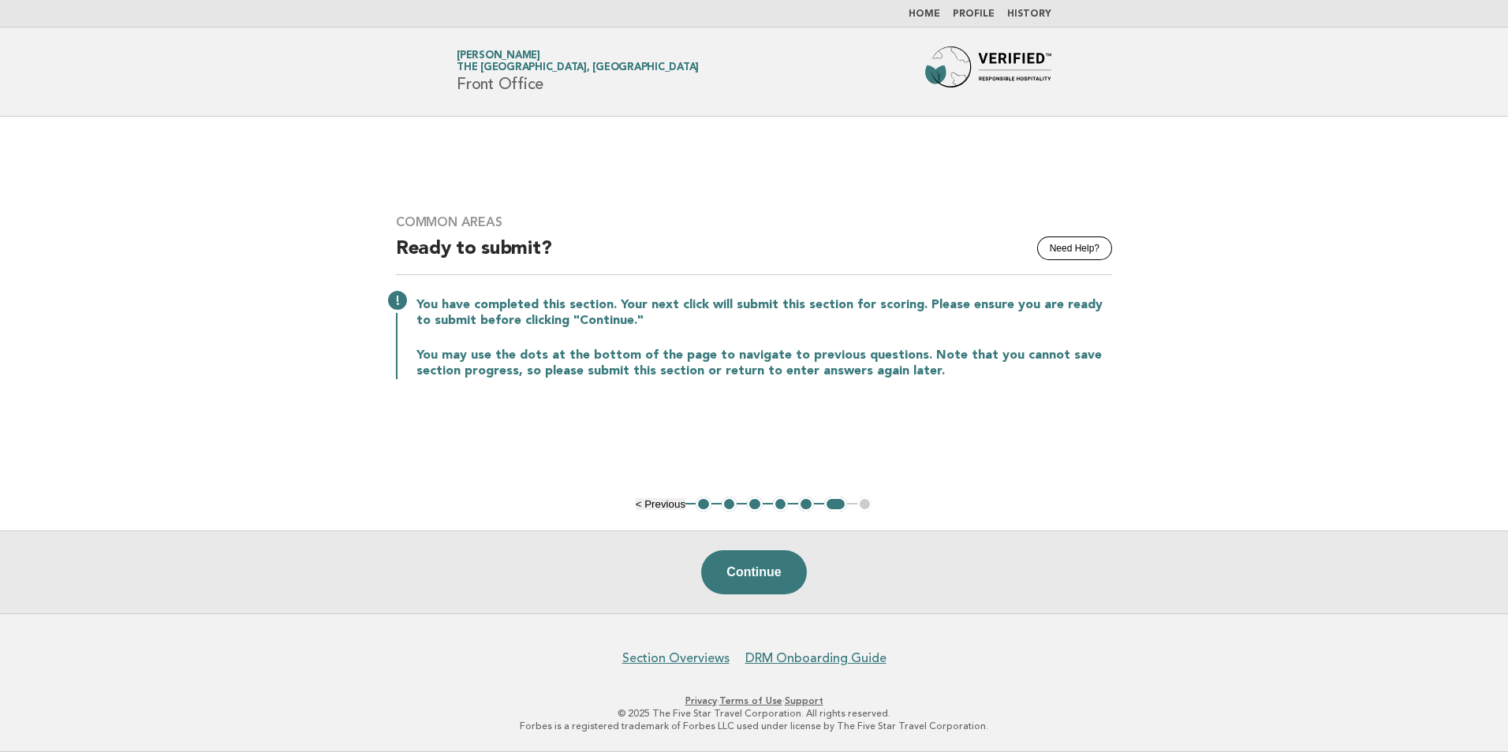
click at [920, 9] on link "Home" at bounding box center [925, 13] width 32 height 9
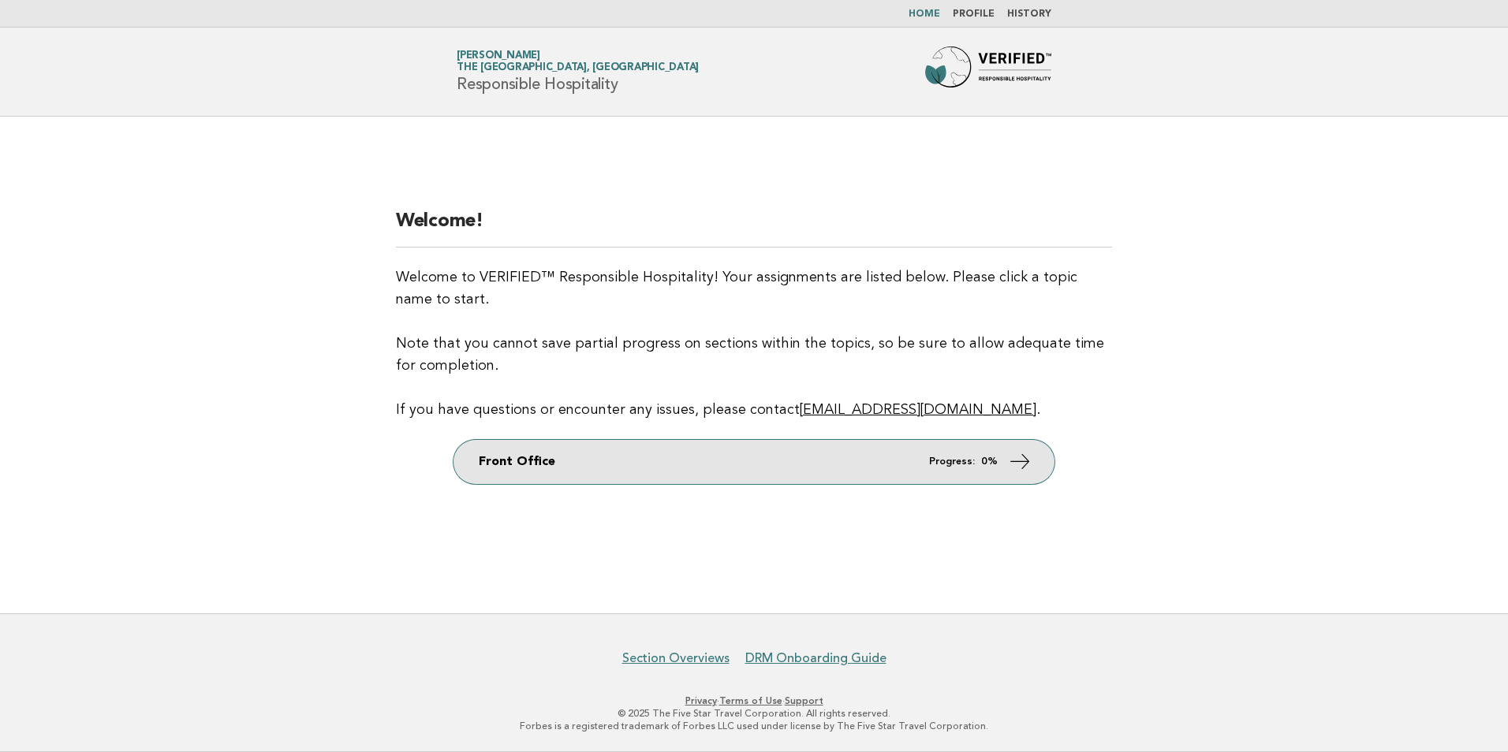
click at [832, 464] on link "Front Office Progress: 0%" at bounding box center [753, 462] width 601 height 44
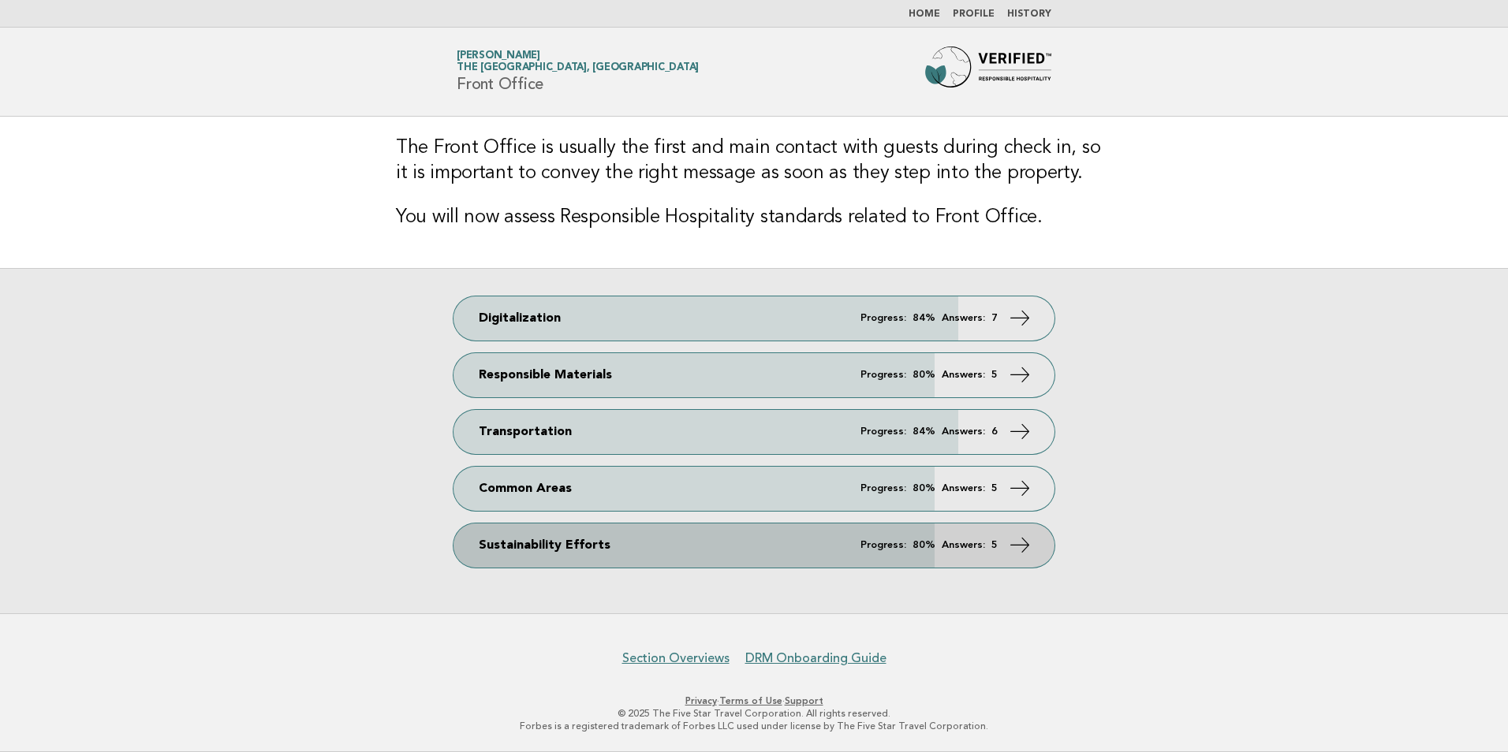
click at [927, 540] on strong "80%" at bounding box center [923, 545] width 23 height 10
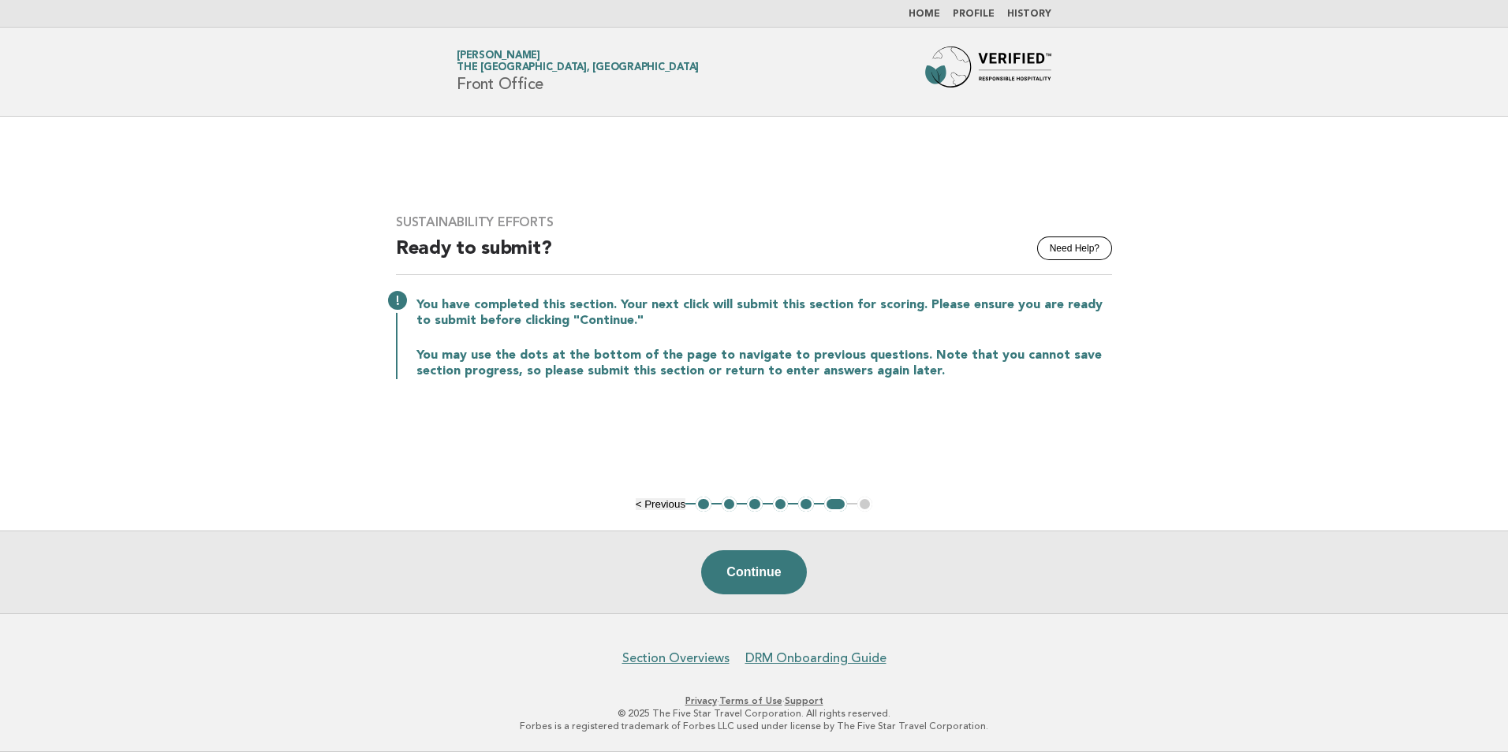
click at [707, 504] on button "1" at bounding box center [704, 505] width 16 height 16
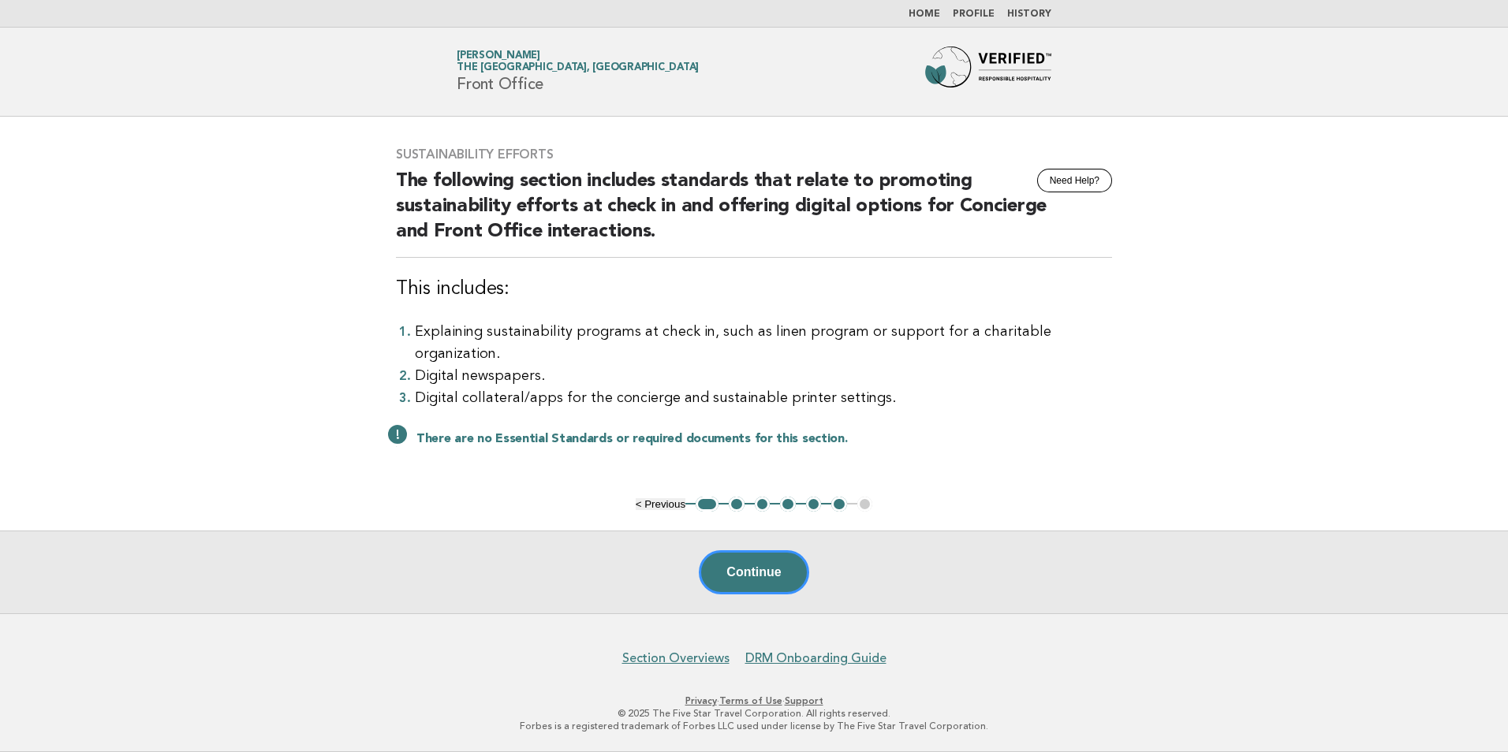
click at [730, 509] on button "2" at bounding box center [737, 505] width 16 height 16
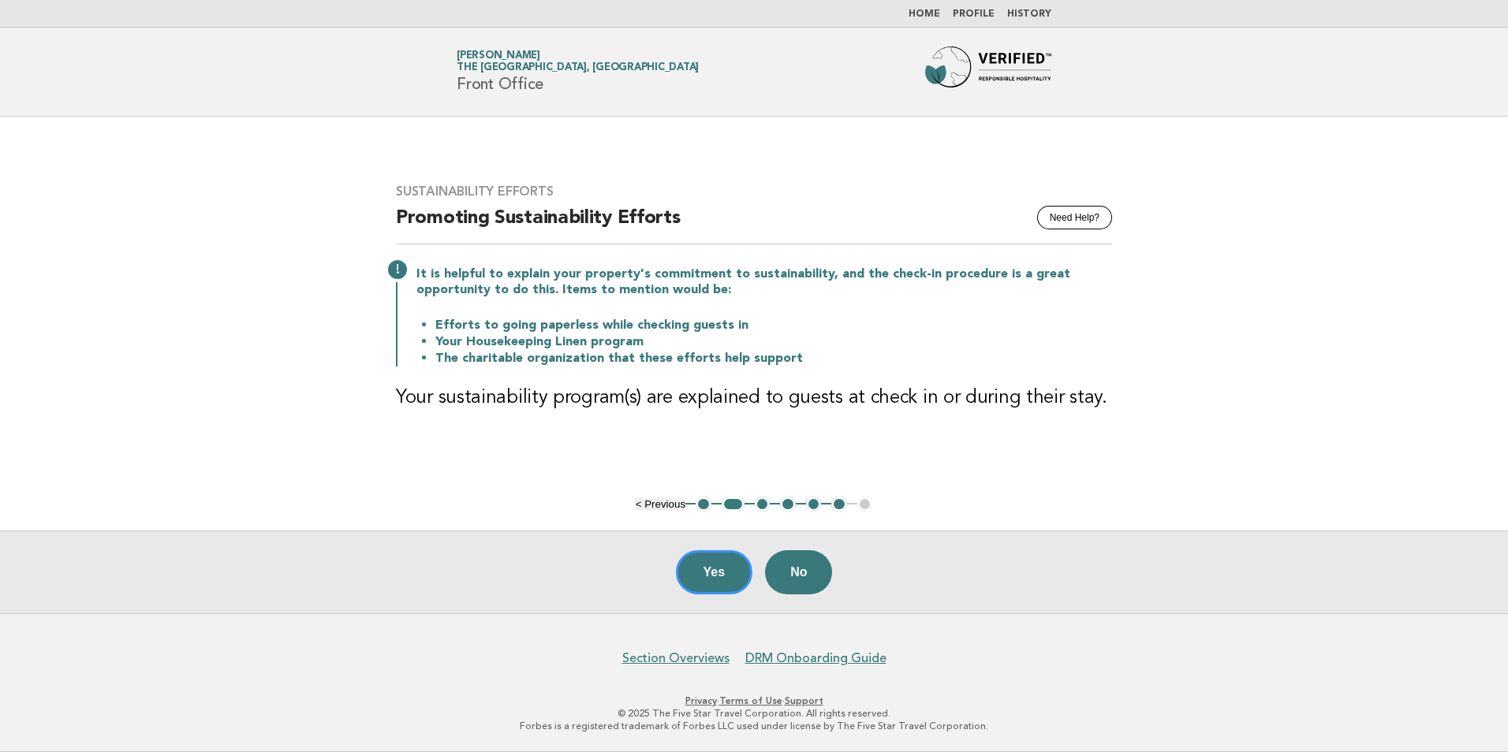
drag, startPoint x: 727, startPoint y: 566, endPoint x: 760, endPoint y: 504, distance: 70.6
click at [760, 504] on main "Sustainability Efforts Need Help? Promoting Sustainability Efforts It is helpfu…" at bounding box center [754, 365] width 1508 height 497
click at [760, 504] on button "3" at bounding box center [763, 505] width 16 height 16
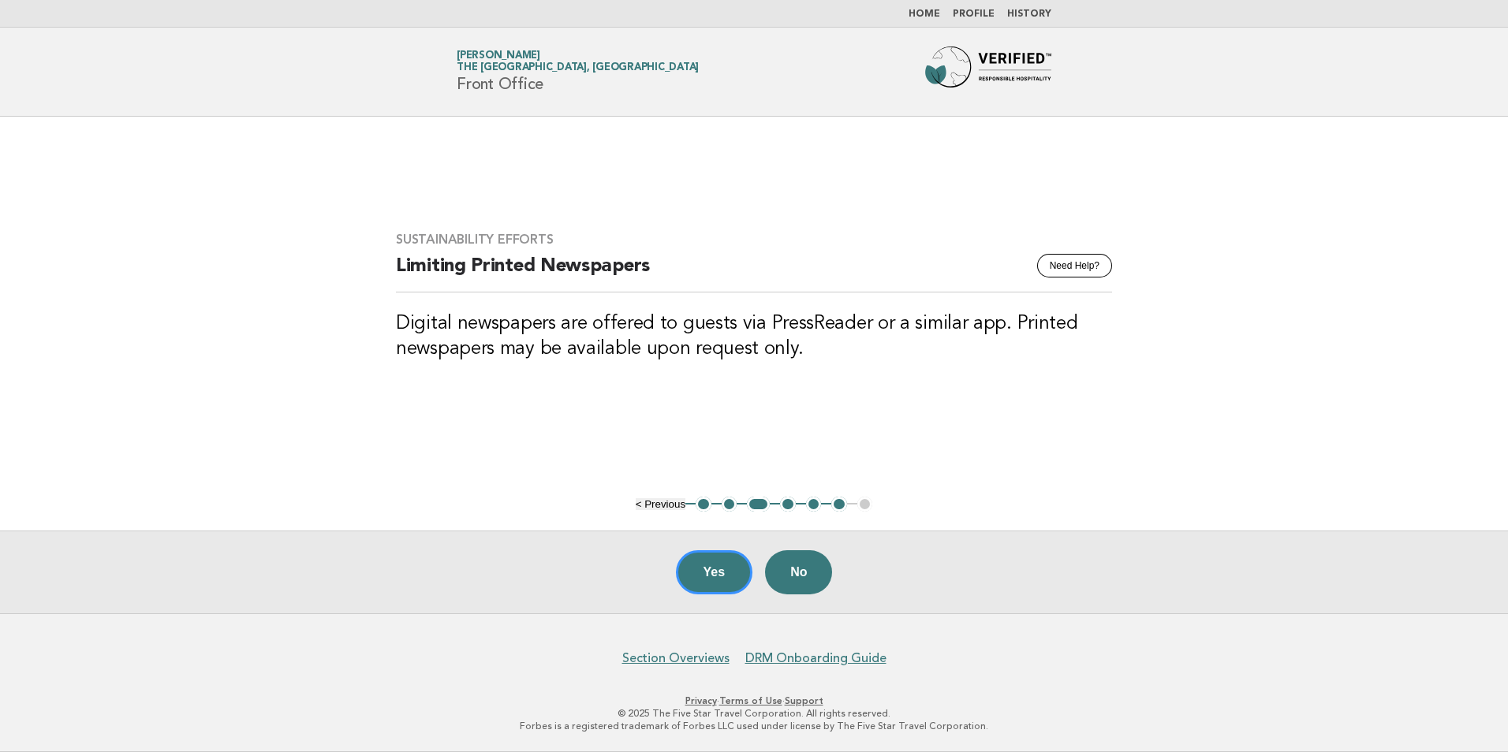
click at [782, 502] on button "4" at bounding box center [788, 505] width 16 height 16
click at [816, 502] on button "5" at bounding box center [814, 505] width 16 height 16
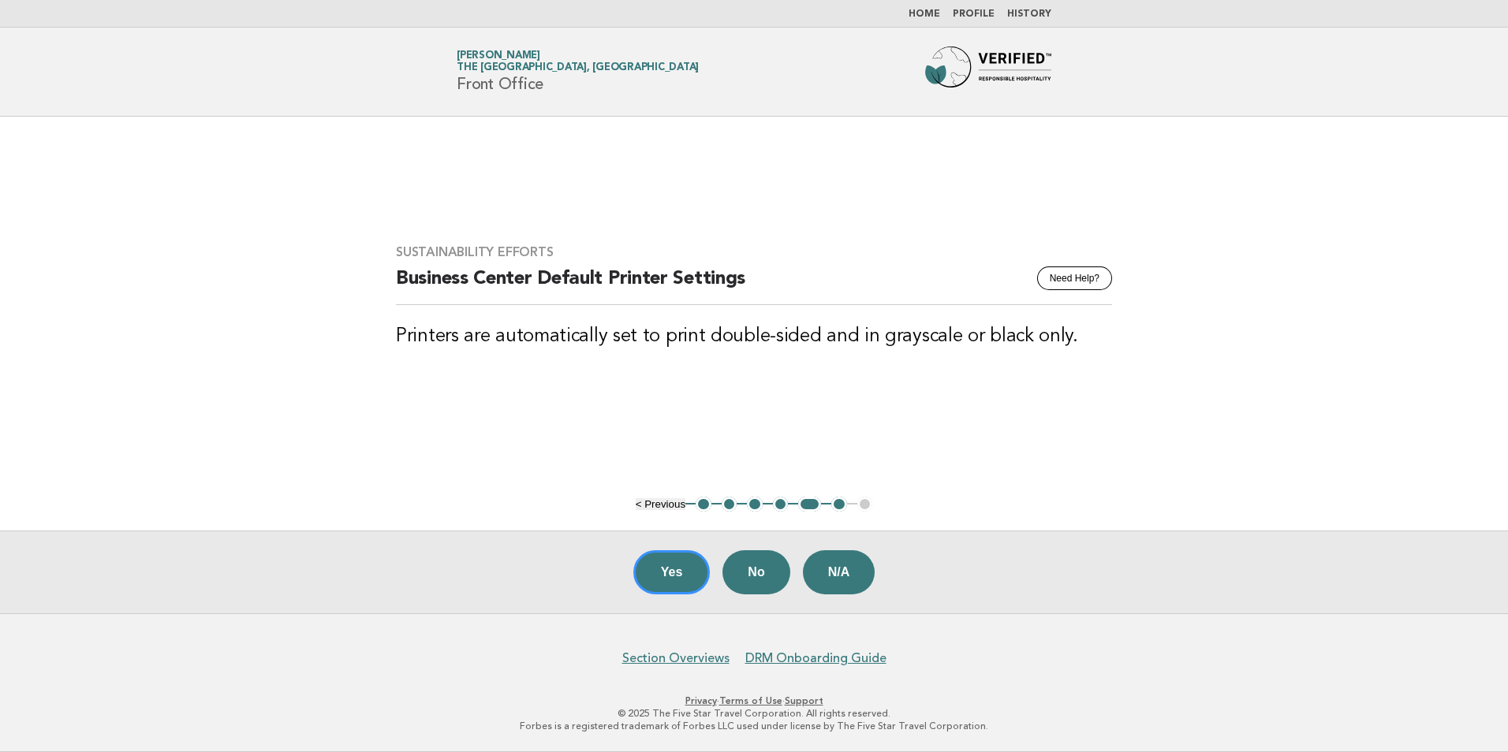
click at [837, 509] on button "6" at bounding box center [839, 505] width 16 height 16
click at [837, 507] on button "6" at bounding box center [839, 505] width 16 height 16
click at [659, 570] on button "Yes" at bounding box center [671, 572] width 77 height 44
